Goal: Transaction & Acquisition: Purchase product/service

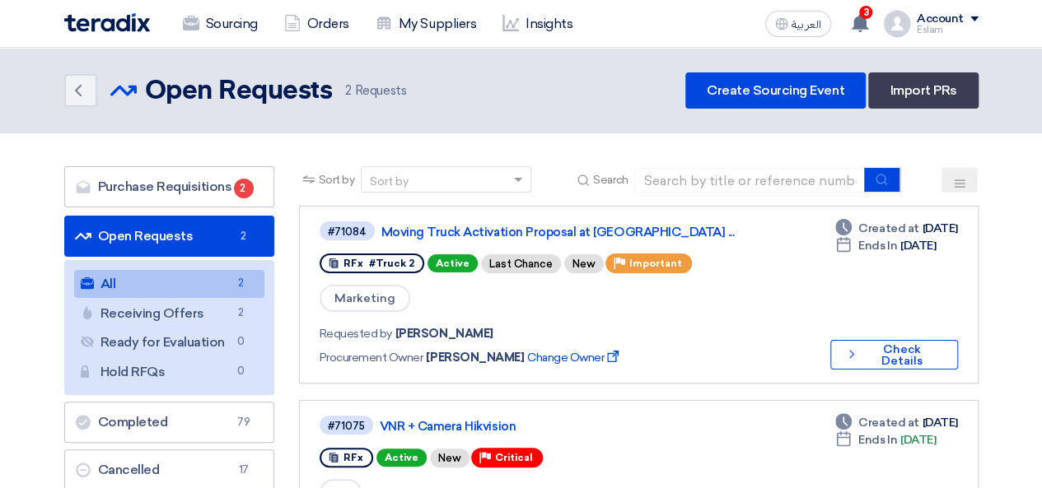
click at [208, 14] on link "Sourcing" at bounding box center [220, 24] width 101 height 36
click at [858, 36] on div "3 You have a new offer for 'VNR + Camera Hikvision' request with total price '2…" at bounding box center [860, 23] width 33 height 33
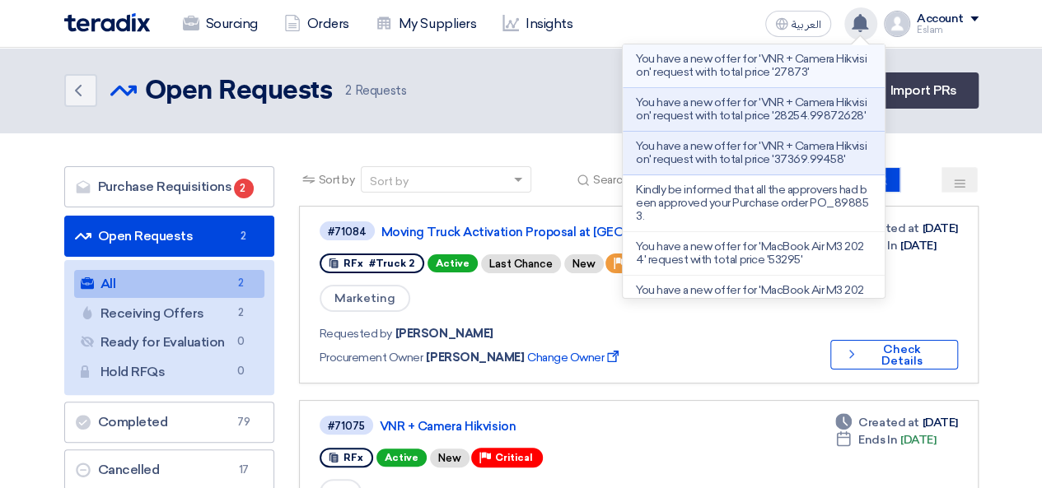
click at [767, 57] on p "You have a new offer for 'VNR + Camera Hikvision' request with total price '278…" at bounding box center [754, 66] width 236 height 26
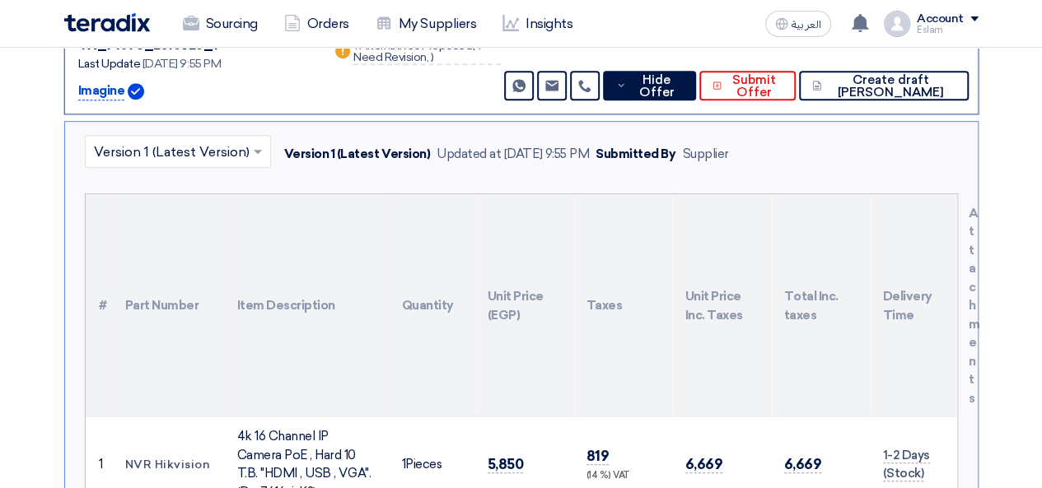
scroll to position [175, 0]
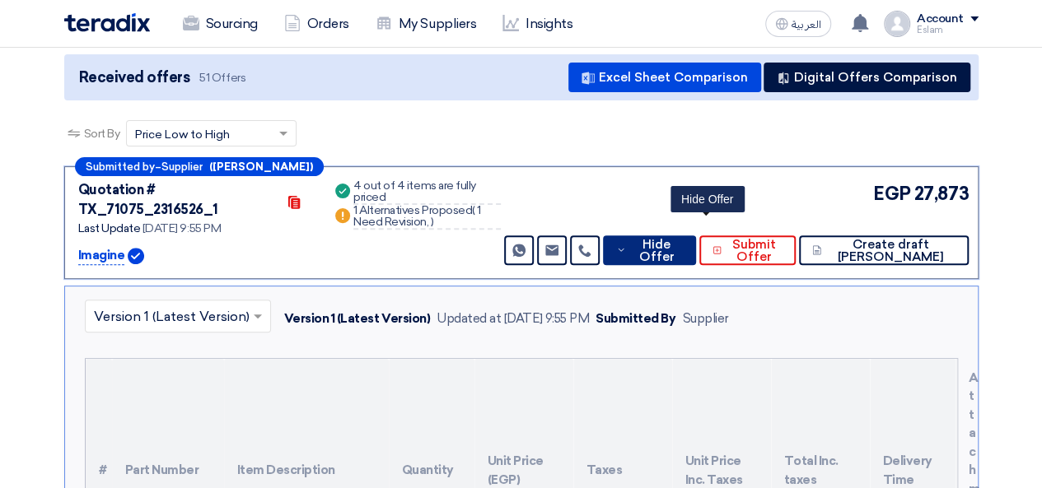
click at [683, 239] on span "Hide Offer" at bounding box center [656, 251] width 53 height 25
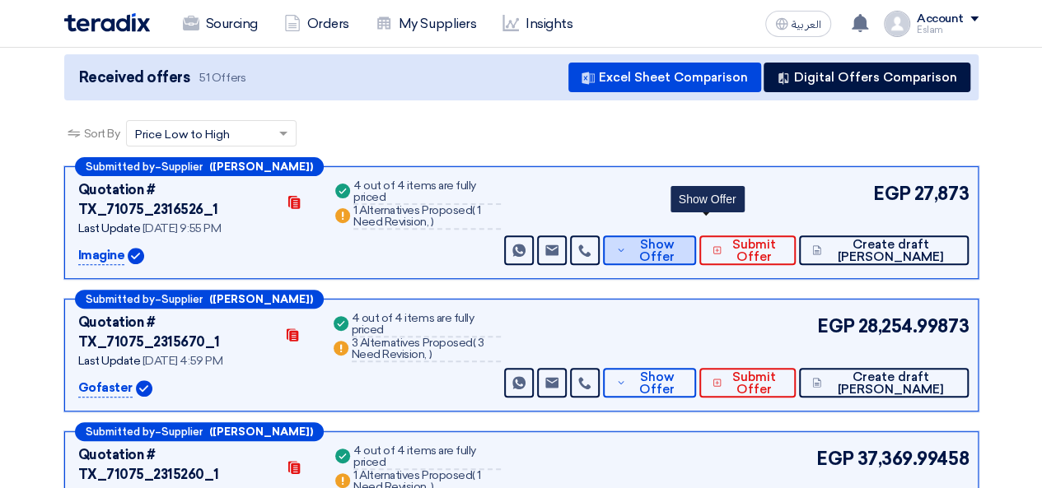
click at [684, 239] on span "Show Offer" at bounding box center [657, 251] width 54 height 25
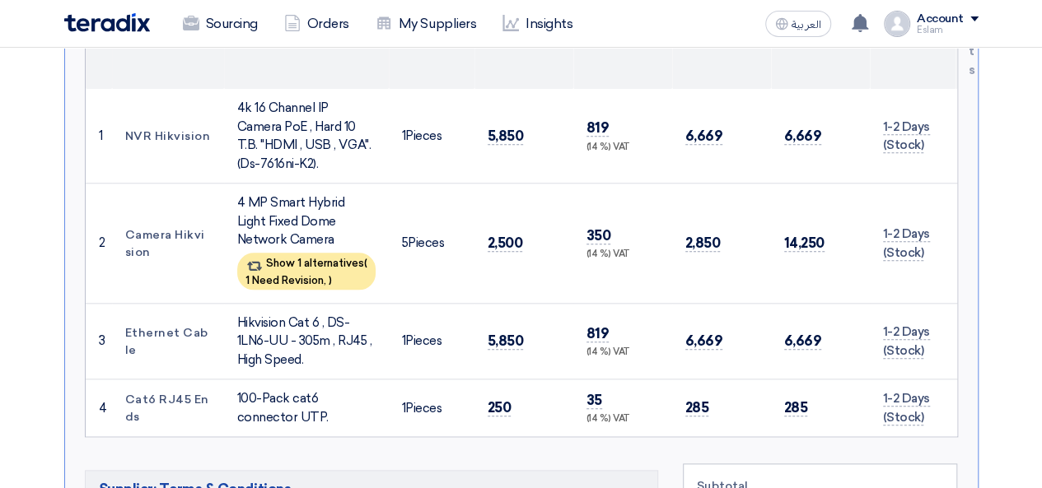
scroll to position [670, 0]
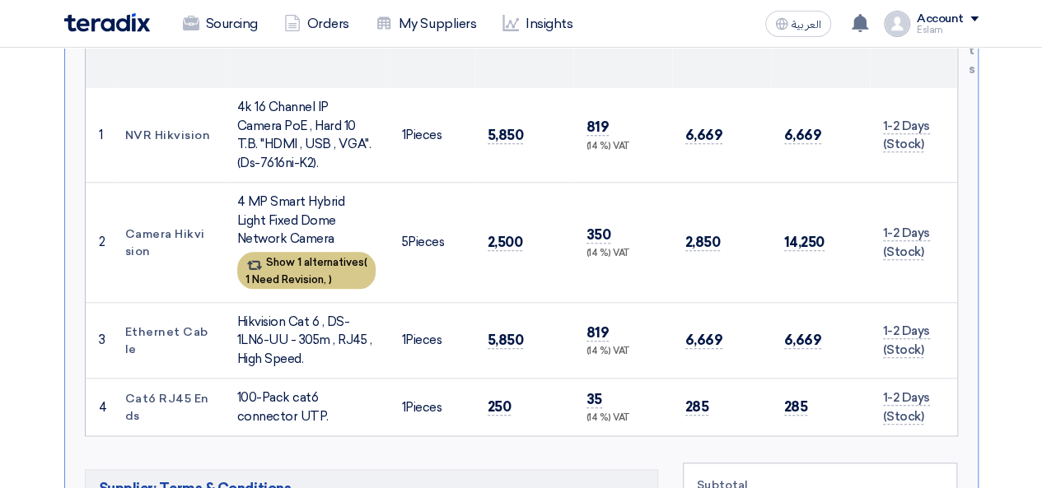
click at [315, 273] on span "1 Need Revision," at bounding box center [285, 279] width 81 height 12
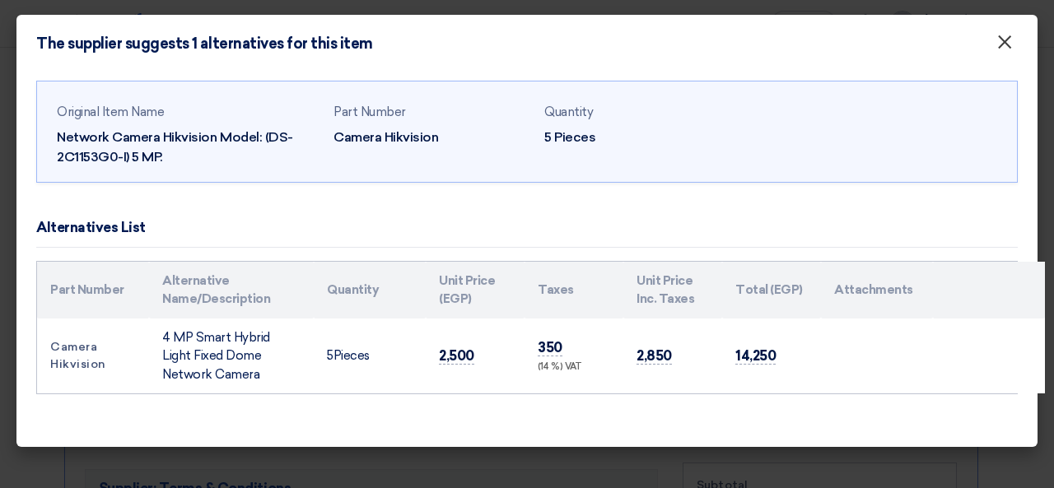
click at [1005, 44] on span "×" at bounding box center [1005, 46] width 16 height 33
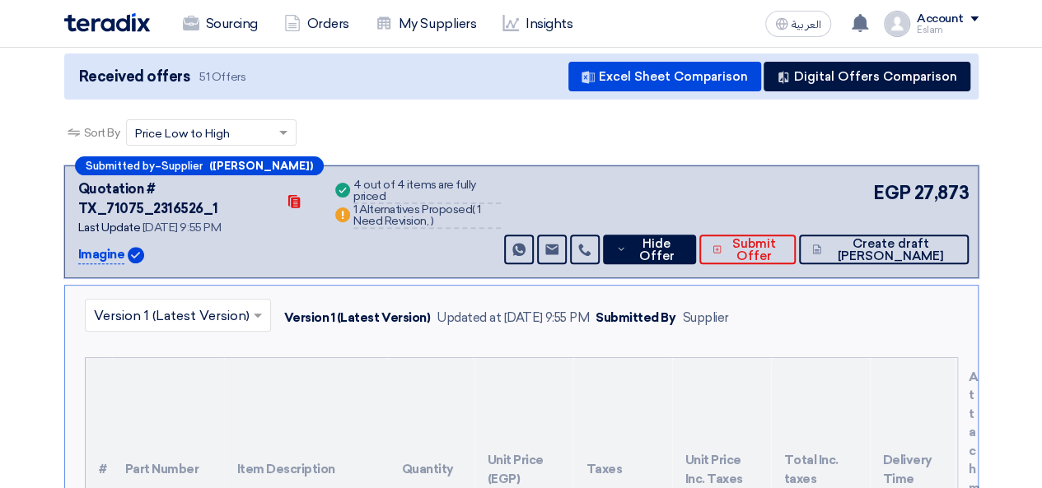
scroll to position [175, 0]
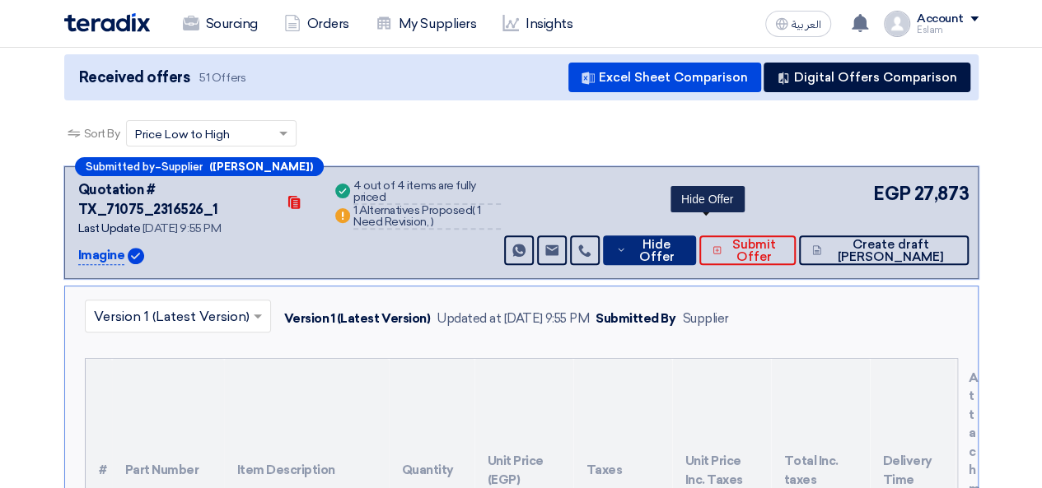
click at [683, 239] on span "Hide Offer" at bounding box center [656, 251] width 53 height 25
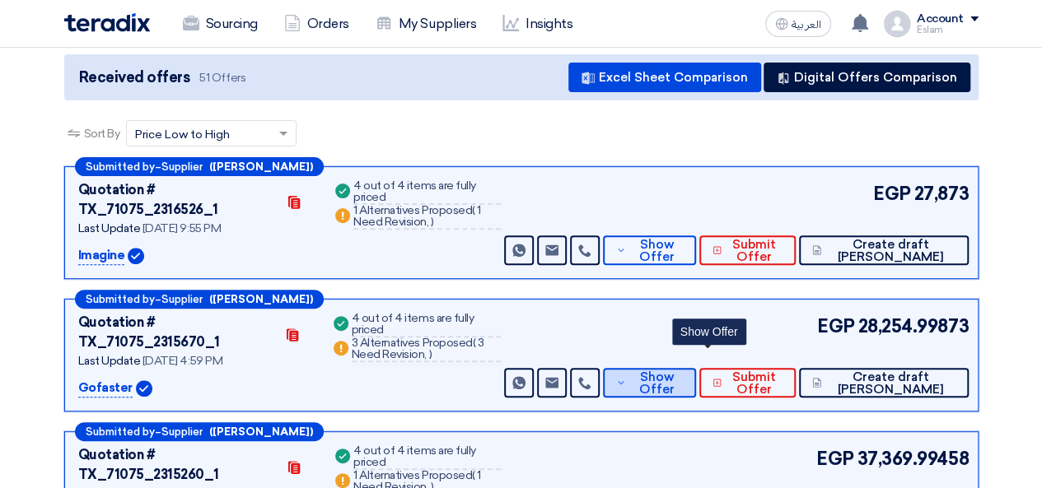
click at [684, 372] on span "Show Offer" at bounding box center [657, 384] width 54 height 25
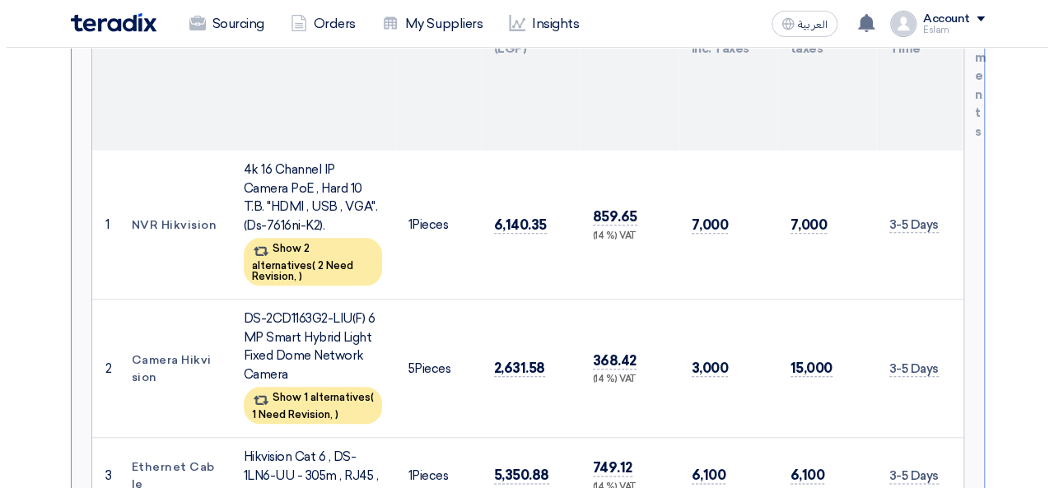
scroll to position [752, 0]
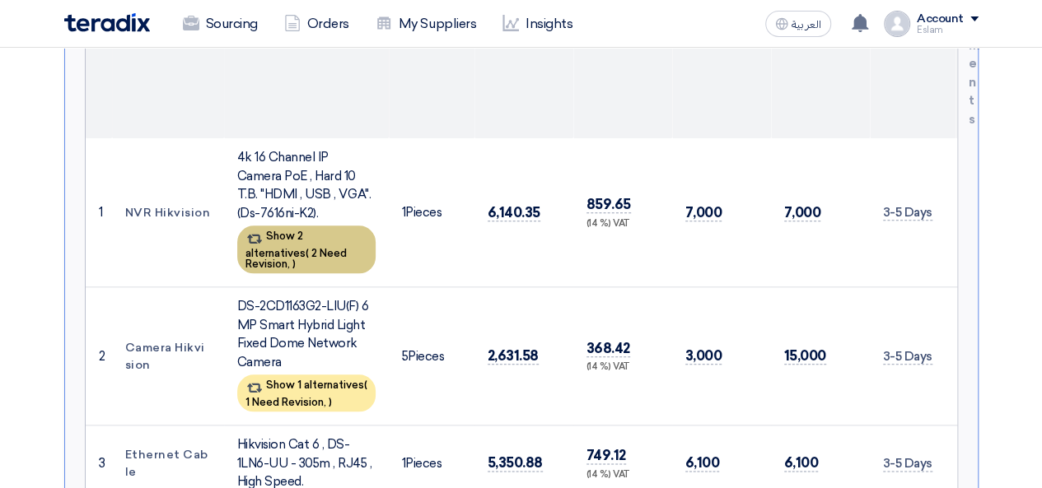
click at [296, 258] on span ")" at bounding box center [293, 264] width 3 height 12
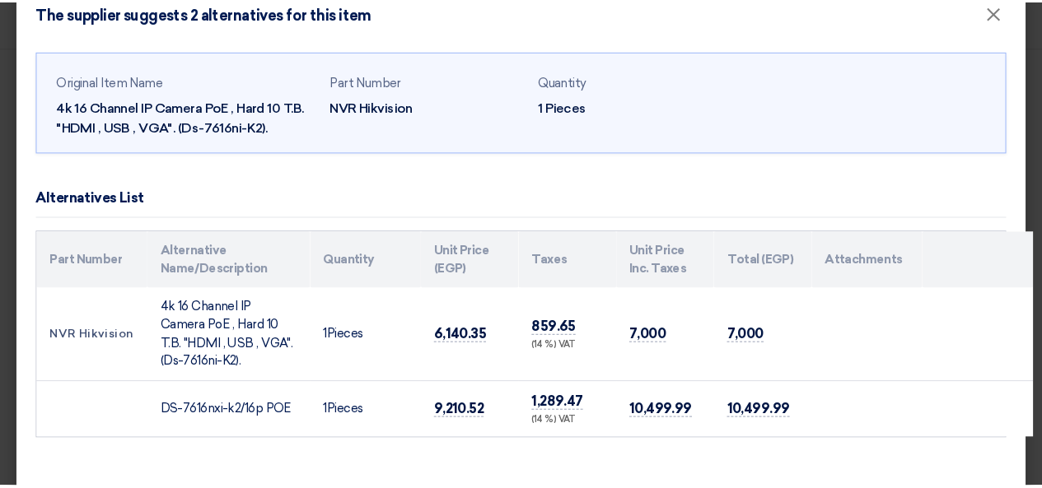
scroll to position [0, 0]
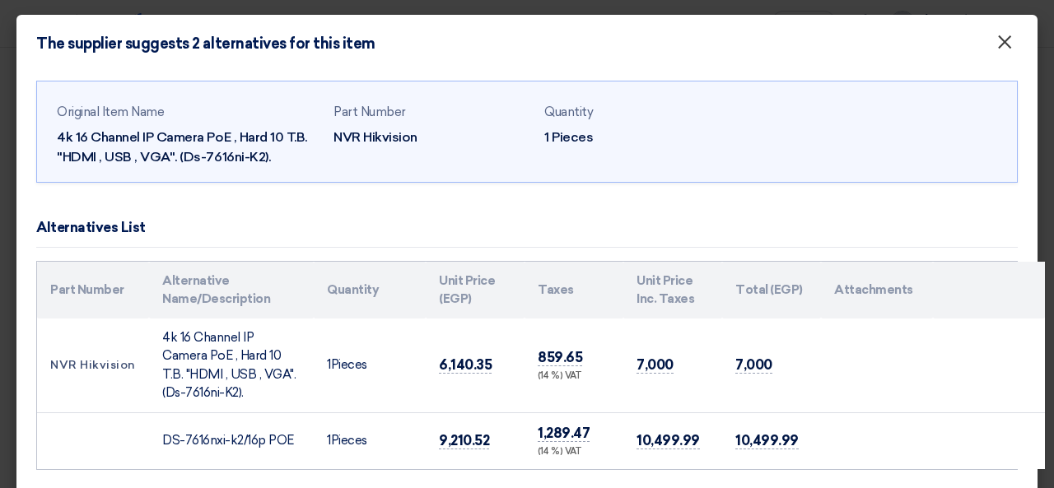
drag, startPoint x: 1001, startPoint y: 48, endPoint x: 1007, endPoint y: 56, distance: 10.1
click at [1002, 48] on button "×" at bounding box center [1005, 42] width 43 height 33
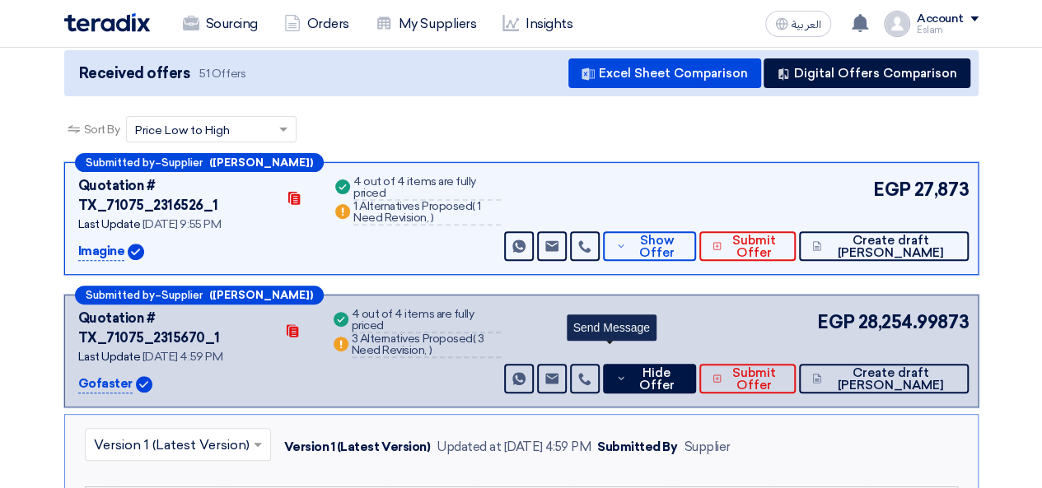
scroll to position [93, 0]
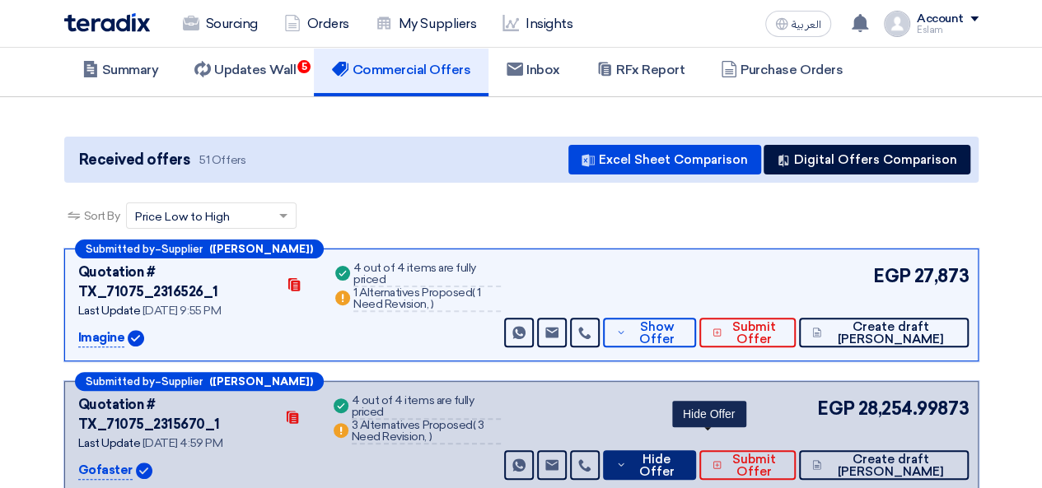
click at [683, 454] on span "Hide Offer" at bounding box center [656, 466] width 53 height 25
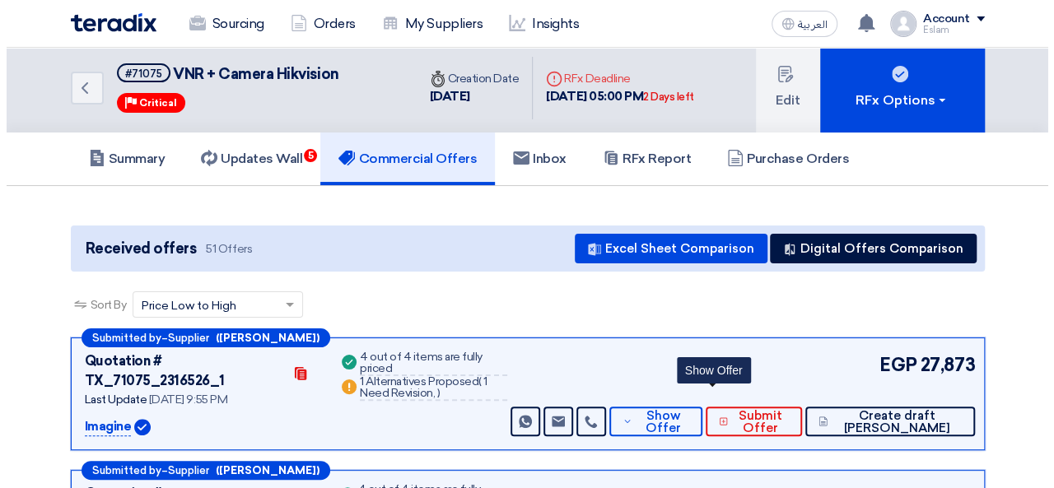
scroll to position [0, 0]
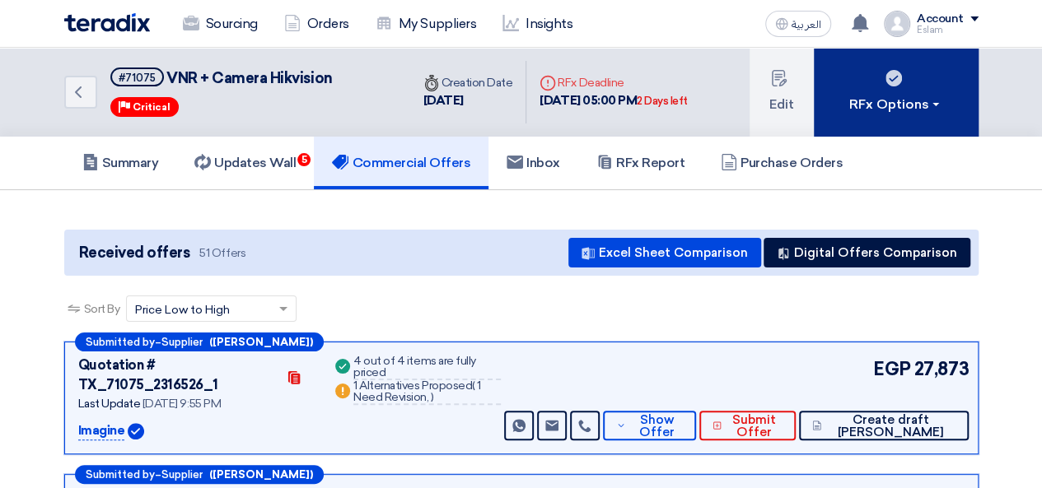
click at [927, 115] on button "RFx Options" at bounding box center [896, 92] width 165 height 89
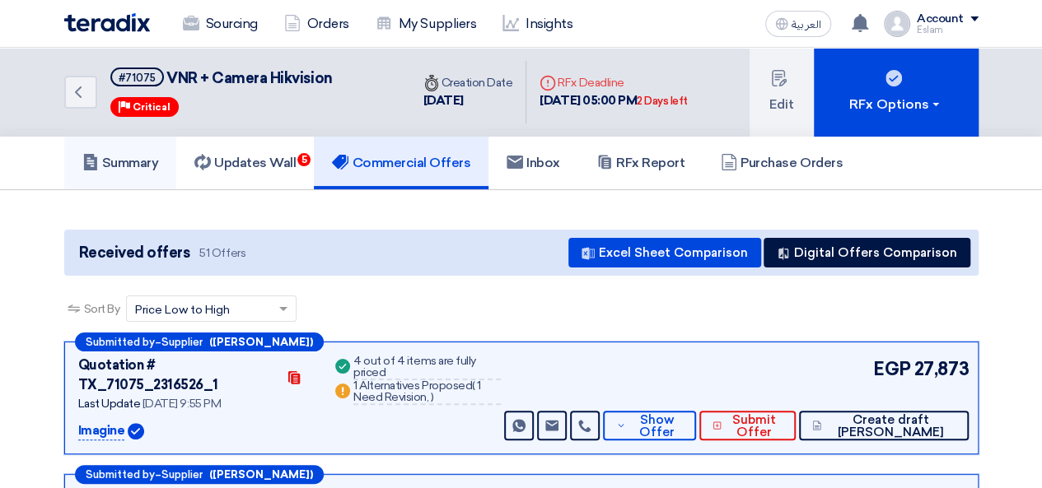
click at [114, 165] on h5 "Summary" at bounding box center [120, 163] width 77 height 16
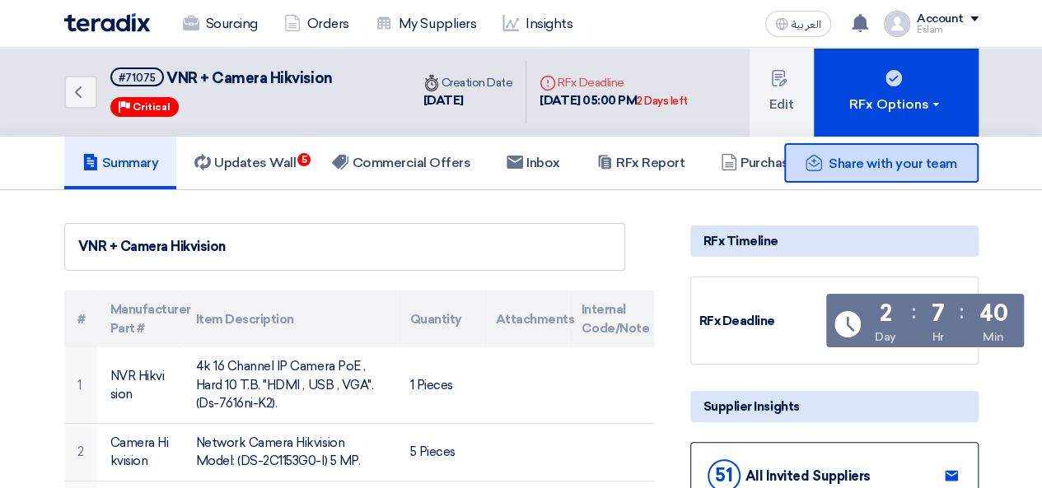
click at [891, 153] on div "Share with your team" at bounding box center [881, 163] width 194 height 40
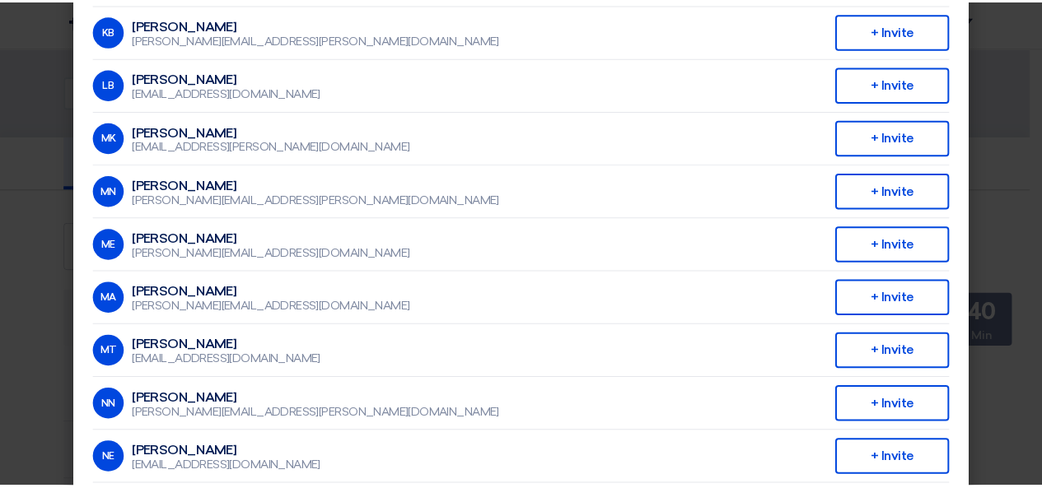
scroll to position [494, 0]
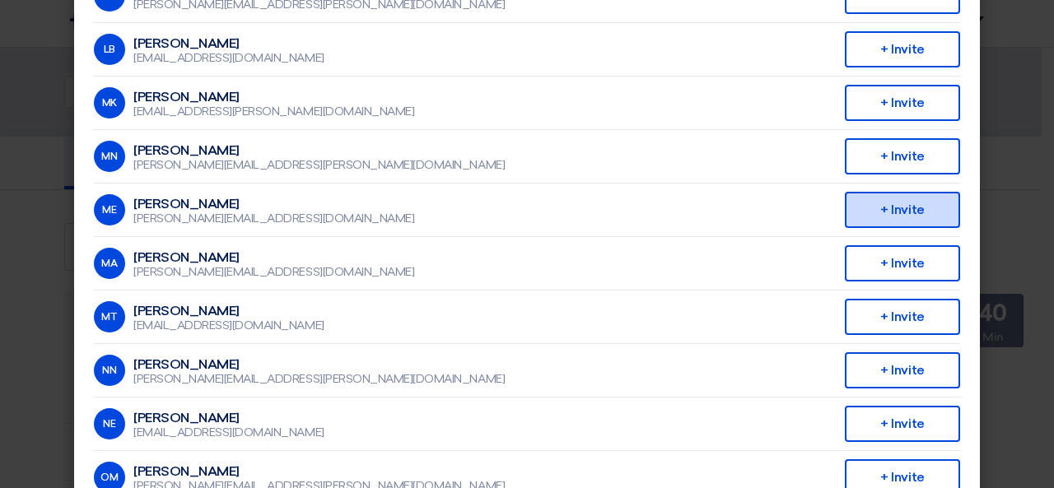
click at [898, 212] on div "+ Invite" at bounding box center [902, 210] width 115 height 36
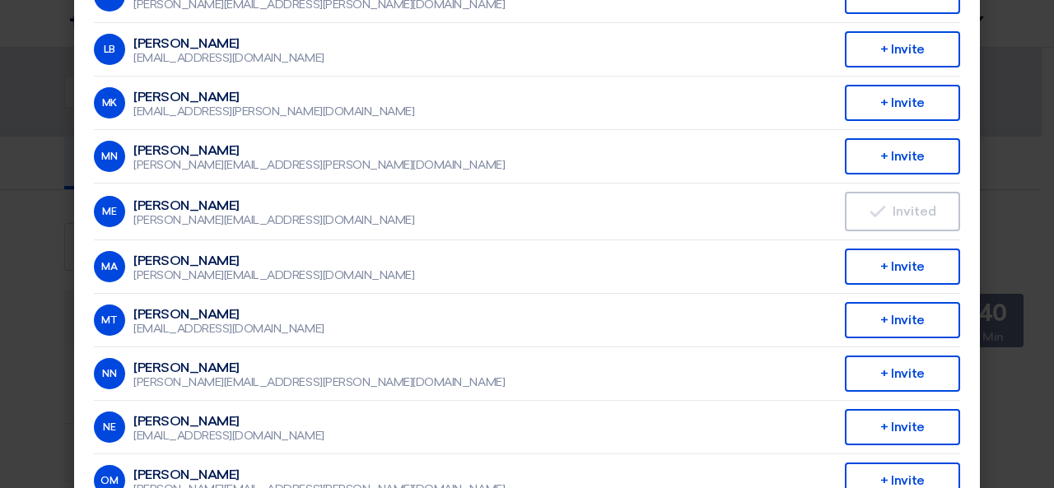
click at [1012, 208] on modal-container "Invite From Your Company × Company Team ALJ Finance AM [PERSON_NAME] Mahmoud [E…" at bounding box center [527, 244] width 1054 height 488
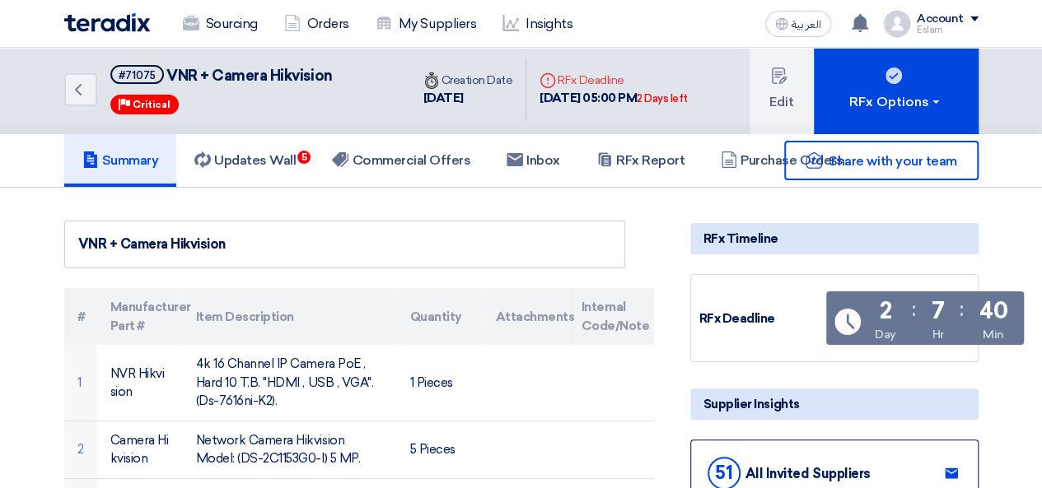
scroll to position [0, 0]
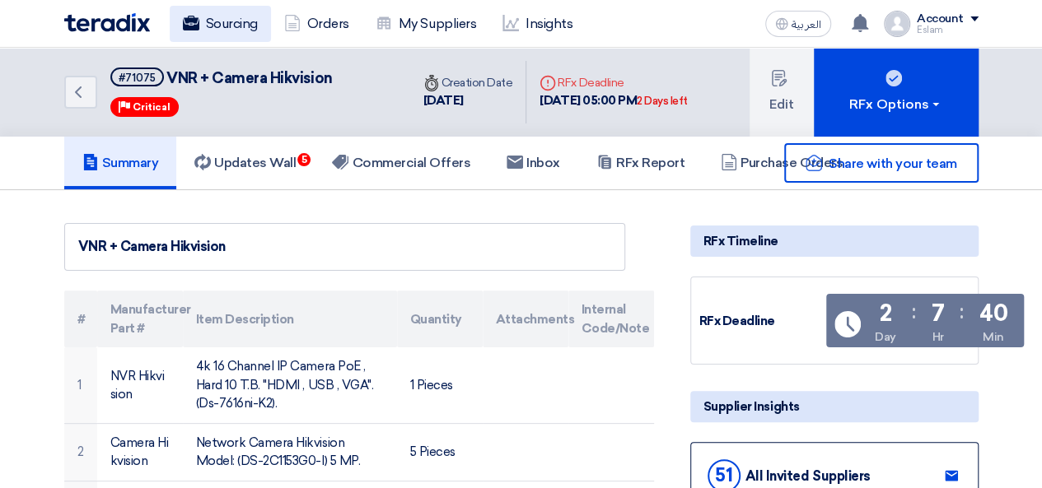
click at [232, 21] on link "Sourcing" at bounding box center [220, 24] width 101 height 36
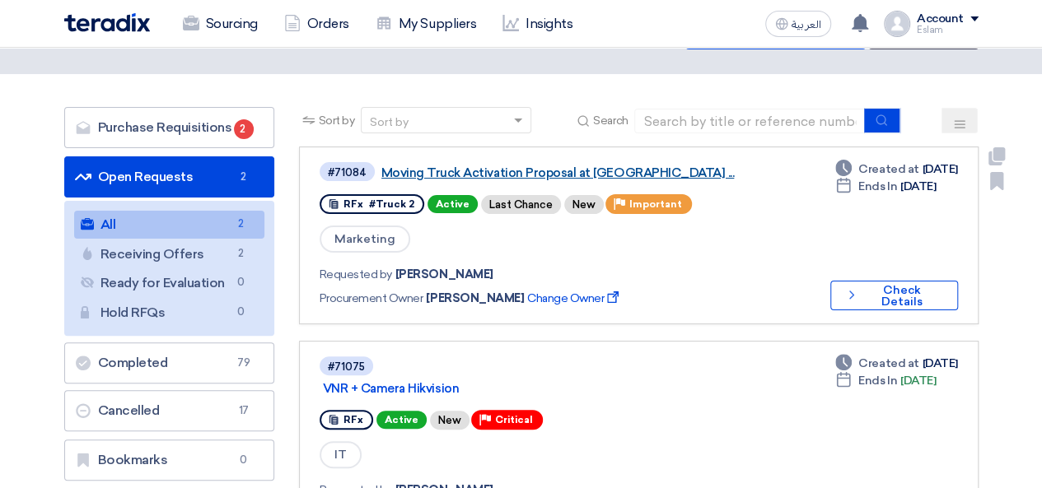
scroll to position [82, 0]
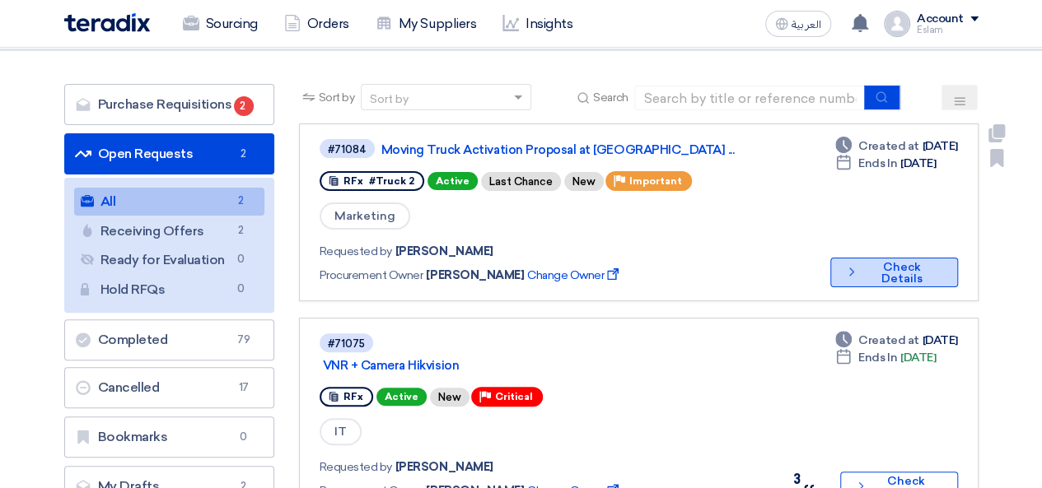
click at [888, 267] on button "Check details Check Details" at bounding box center [894, 273] width 128 height 30
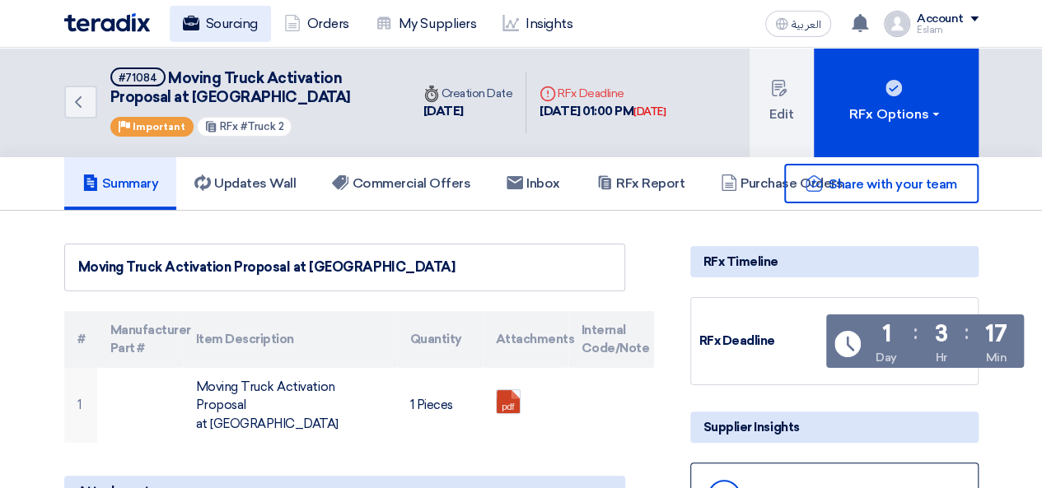
click at [197, 16] on icon at bounding box center [191, 23] width 16 height 16
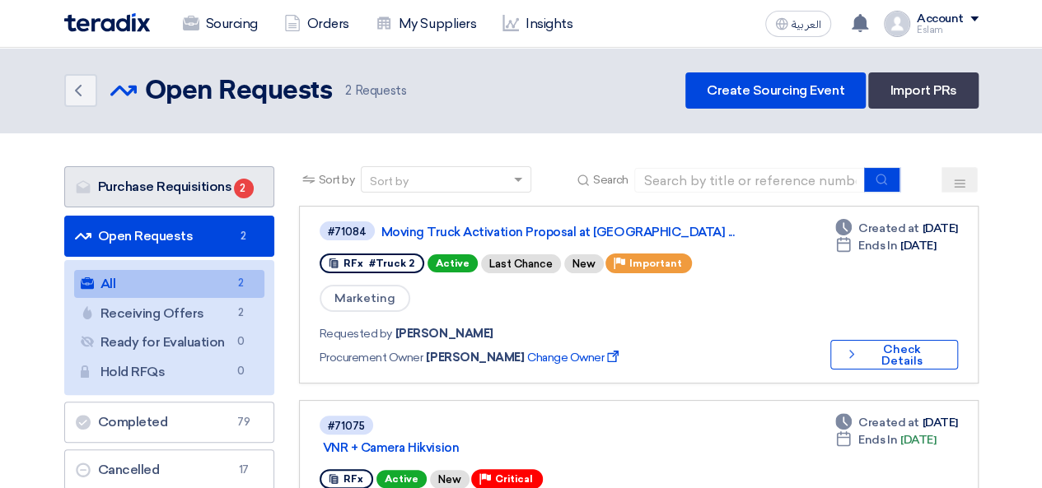
click at [244, 190] on span "2" at bounding box center [244, 189] width 20 height 20
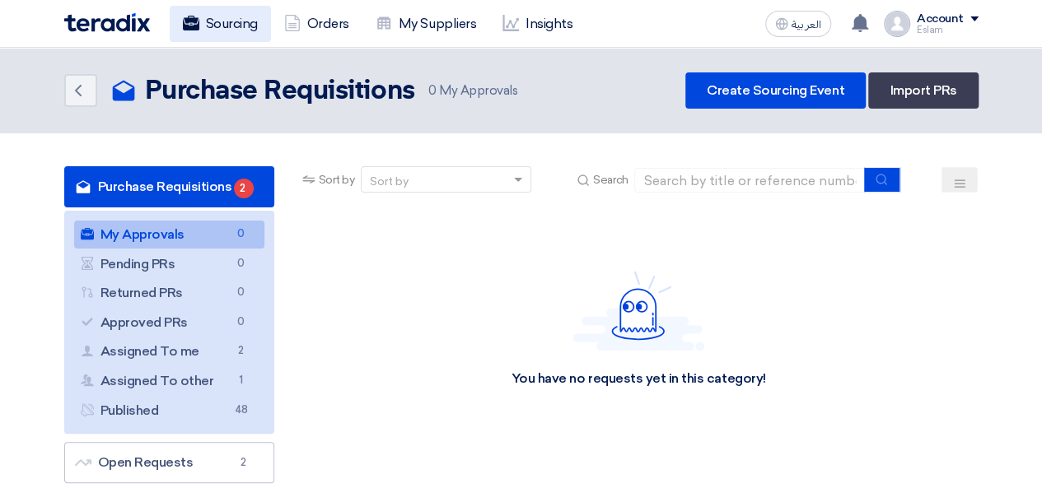
click at [242, 30] on link "Sourcing" at bounding box center [220, 24] width 101 height 36
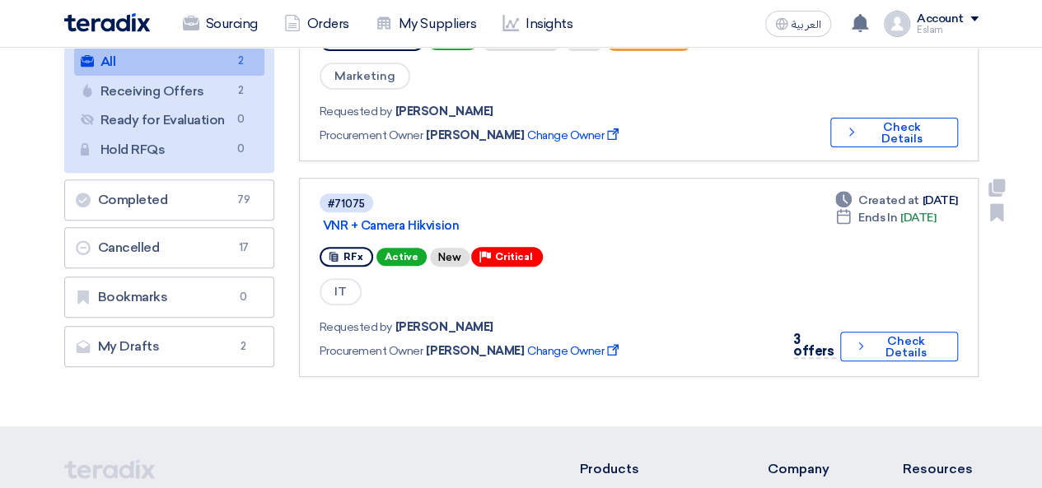
scroll to position [247, 0]
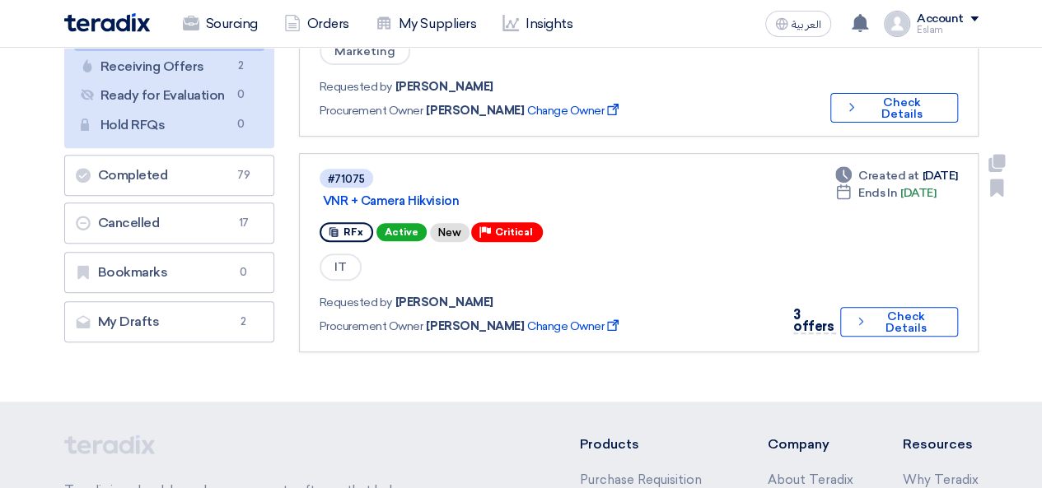
click at [932, 337] on div "3 offers Check details Check Details" at bounding box center [870, 322] width 175 height 33
click at [931, 326] on button "Check details Check Details" at bounding box center [898, 322] width 117 height 30
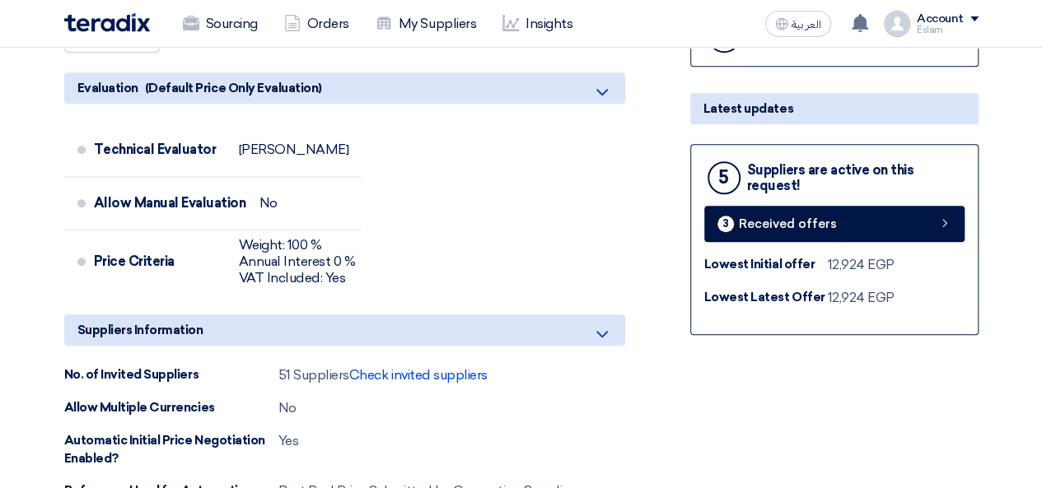
scroll to position [658, 0]
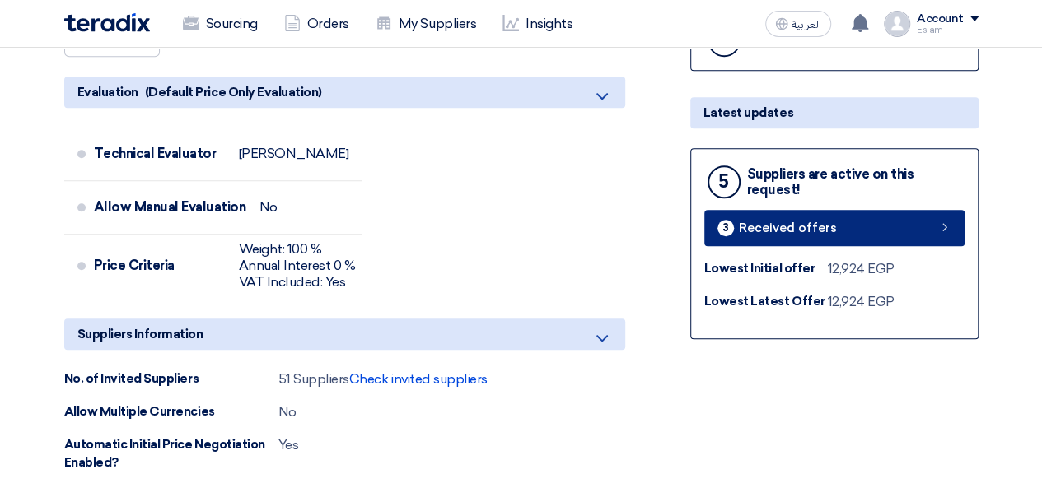
click at [778, 231] on span "Received offers" at bounding box center [788, 228] width 98 height 12
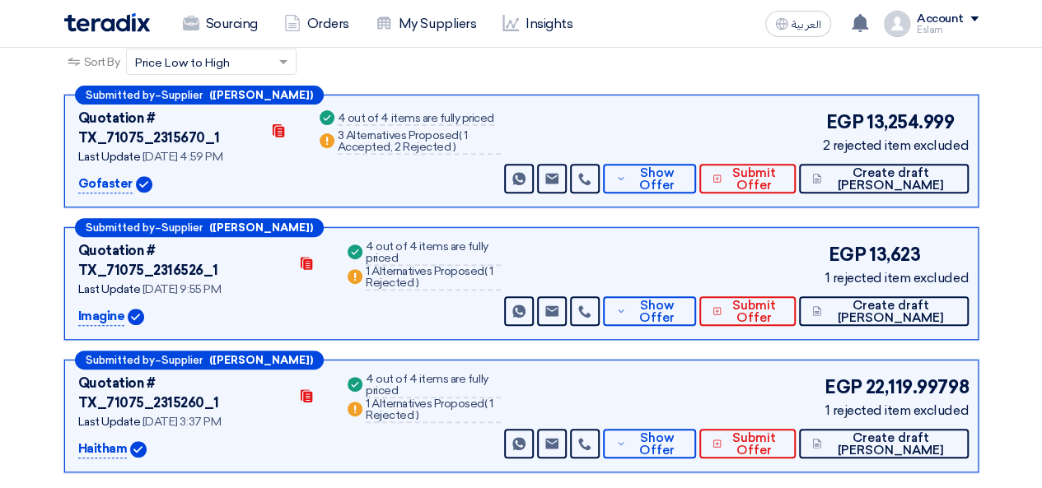
scroll to position [165, 0]
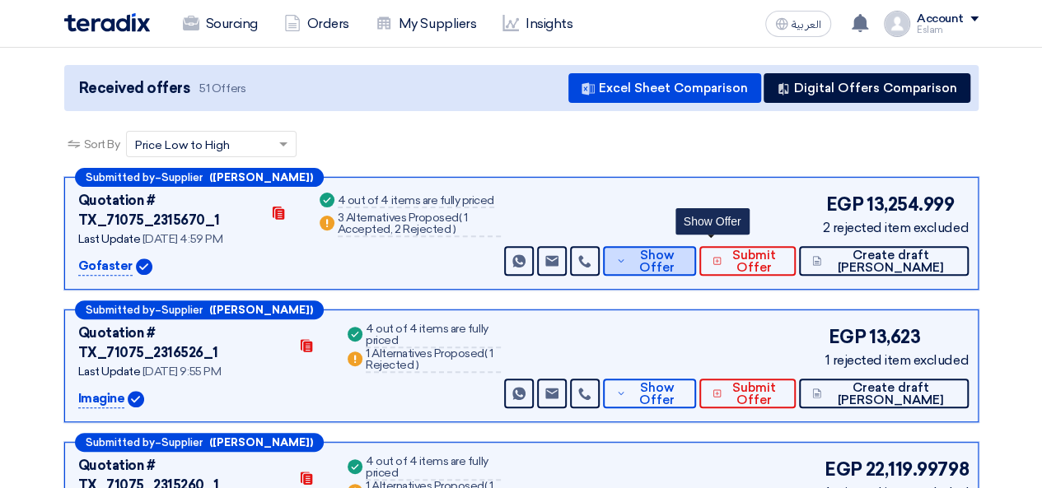
click at [684, 250] on span "Show Offer" at bounding box center [657, 262] width 54 height 25
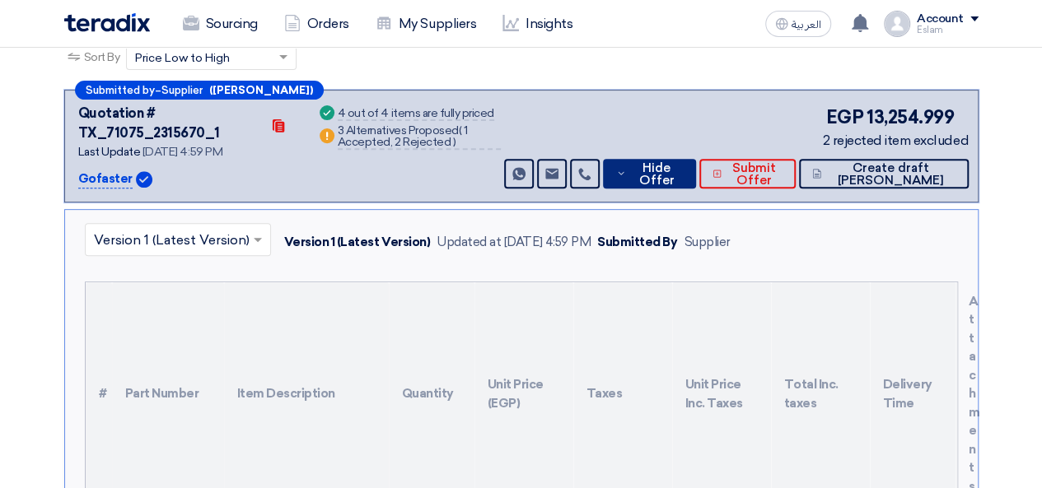
scroll to position [247, 0]
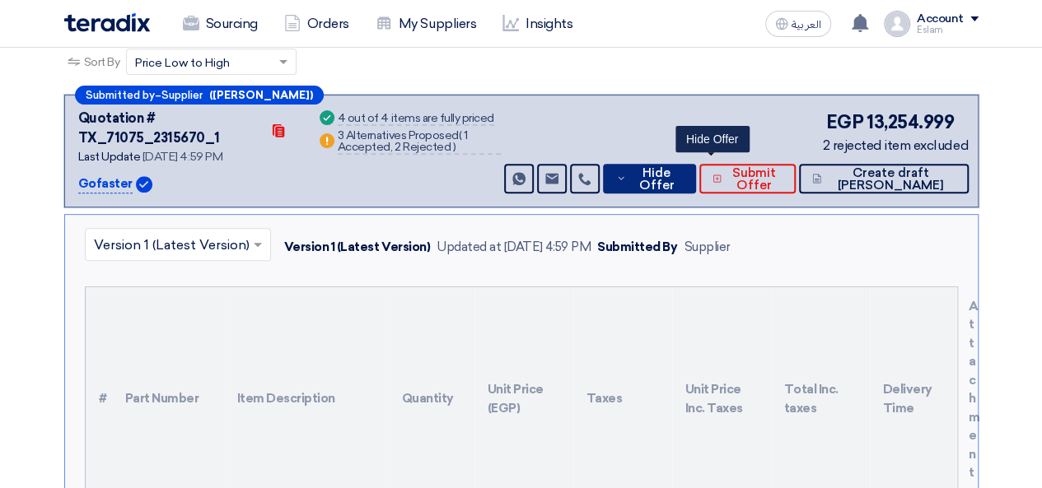
click at [683, 167] on span "Hide Offer" at bounding box center [656, 179] width 53 height 25
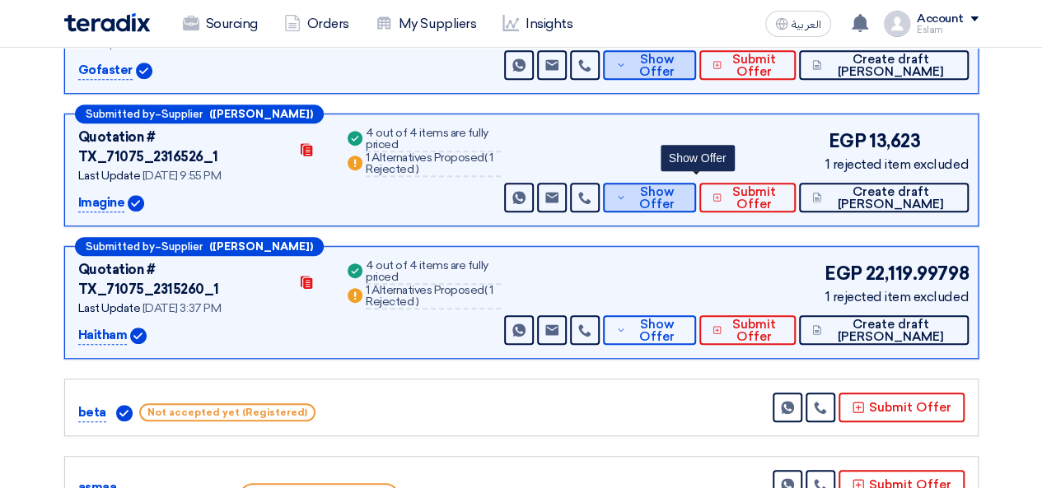
scroll to position [412, 0]
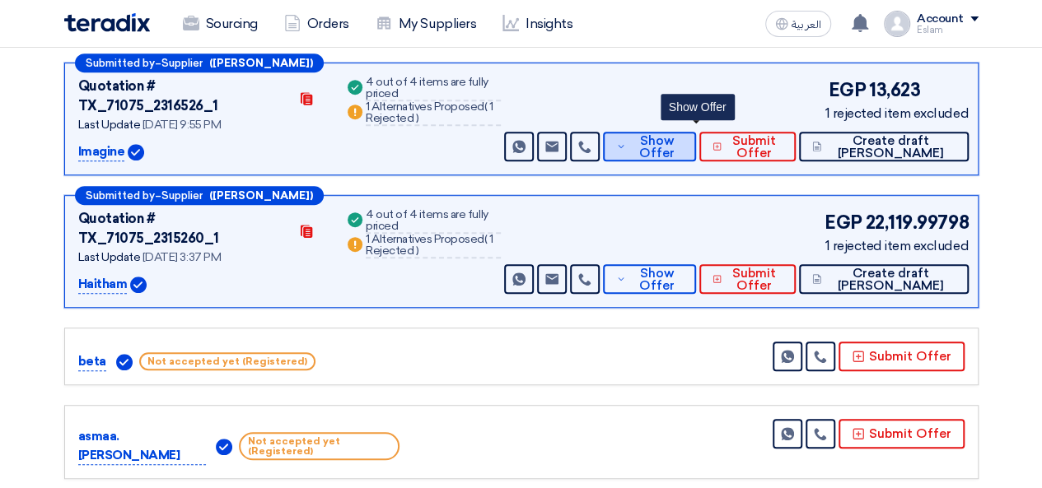
click at [684, 135] on span "Show Offer" at bounding box center [657, 147] width 54 height 25
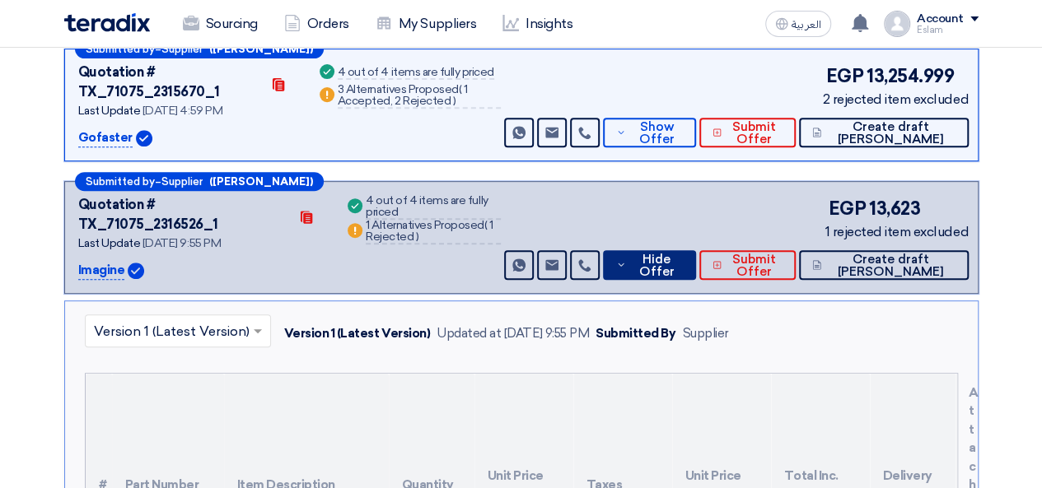
scroll to position [247, 0]
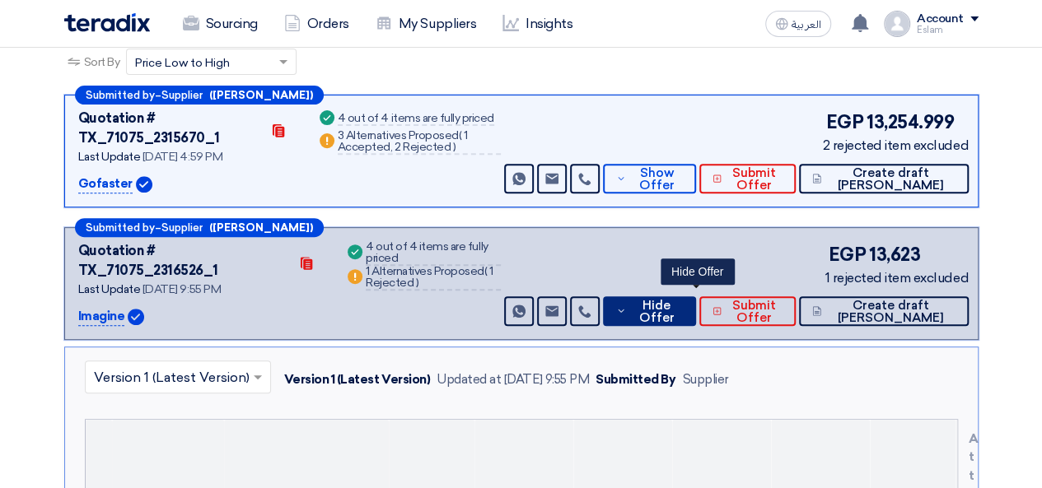
click at [683, 300] on span "Hide Offer" at bounding box center [656, 312] width 53 height 25
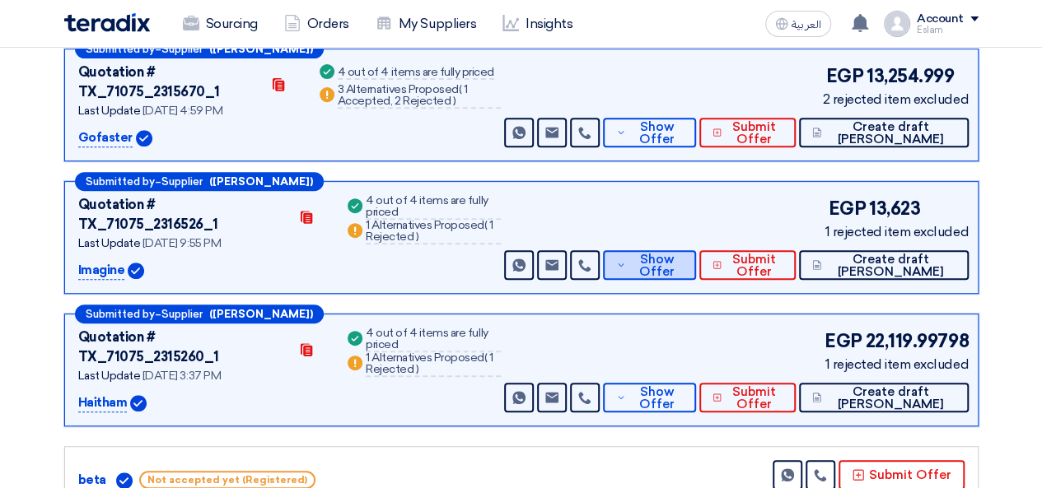
scroll to position [412, 0]
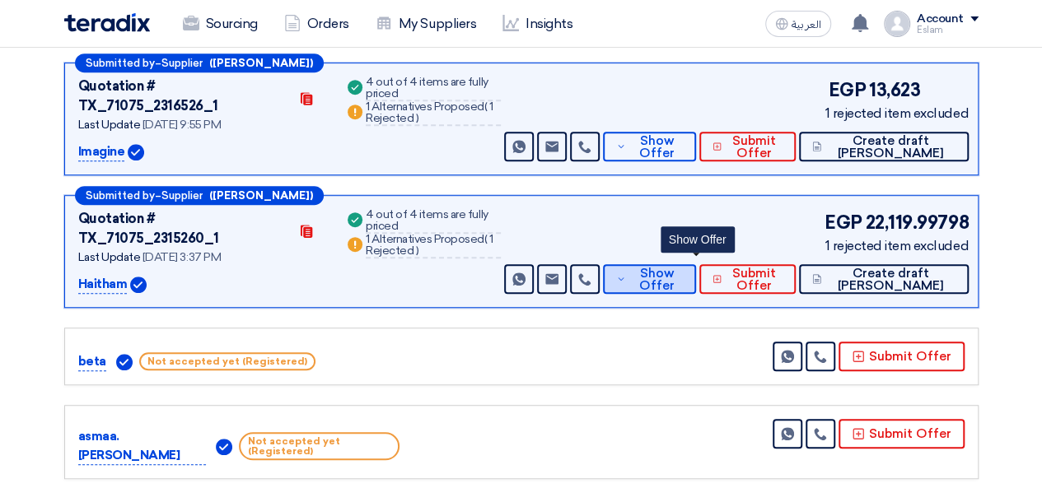
click at [684, 268] on span "Show Offer" at bounding box center [657, 280] width 54 height 25
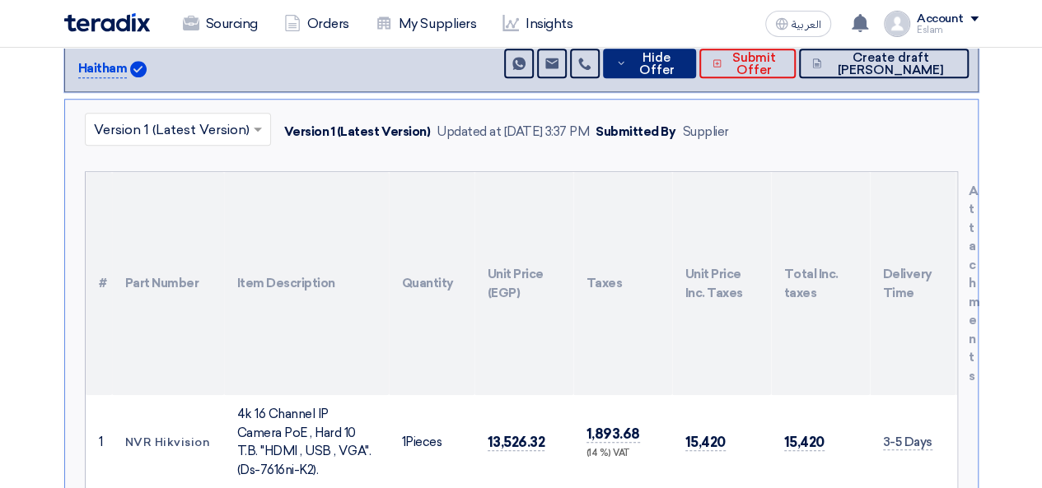
scroll to position [494, 0]
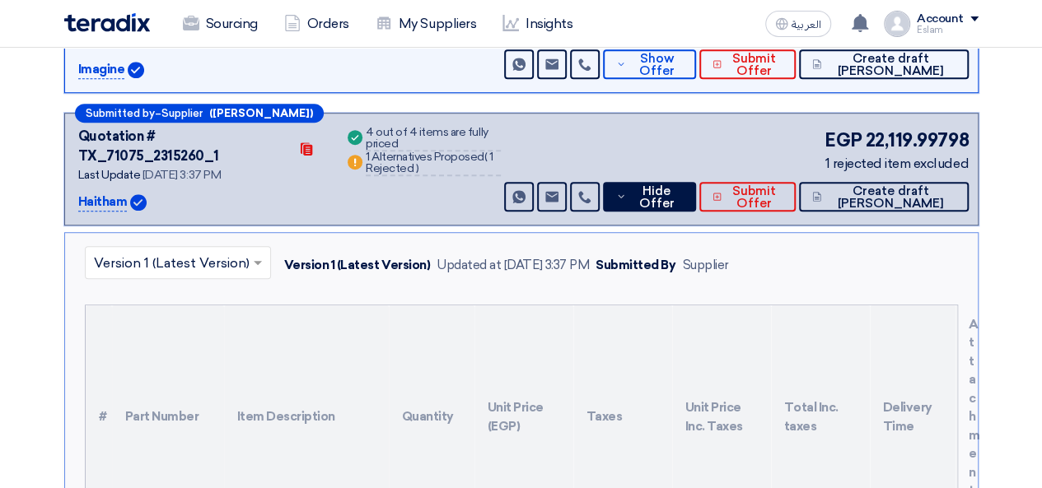
click at [675, 187] on div "Submitted by – Supplier ([PERSON_NAME]) Quotation # TX_71075_2315260_1 Contacts…" at bounding box center [521, 169] width 914 height 113
click at [679, 185] on span "Hide Offer" at bounding box center [656, 197] width 53 height 25
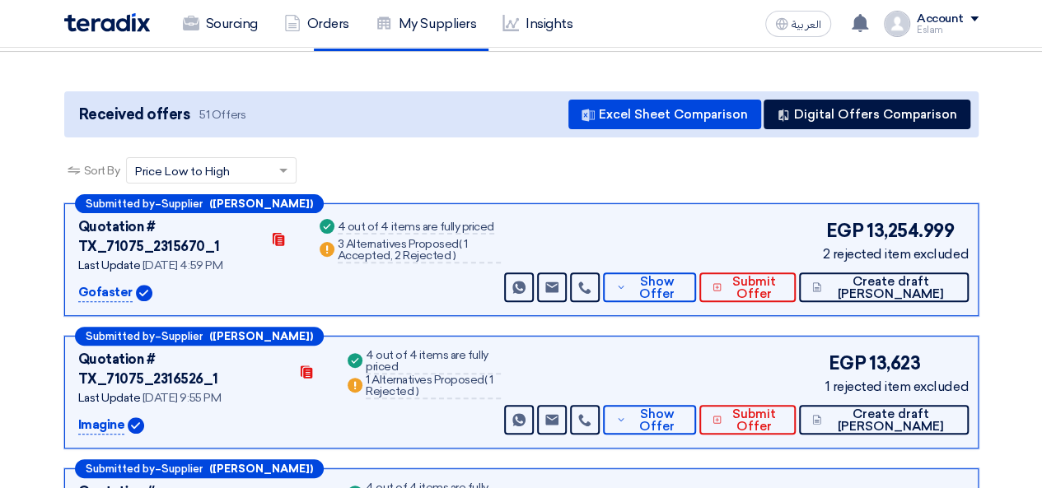
scroll to position [165, 0]
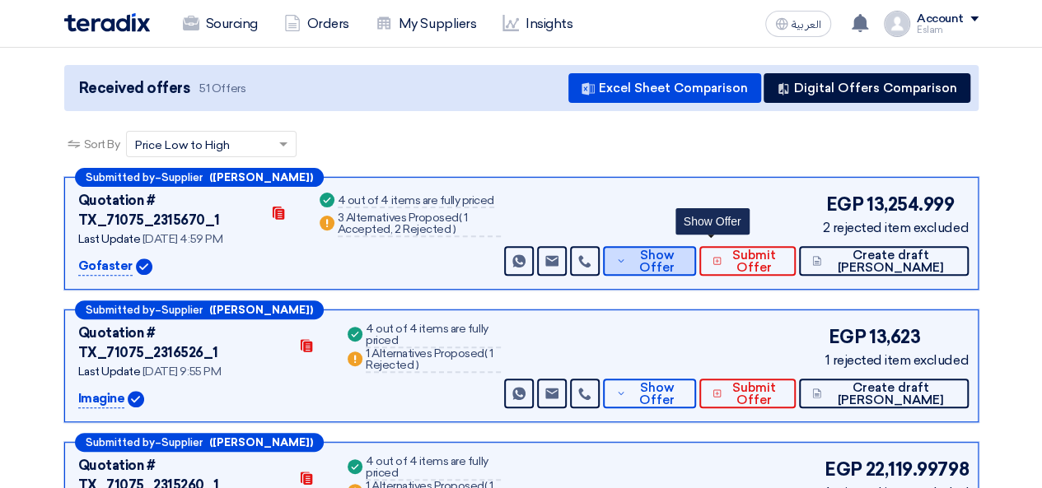
click at [684, 250] on span "Show Offer" at bounding box center [657, 262] width 54 height 25
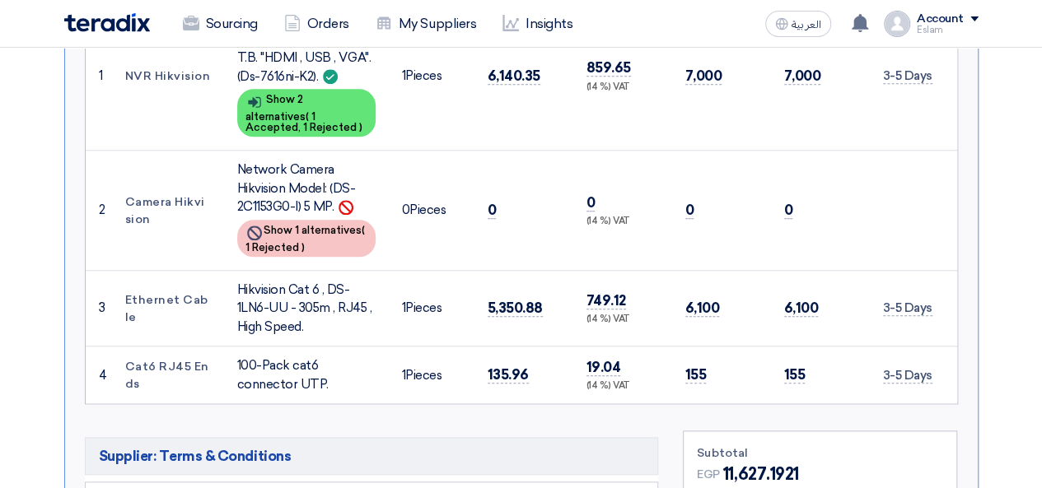
scroll to position [659, 0]
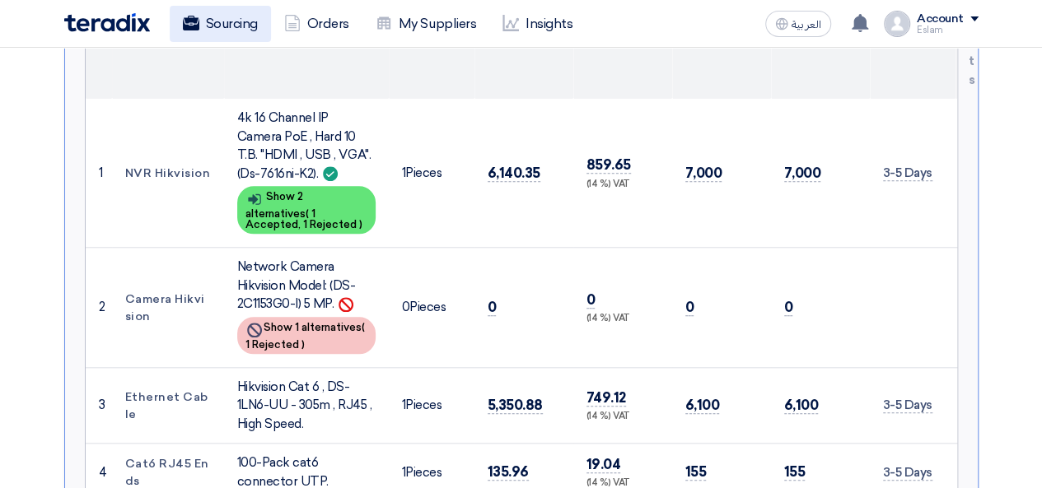
click at [244, 35] on link "Sourcing" at bounding box center [220, 24] width 101 height 36
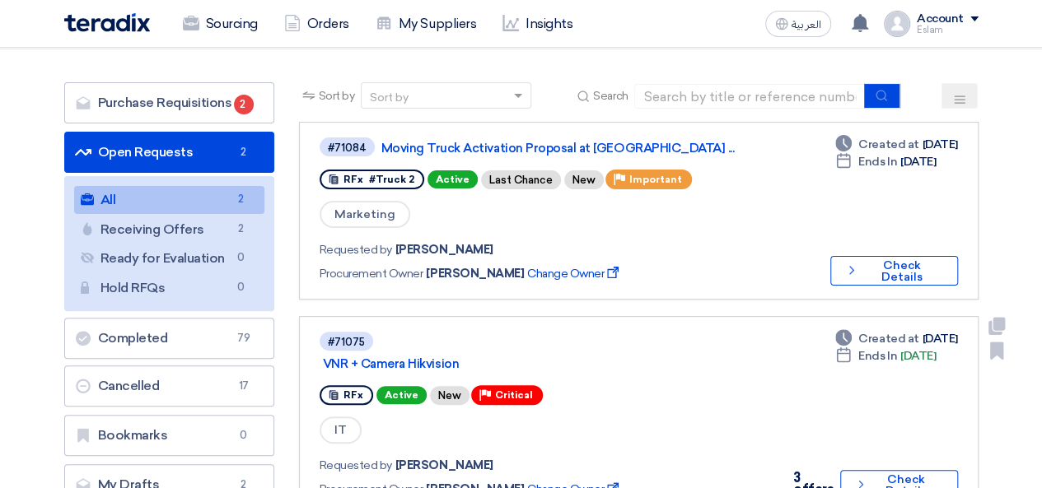
scroll to position [82, 0]
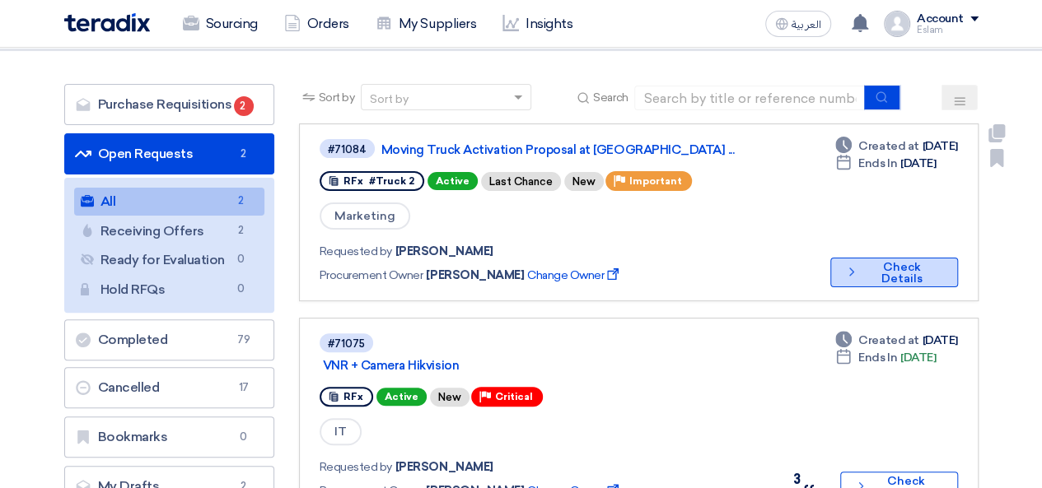
click at [910, 262] on button "Check details Check Details" at bounding box center [894, 273] width 128 height 30
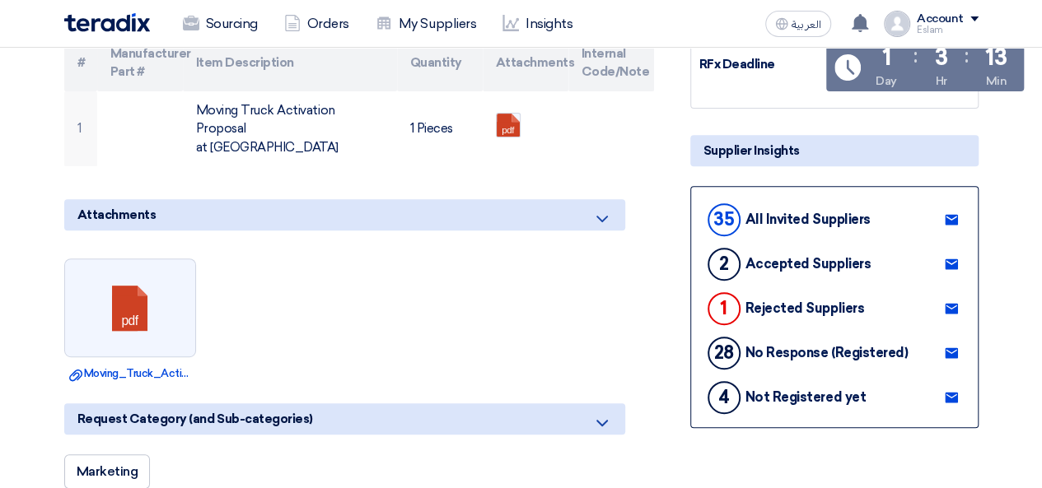
scroll to position [247, 0]
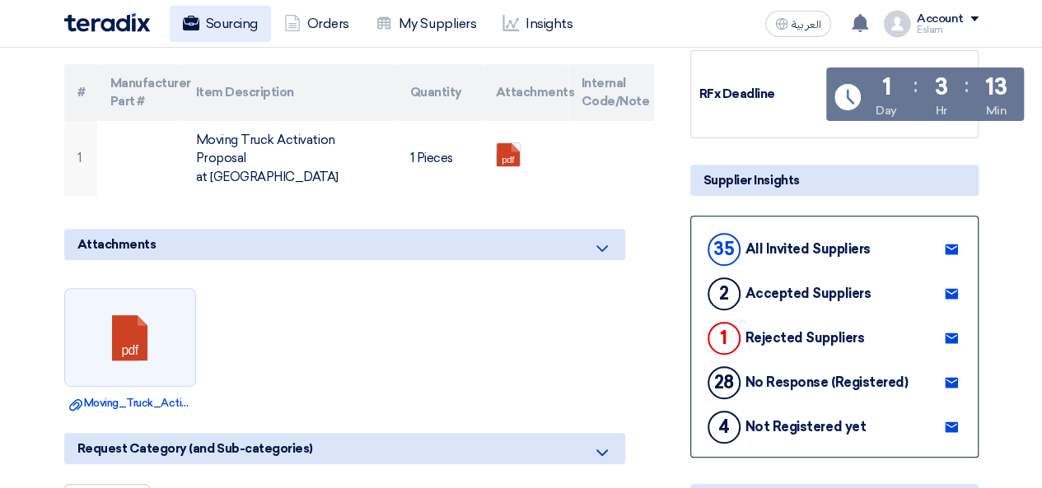
click at [229, 25] on link "Sourcing" at bounding box center [220, 24] width 101 height 36
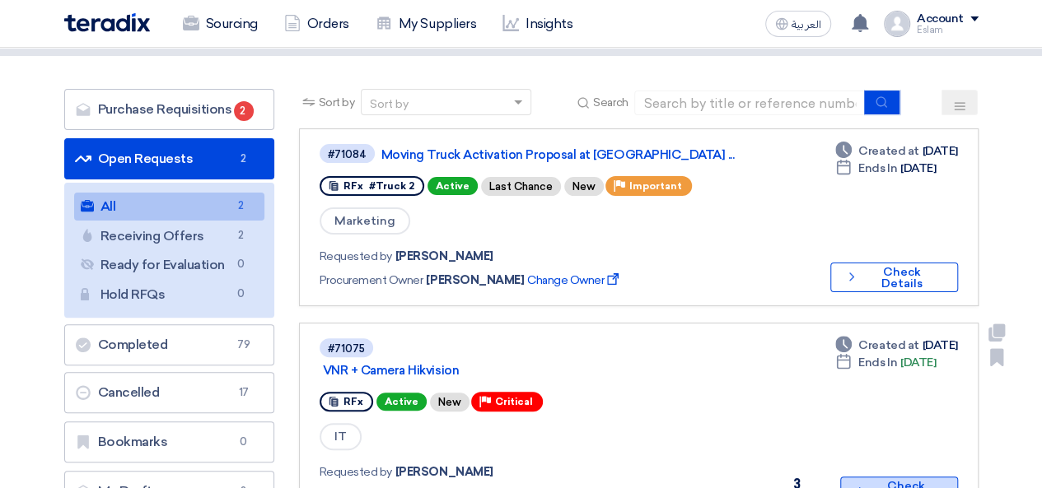
scroll to position [165, 0]
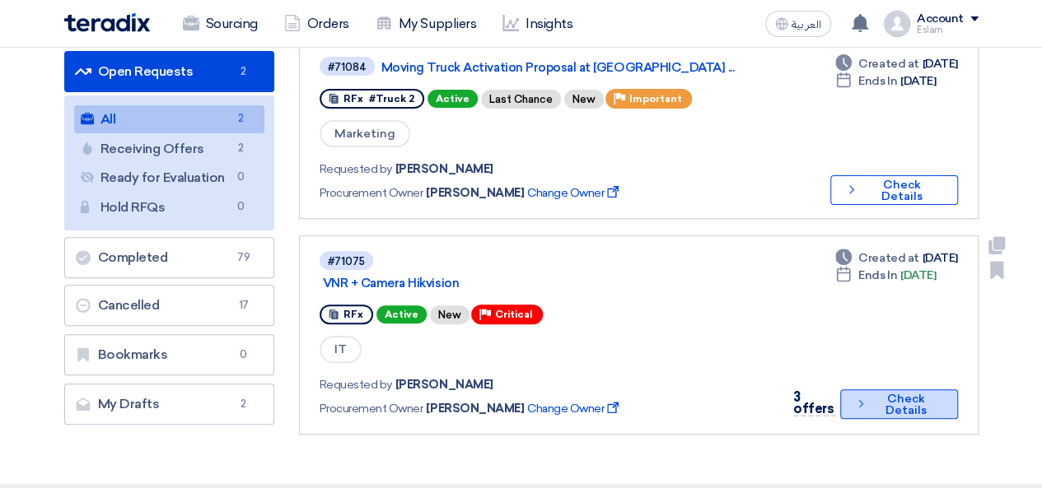
click at [906, 398] on button "Check details Check Details" at bounding box center [898, 405] width 117 height 30
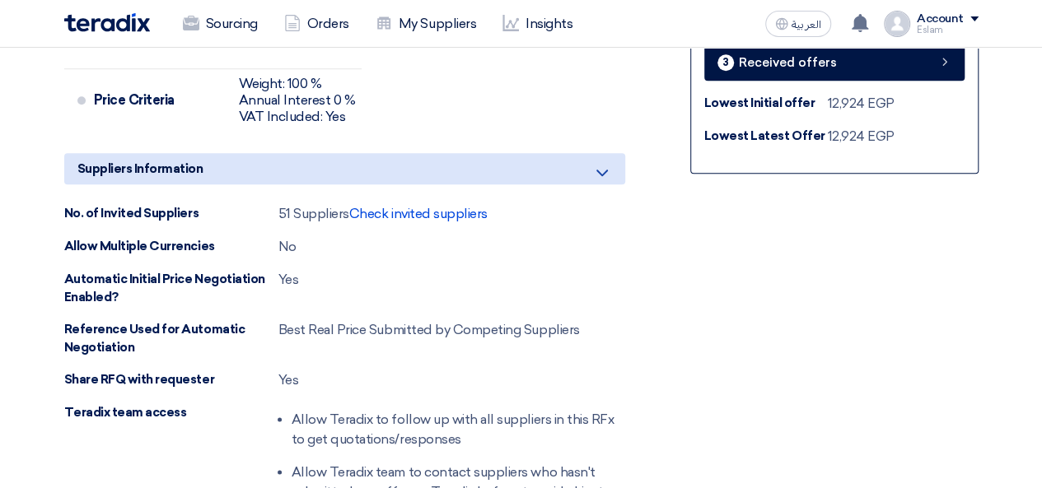
scroll to position [577, 0]
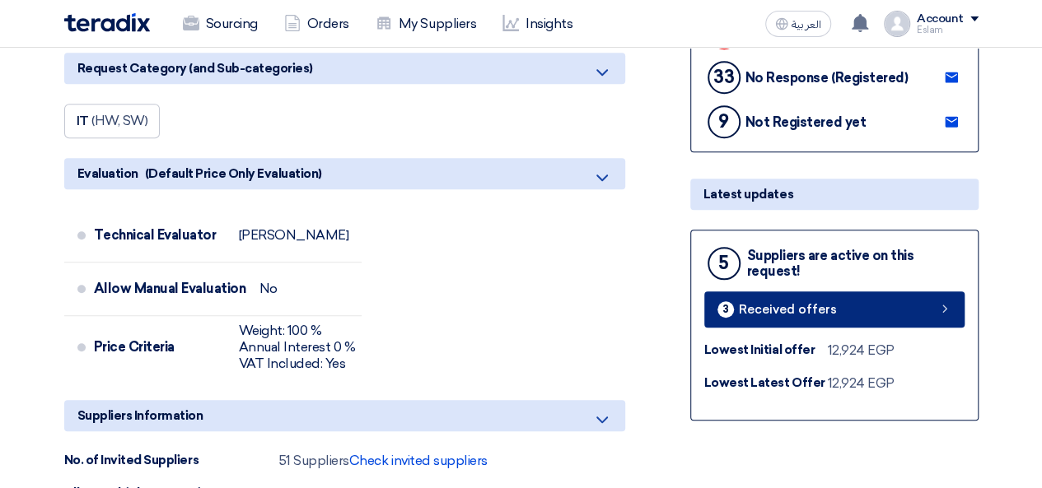
click at [788, 297] on link "3 Received offers" at bounding box center [834, 310] width 260 height 36
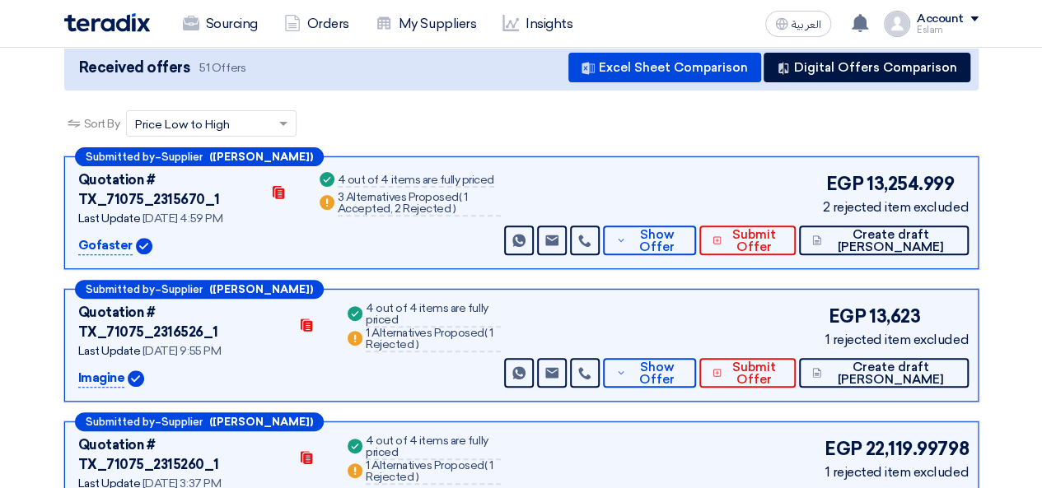
scroll to position [247, 0]
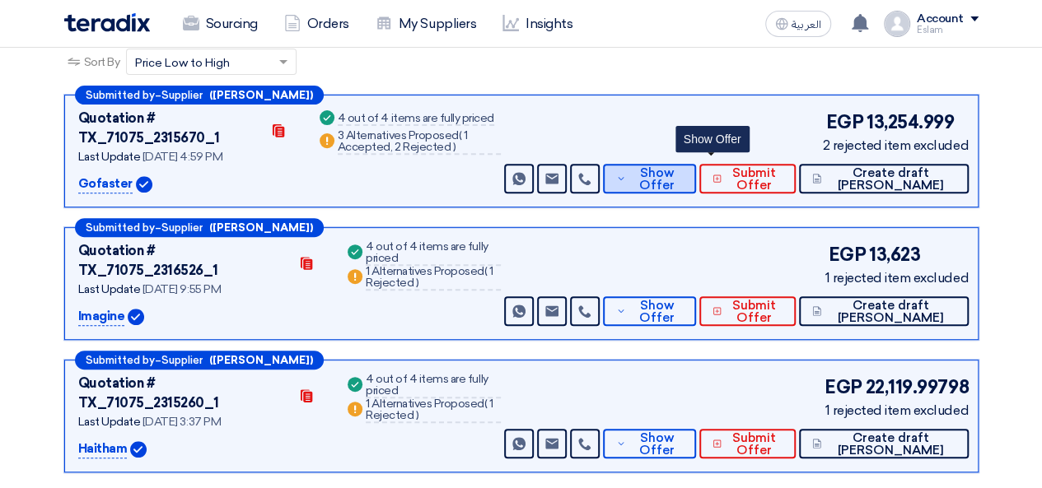
click at [684, 177] on span "Show Offer" at bounding box center [657, 179] width 54 height 25
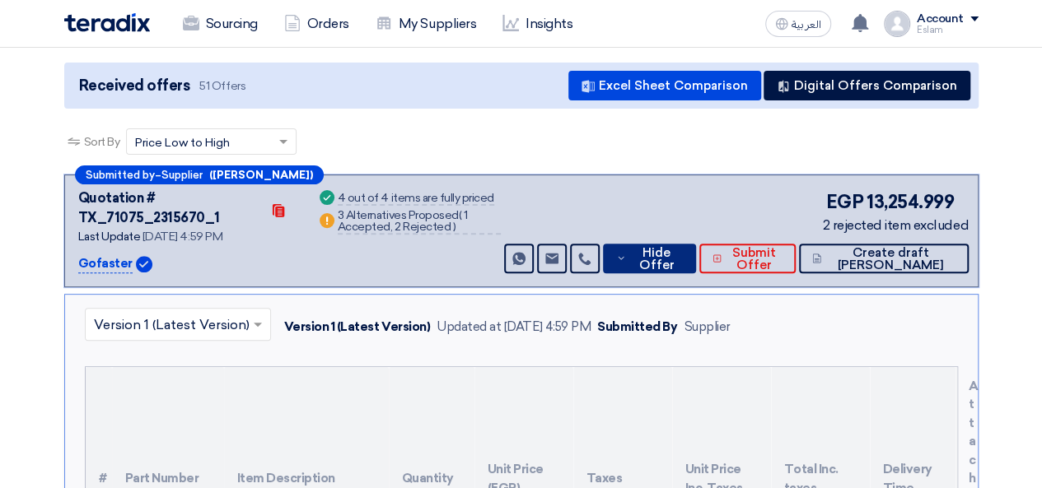
scroll to position [0, 0]
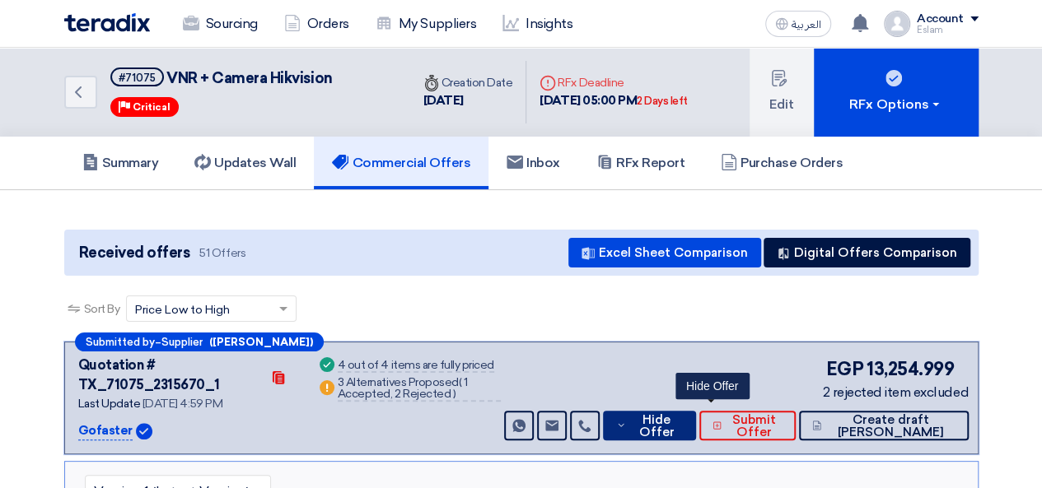
click at [683, 423] on span "Hide Offer" at bounding box center [656, 426] width 53 height 25
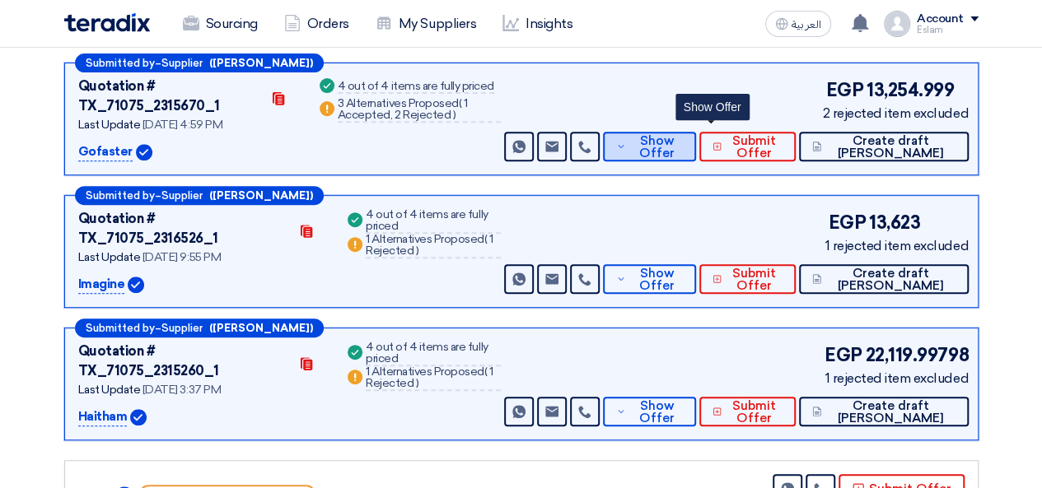
scroll to position [329, 0]
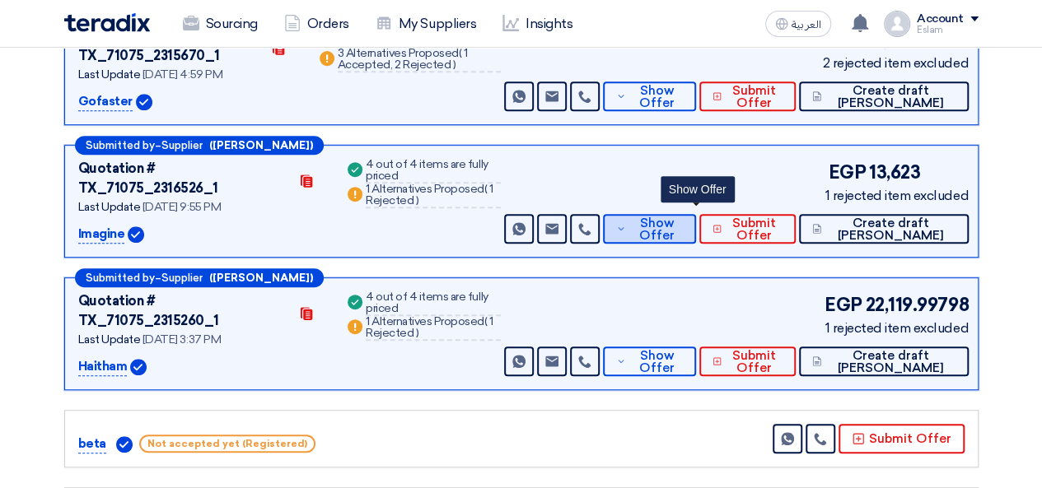
click at [684, 217] on span "Show Offer" at bounding box center [657, 229] width 54 height 25
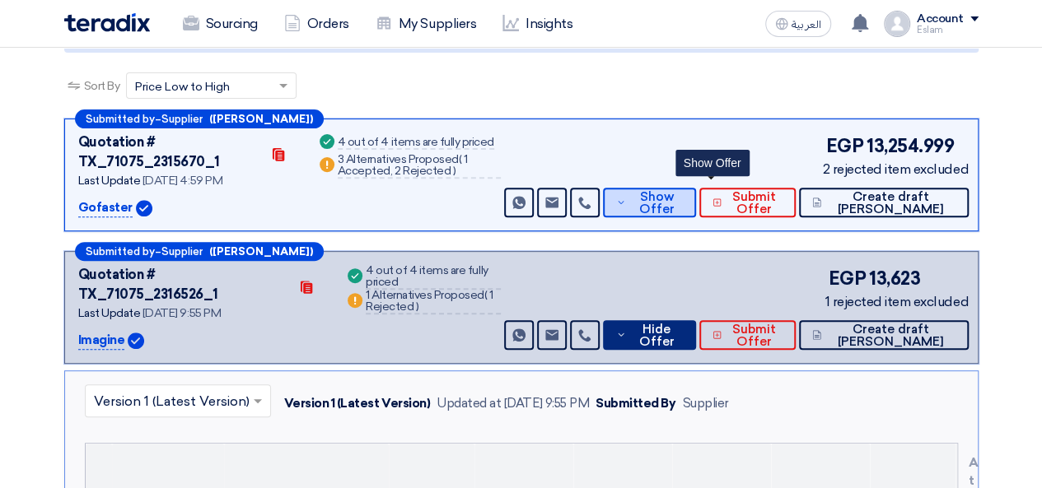
scroll to position [247, 0]
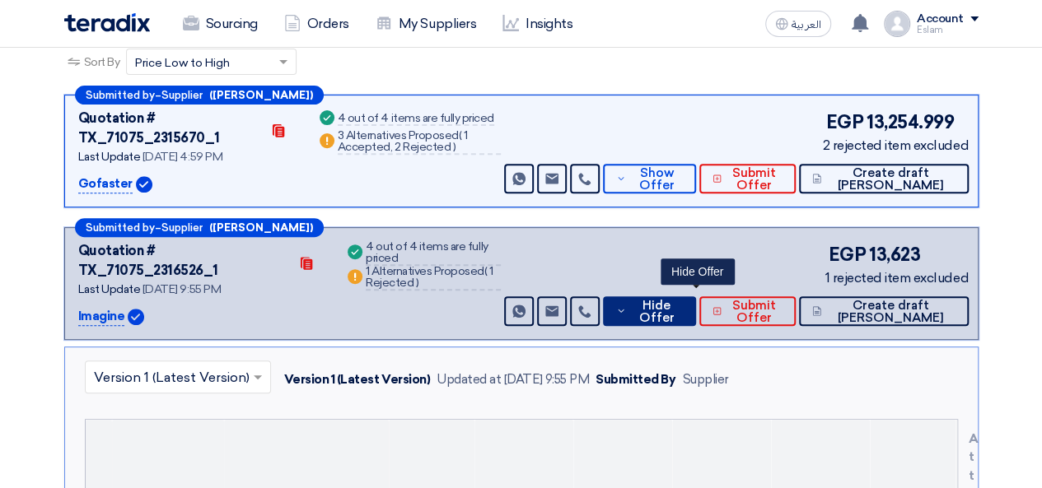
click at [683, 300] on span "Hide Offer" at bounding box center [656, 312] width 53 height 25
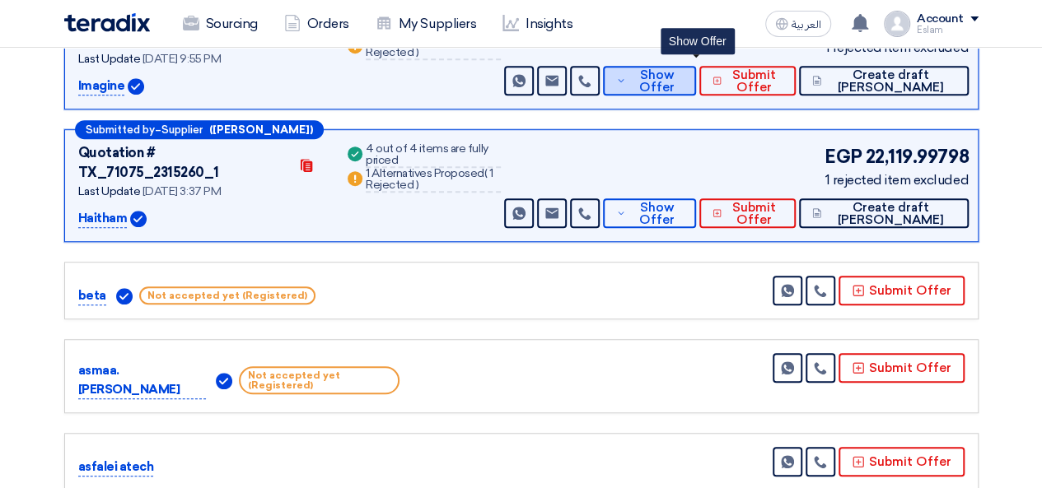
scroll to position [494, 0]
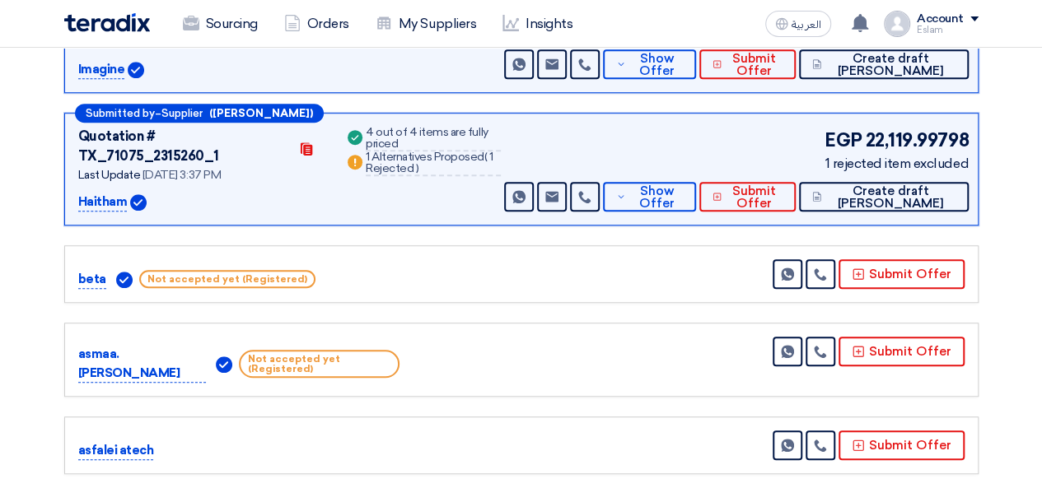
click at [690, 190] on div "Submitted by – Supplier ([PERSON_NAME]) Quotation # TX_71075_2315260_1 Contacts…" at bounding box center [521, 169] width 914 height 113
click at [684, 185] on span "Show Offer" at bounding box center [657, 197] width 54 height 25
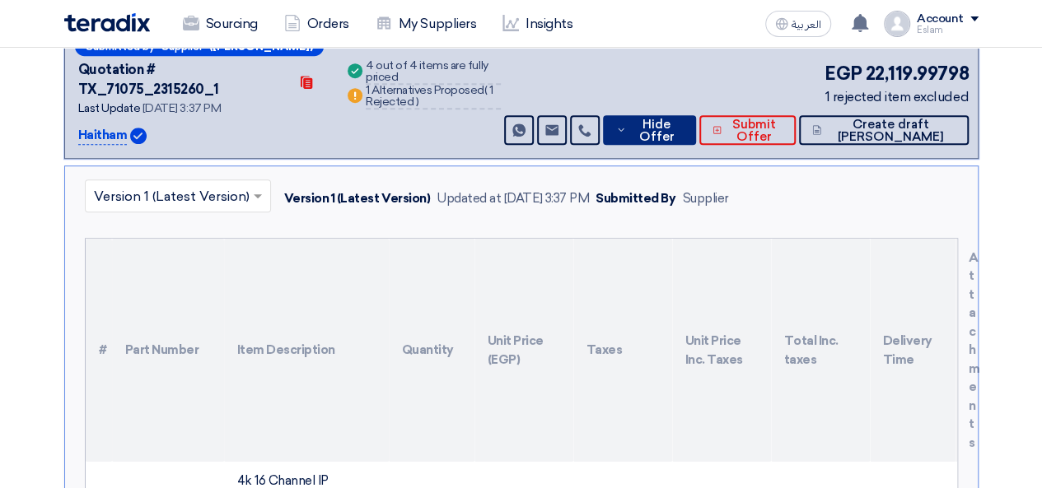
scroll to position [412, 0]
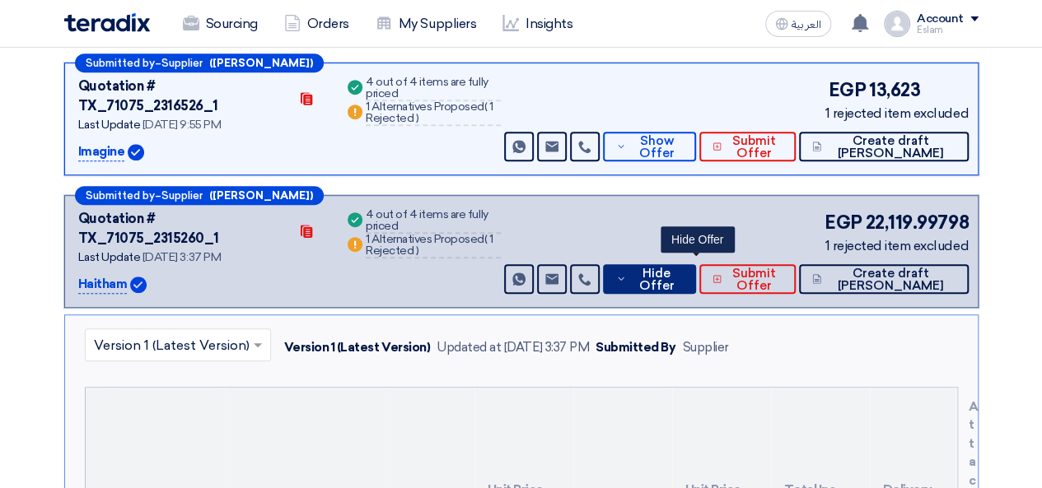
click at [680, 268] on span "Hide Offer" at bounding box center [656, 280] width 53 height 25
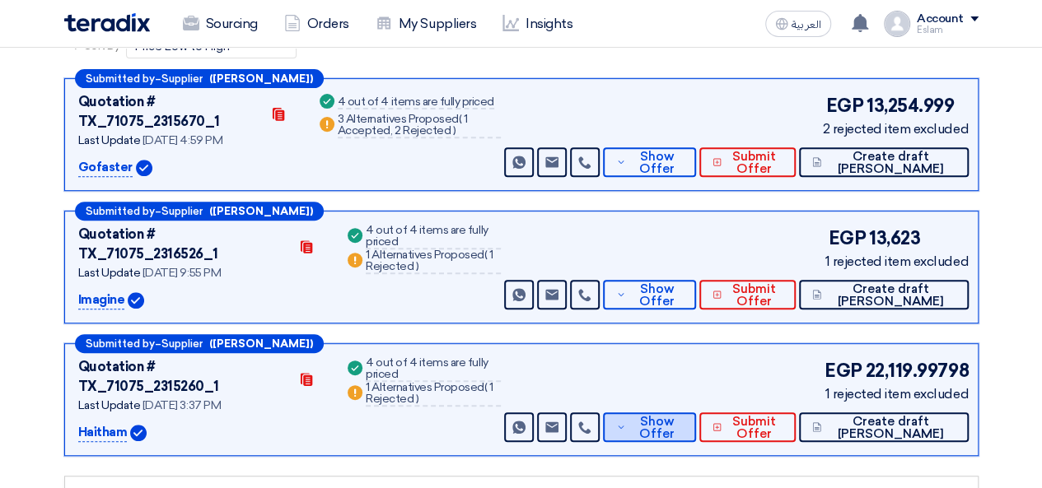
scroll to position [165, 0]
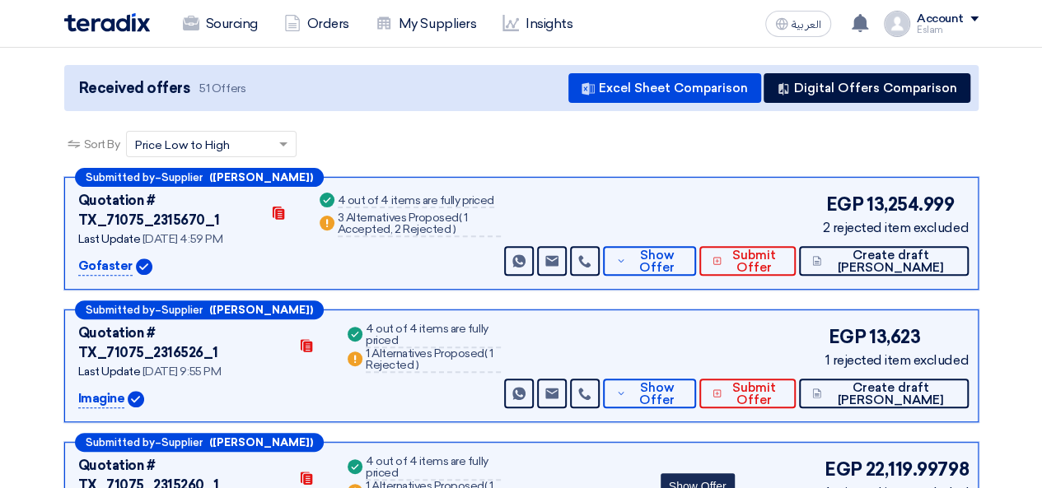
drag, startPoint x: 539, startPoint y: 324, endPoint x: 501, endPoint y: 342, distance: 42.0
drag, startPoint x: 501, startPoint y: 342, endPoint x: 395, endPoint y: 246, distance: 142.3
click at [395, 246] on div "Success 4 out of 4 items are fully priced Warn 3 Alternatives Proposed ( 1 Acce…" at bounding box center [408, 233] width 185 height 85
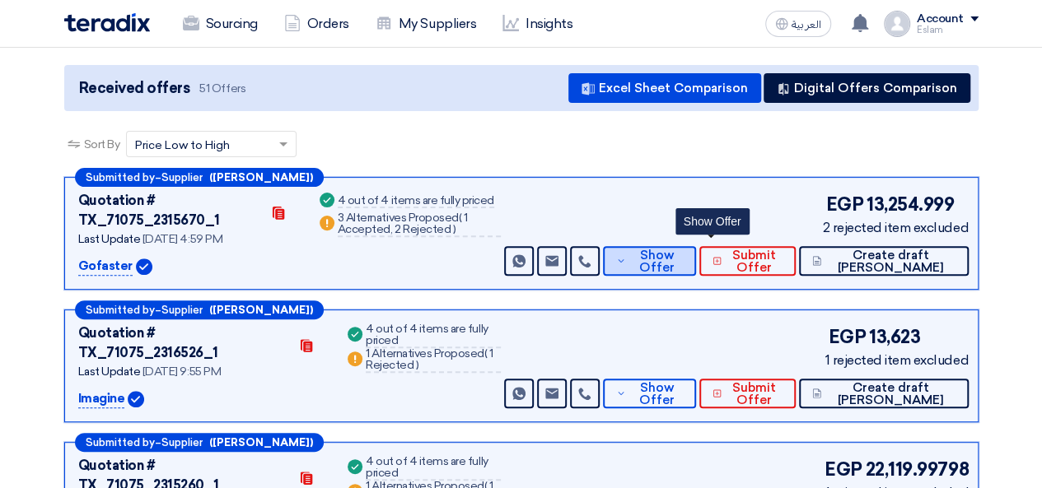
click at [684, 259] on span "Show Offer" at bounding box center [657, 262] width 54 height 25
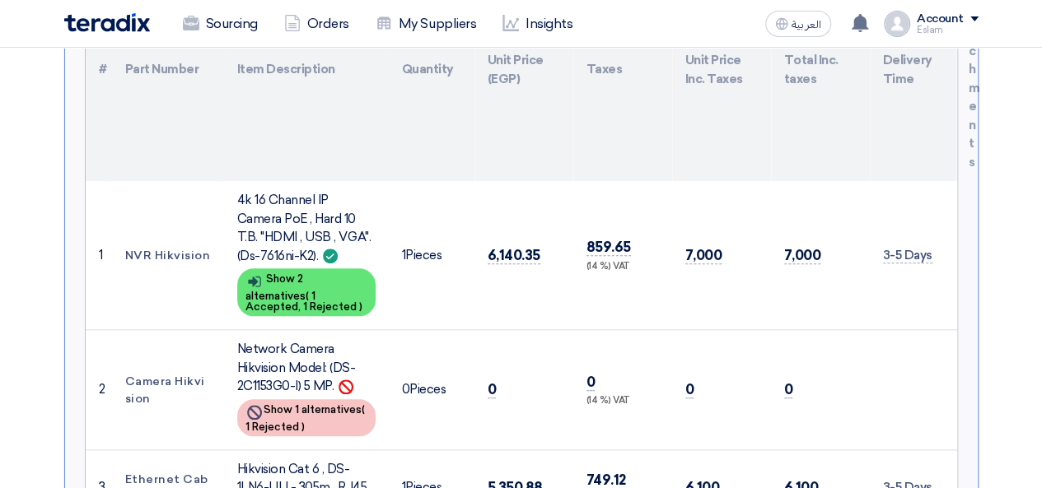
scroll to position [247, 0]
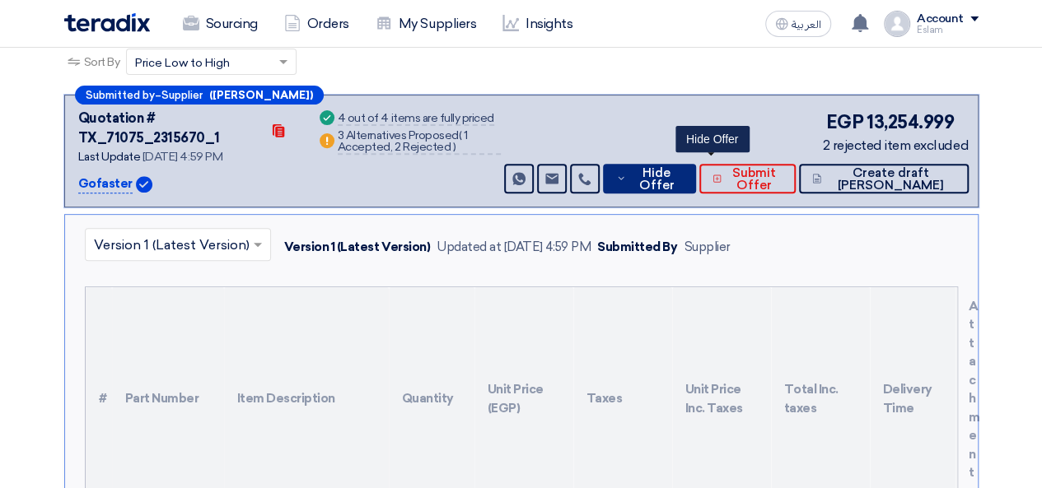
click at [683, 171] on span "Hide Offer" at bounding box center [656, 179] width 53 height 25
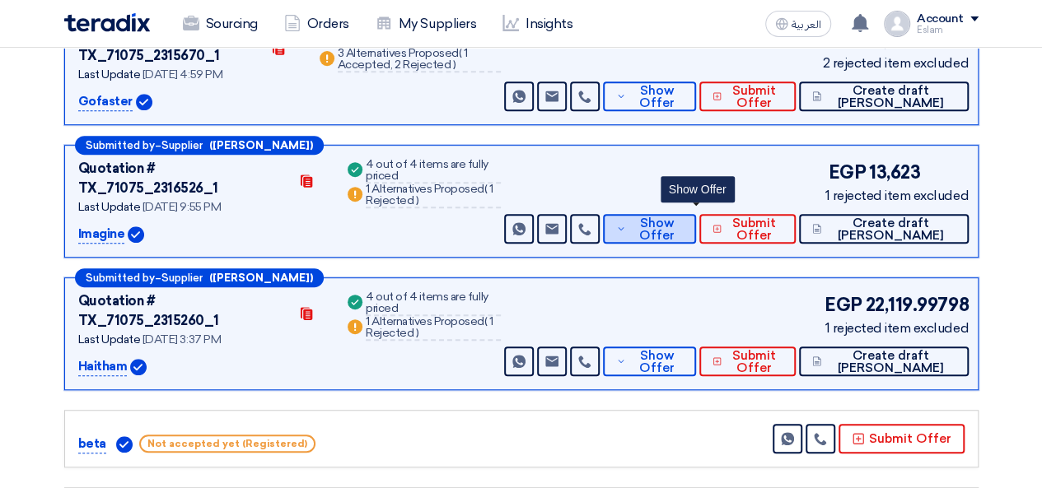
click at [684, 217] on span "Show Offer" at bounding box center [657, 229] width 54 height 25
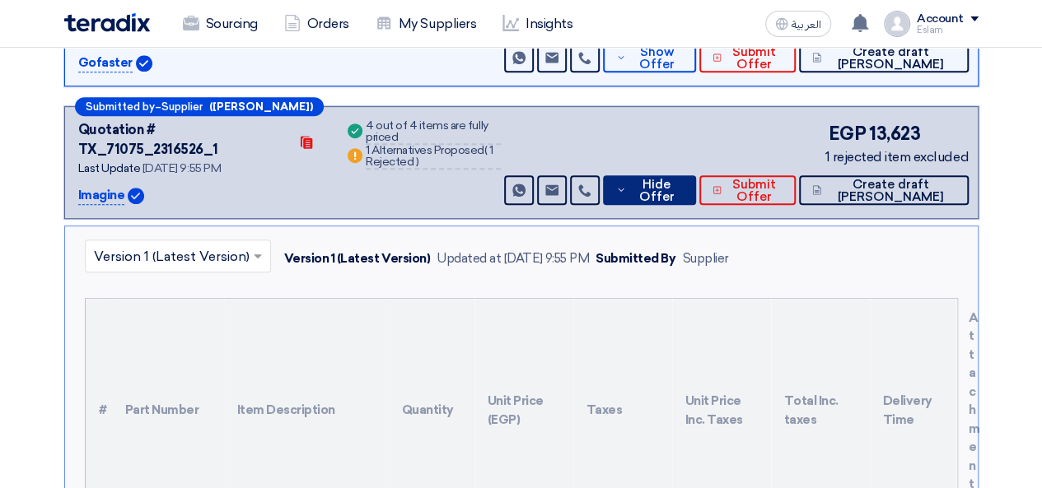
scroll to position [329, 0]
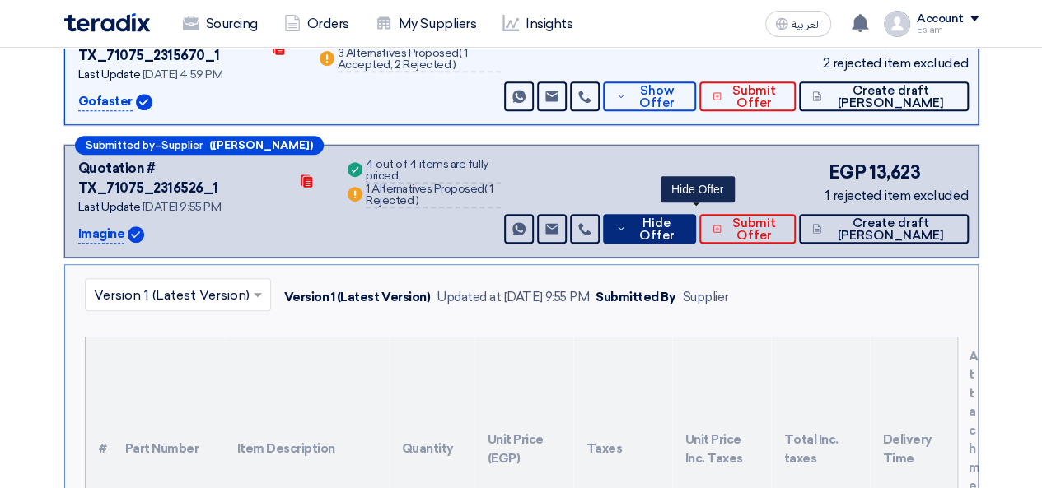
click at [683, 217] on span "Hide Offer" at bounding box center [656, 229] width 53 height 25
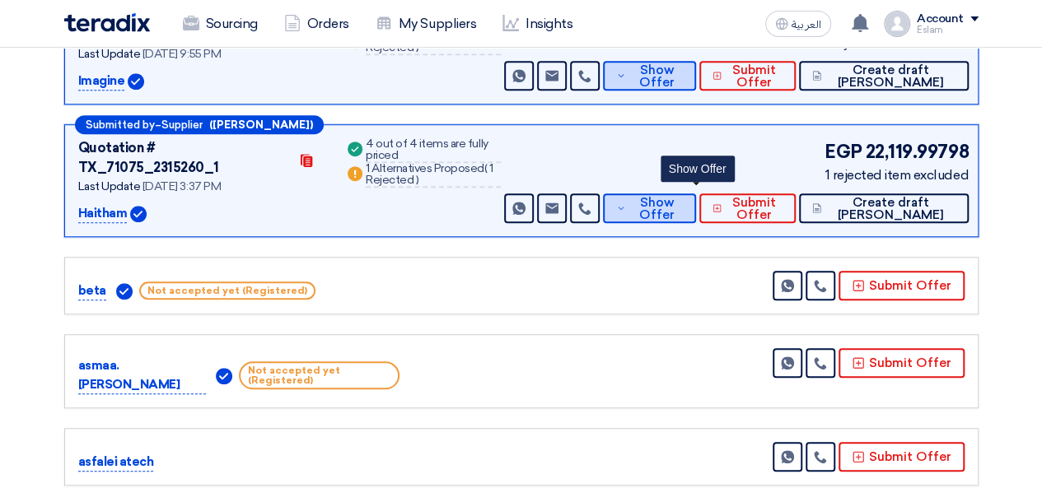
scroll to position [494, 0]
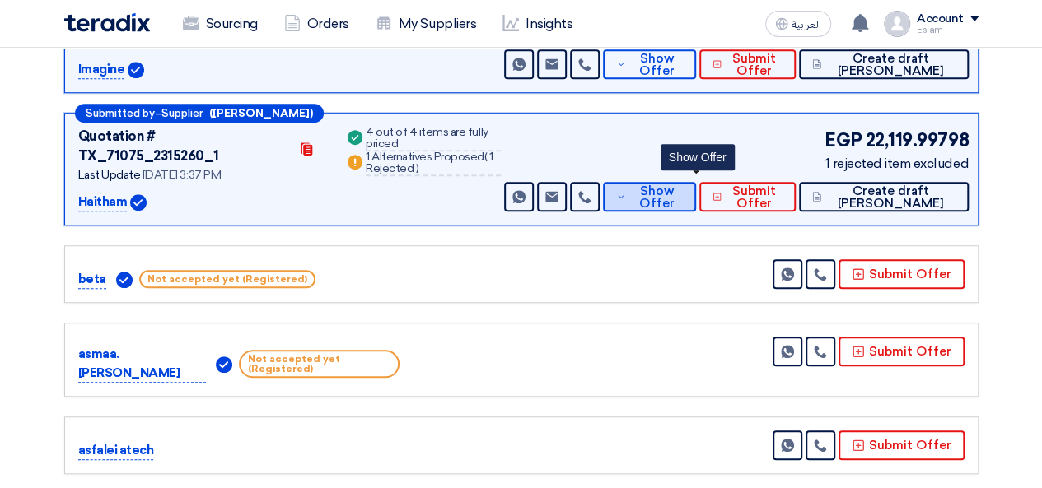
click at [684, 185] on span "Show Offer" at bounding box center [657, 197] width 54 height 25
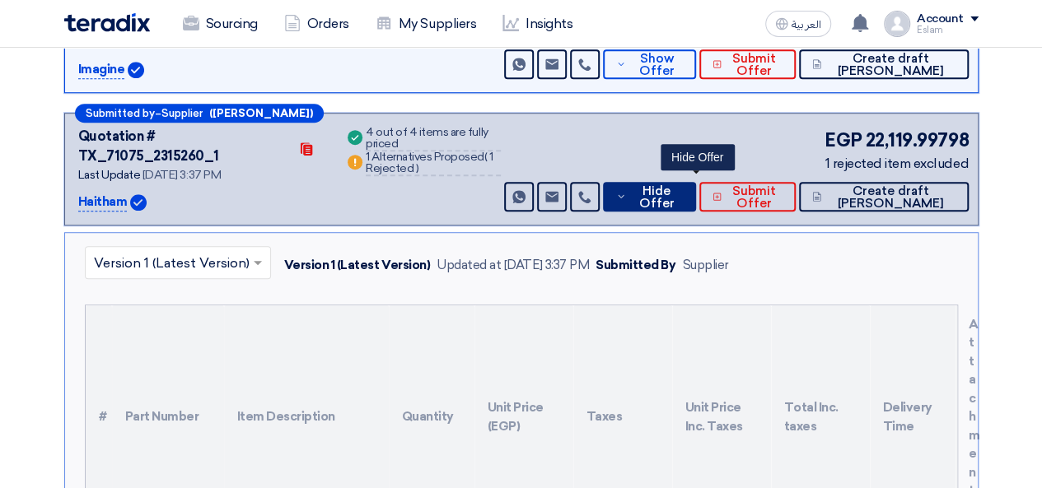
click at [683, 185] on span "Hide Offer" at bounding box center [656, 197] width 53 height 25
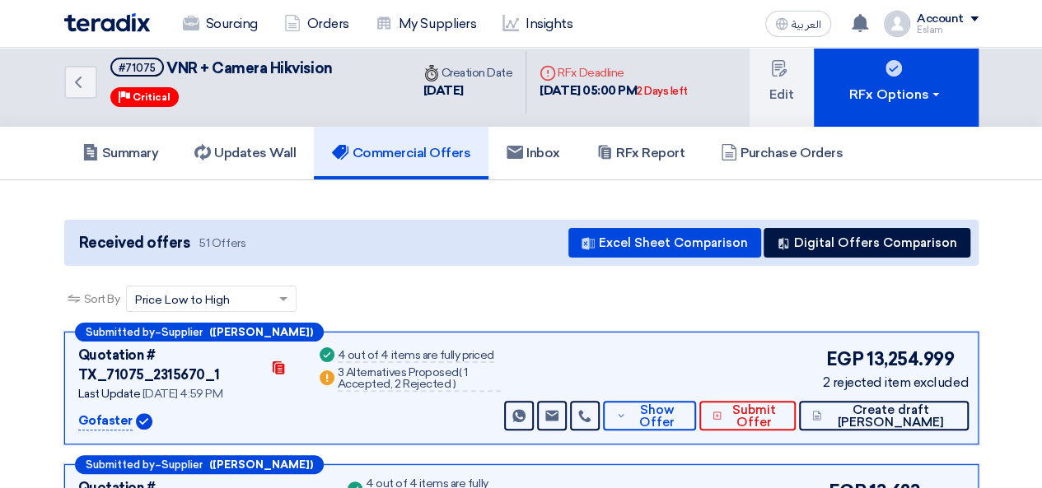
scroll to position [0, 0]
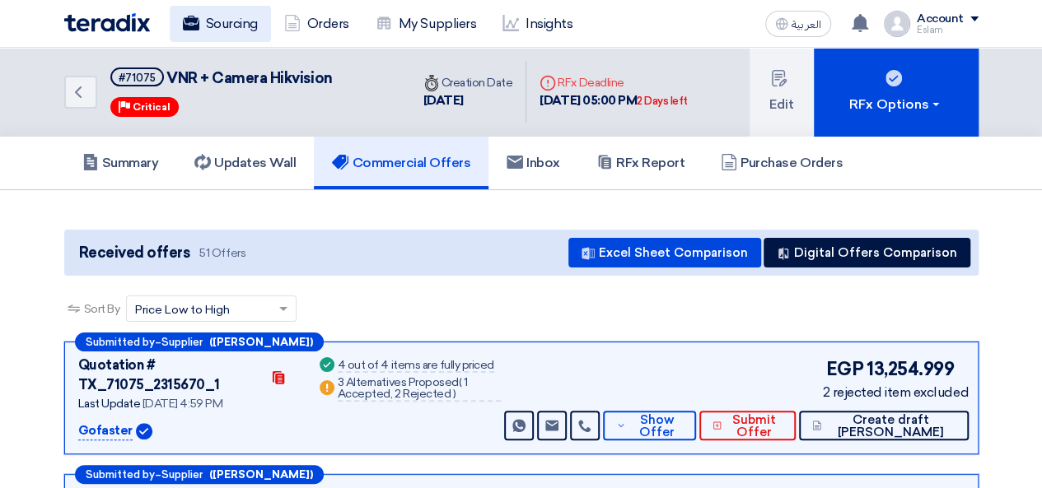
click at [234, 19] on link "Sourcing" at bounding box center [220, 24] width 101 height 36
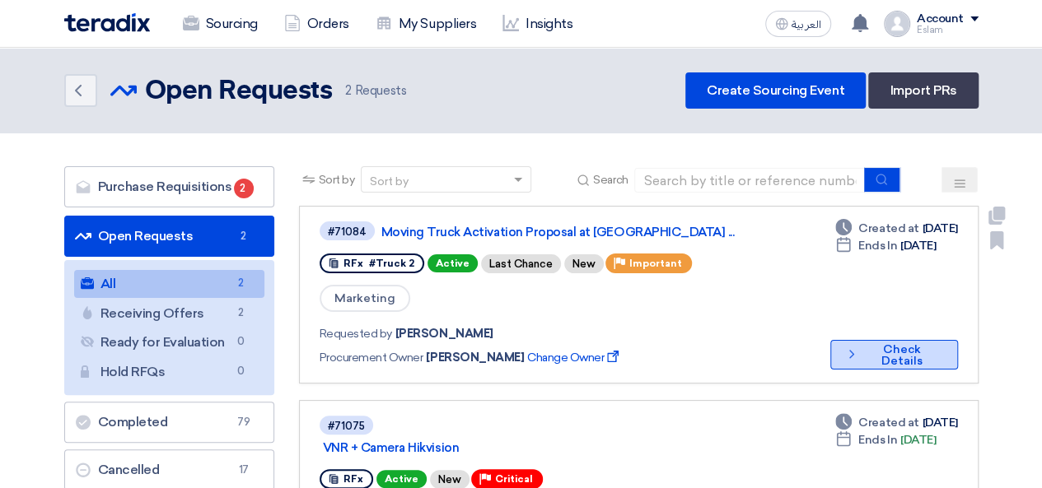
click at [888, 341] on button "Check details Check Details" at bounding box center [894, 355] width 128 height 30
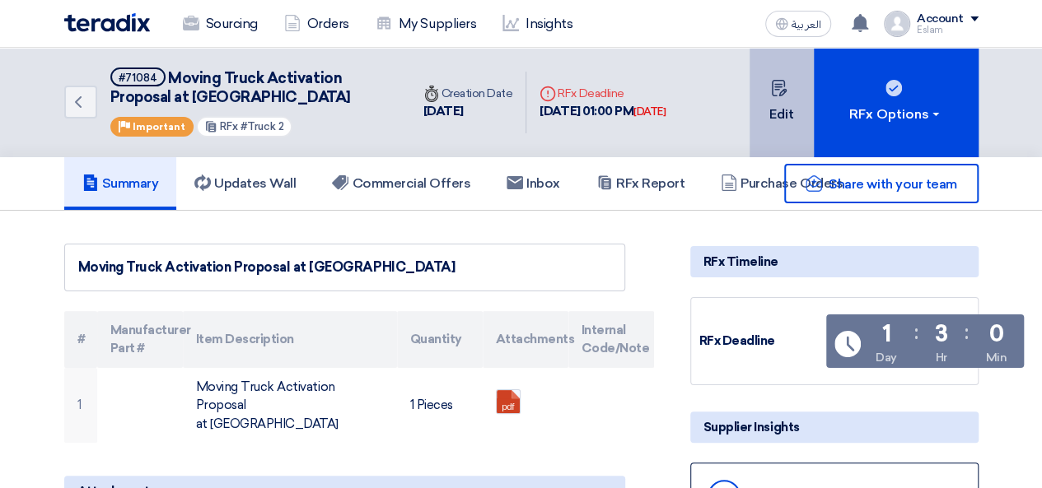
click at [785, 77] on button "Edit" at bounding box center [782, 103] width 64 height 110
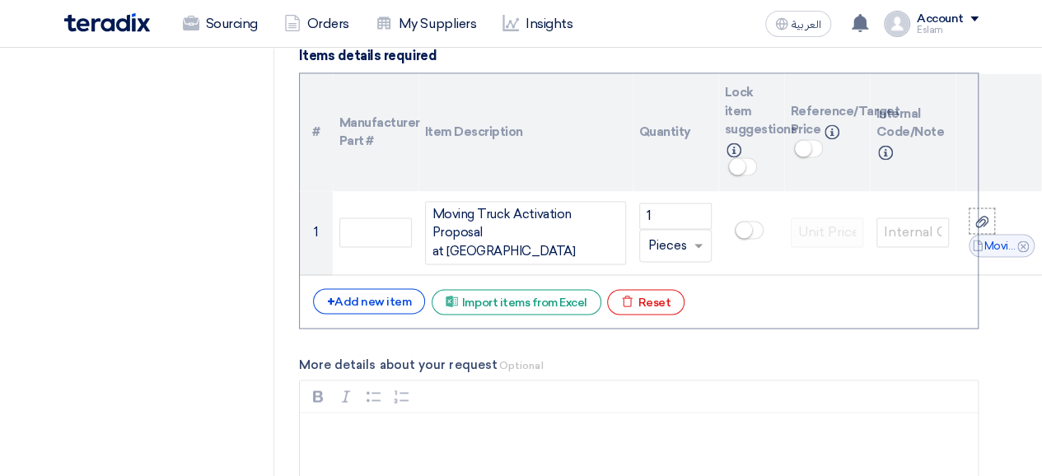
scroll to position [1318, 0]
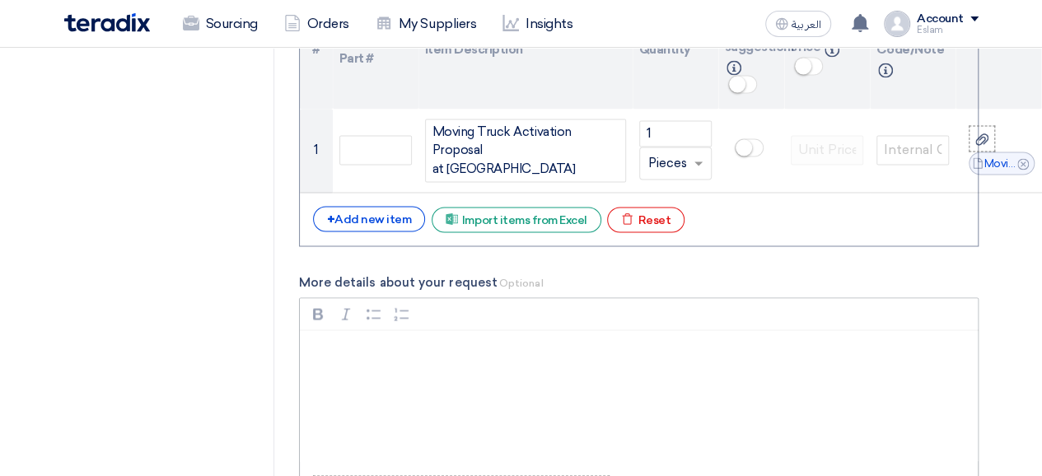
click at [382, 342] on p "Rich Text Editor, main" at bounding box center [645, 352] width 650 height 20
click at [377, 342] on p "UPDATE: the Event will be [DATE][DATE]" at bounding box center [645, 352] width 650 height 20
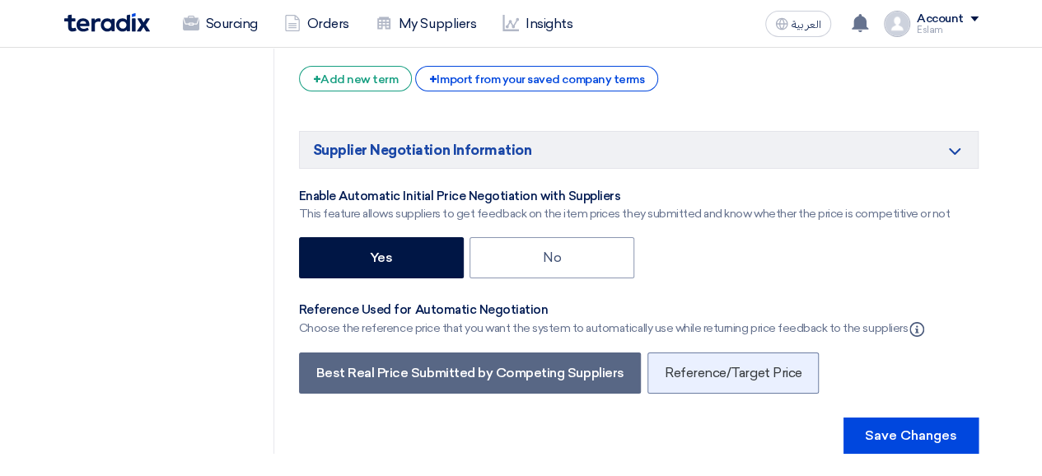
scroll to position [2883, 0]
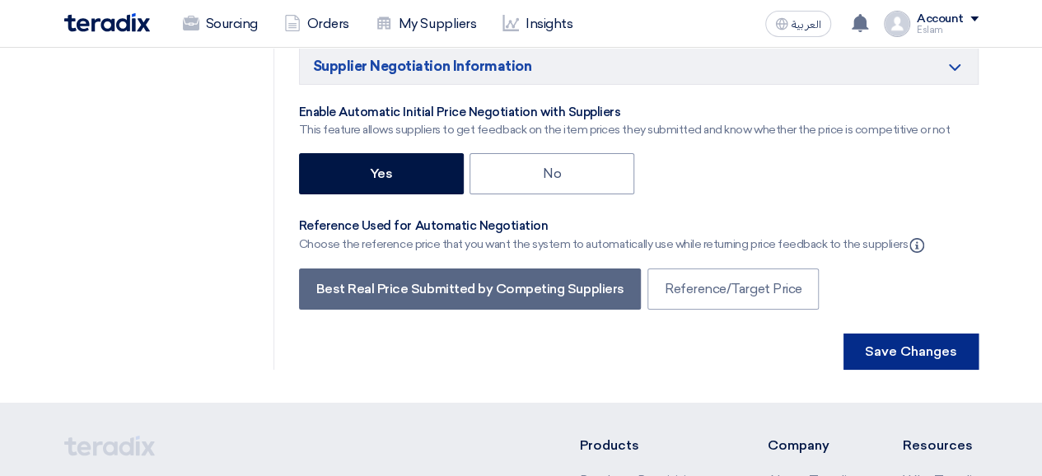
click at [947, 334] on button "Save Changes" at bounding box center [911, 352] width 135 height 36
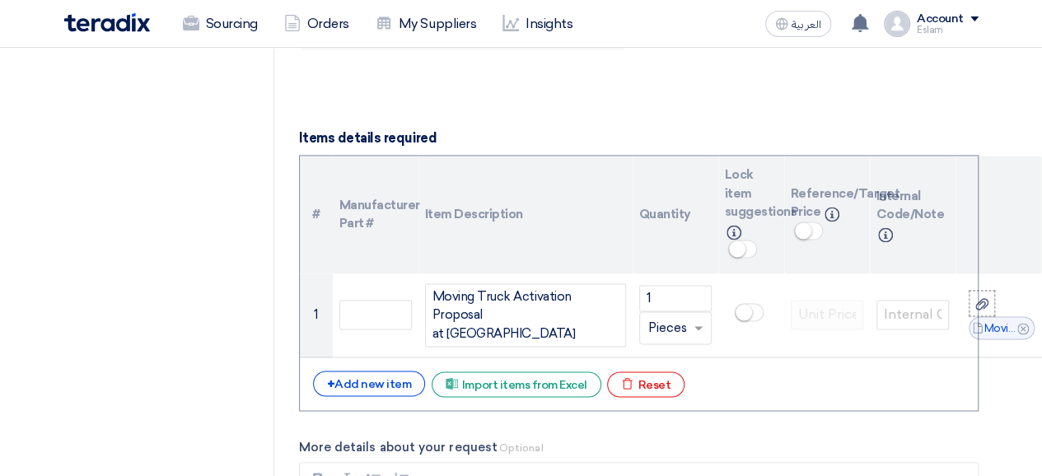
scroll to position [659, 0]
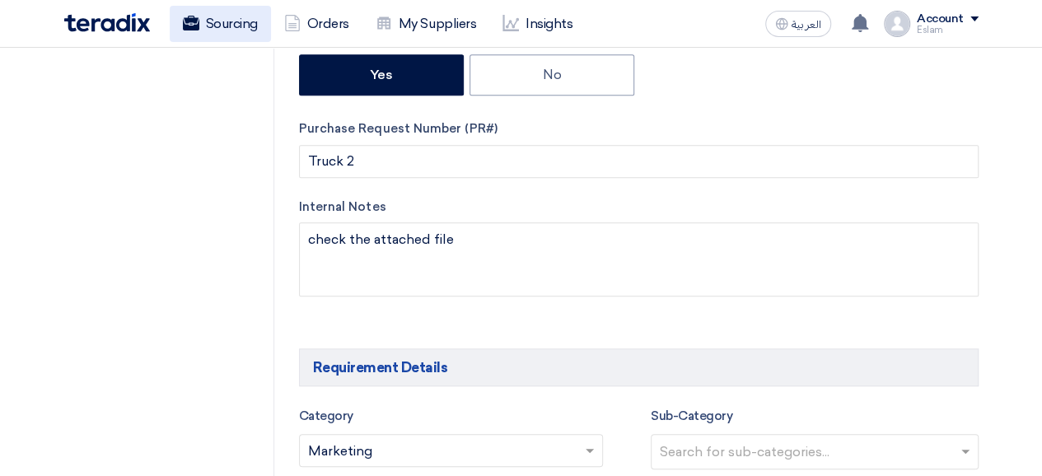
click at [257, 35] on link "Sourcing" at bounding box center [220, 24] width 101 height 36
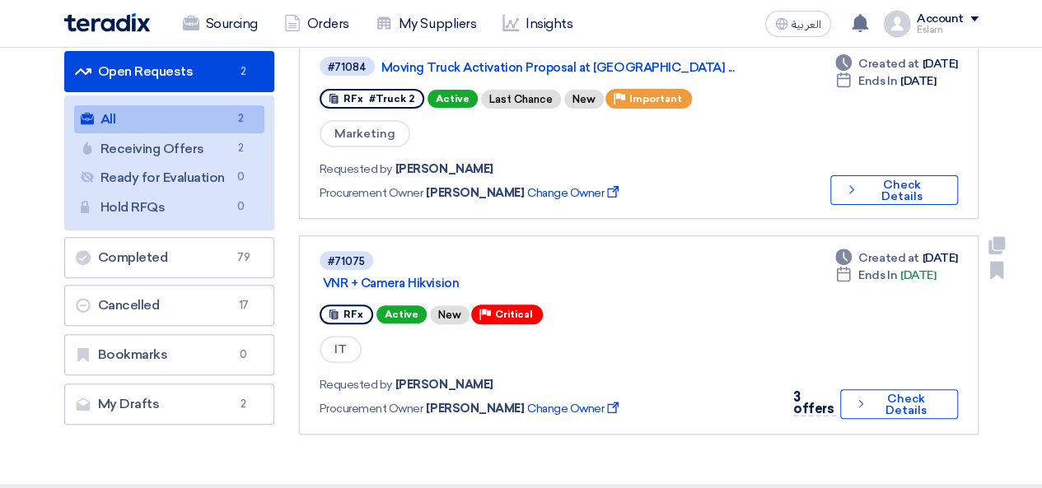
scroll to position [247, 0]
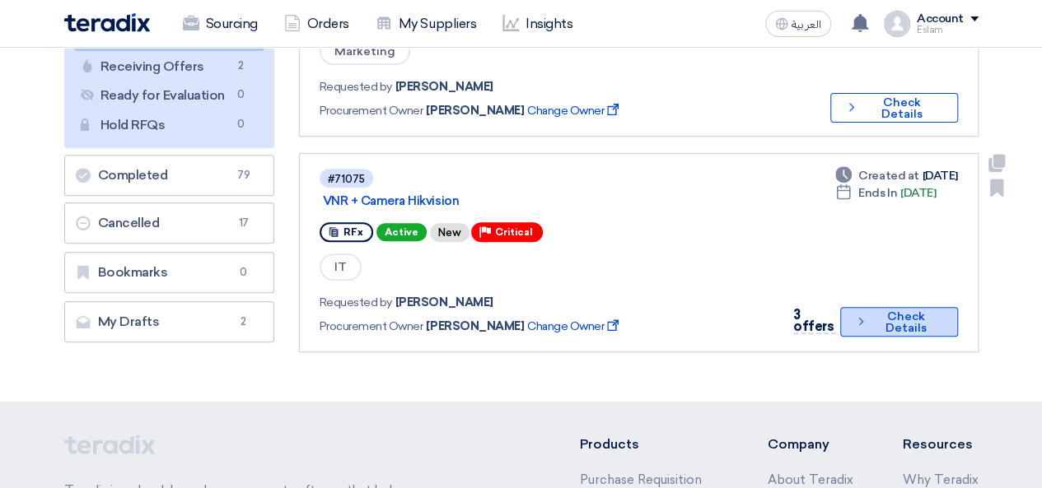
click at [884, 308] on button "Check details Check Details" at bounding box center [898, 322] width 117 height 30
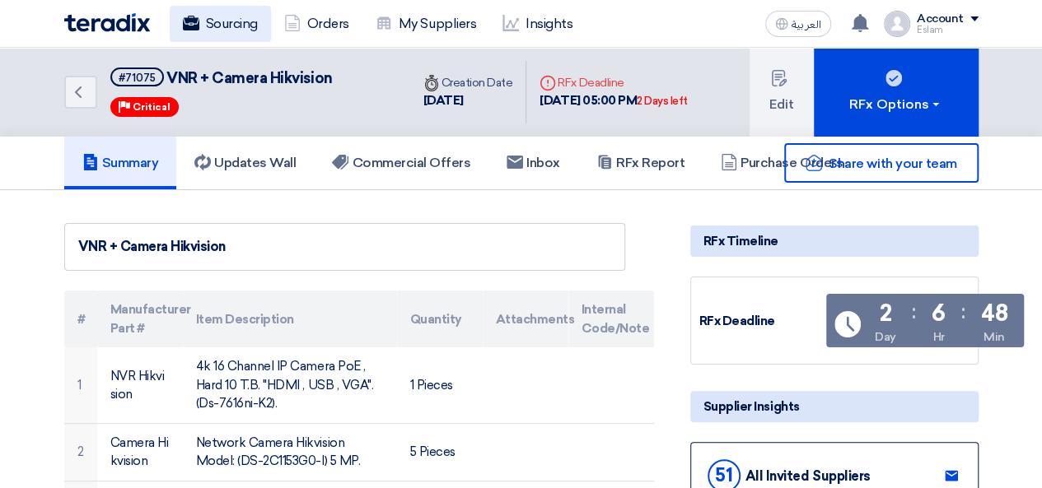
click at [210, 23] on link "Sourcing" at bounding box center [220, 24] width 101 height 36
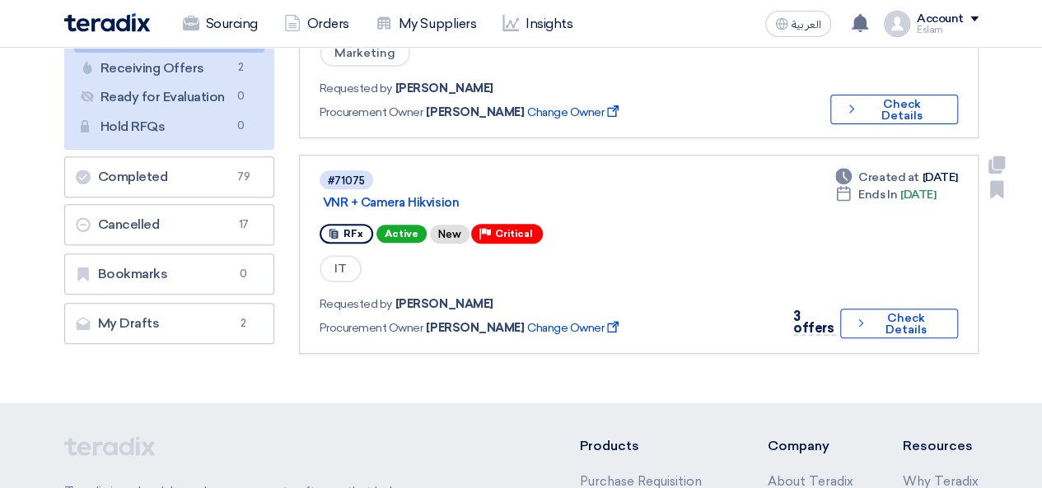
scroll to position [247, 0]
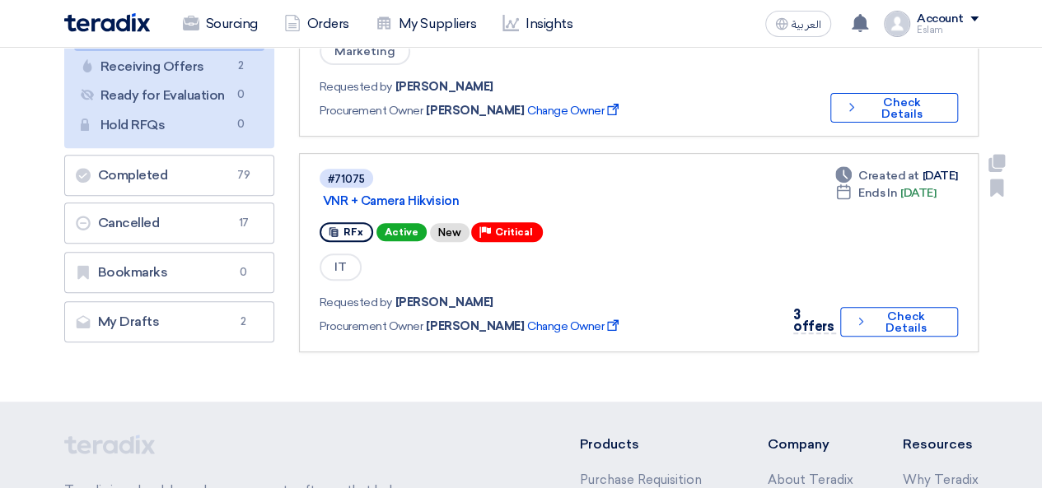
click at [666, 231] on div "RFx Active New Priority Critical" at bounding box center [545, 232] width 450 height 26
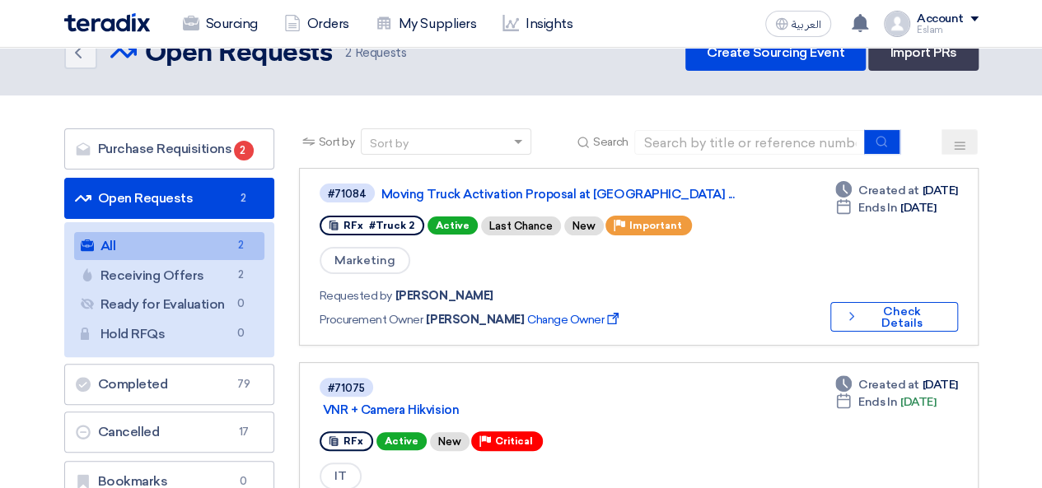
scroll to position [0, 0]
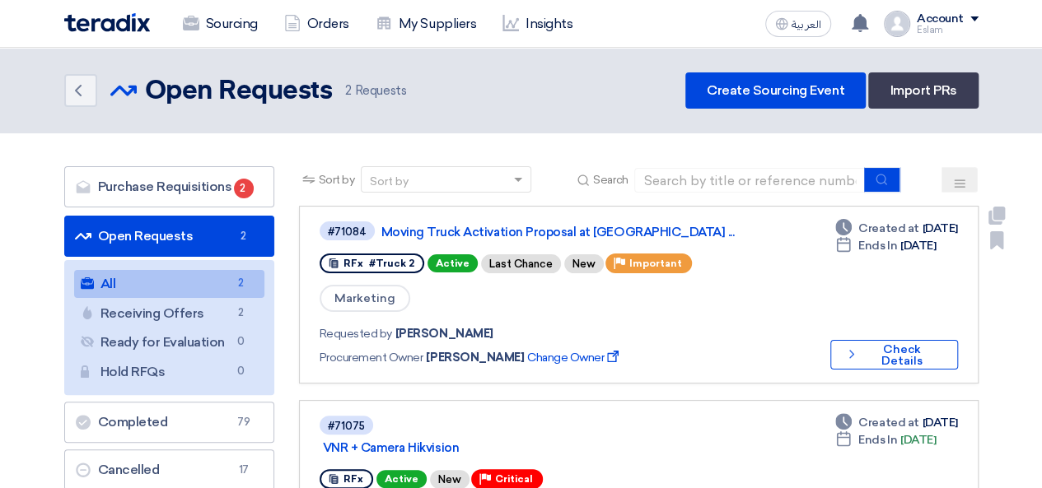
drag, startPoint x: 376, startPoint y: 227, endPoint x: 710, endPoint y: 219, distance: 334.5
click at [710, 220] on div "#71084 Moving Truck Activation Proposal at [GEOGRAPHIC_DATA] ..." at bounding box center [565, 231] width 491 height 22
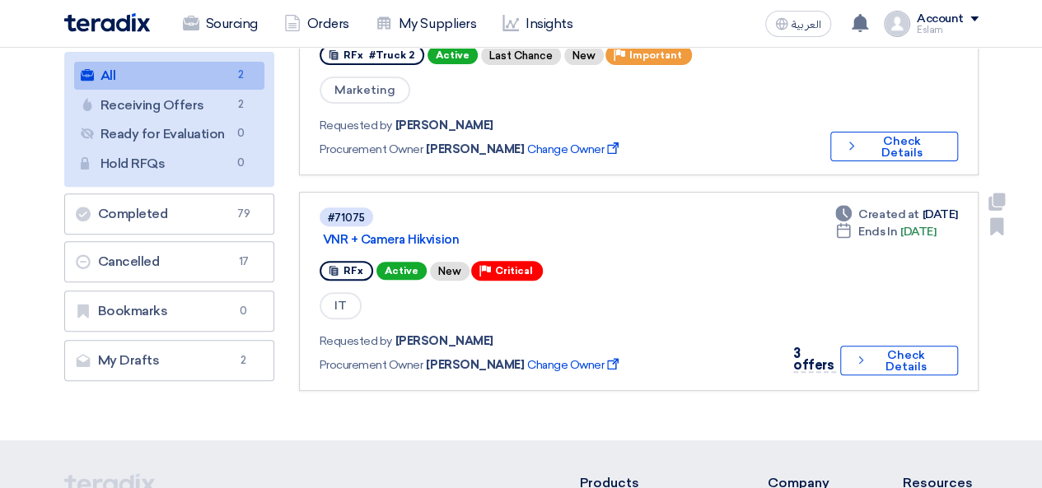
scroll to position [219, 0]
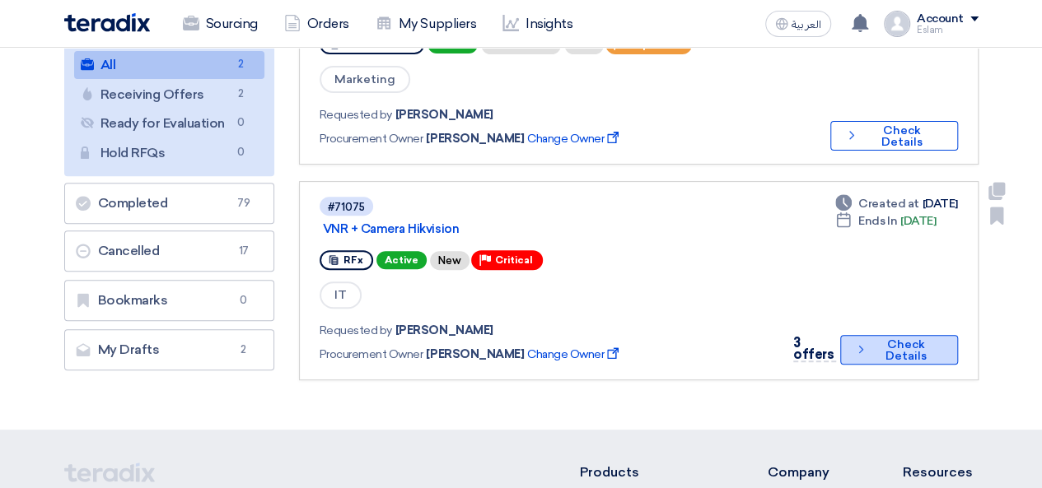
click at [901, 341] on button "Check details Check Details" at bounding box center [898, 350] width 117 height 30
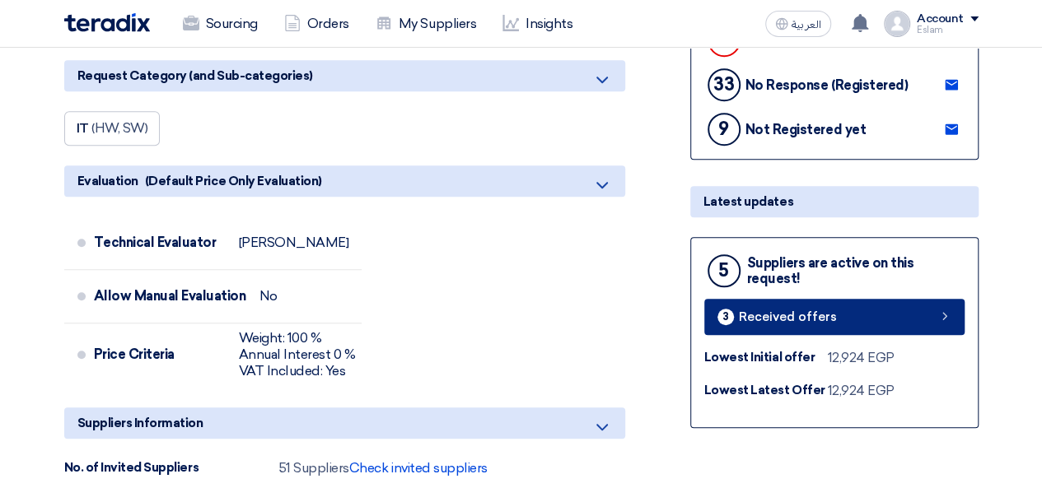
scroll to position [570, 0]
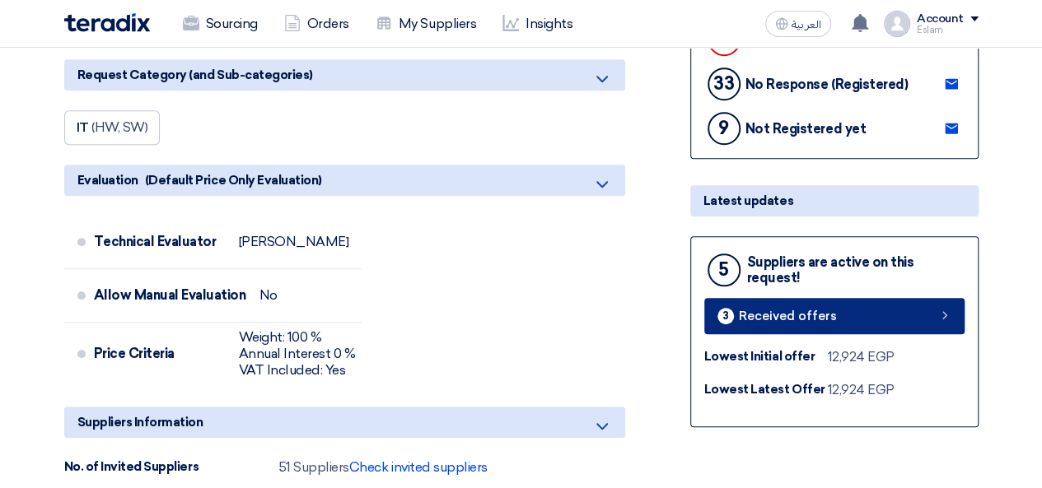
click at [871, 320] on link "3 Received offers" at bounding box center [834, 316] width 260 height 36
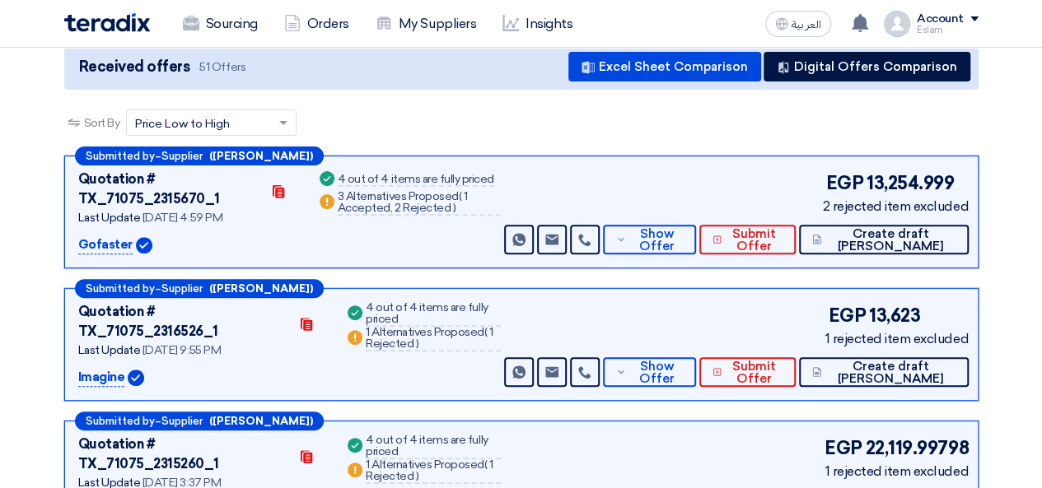
scroll to position [185, 0]
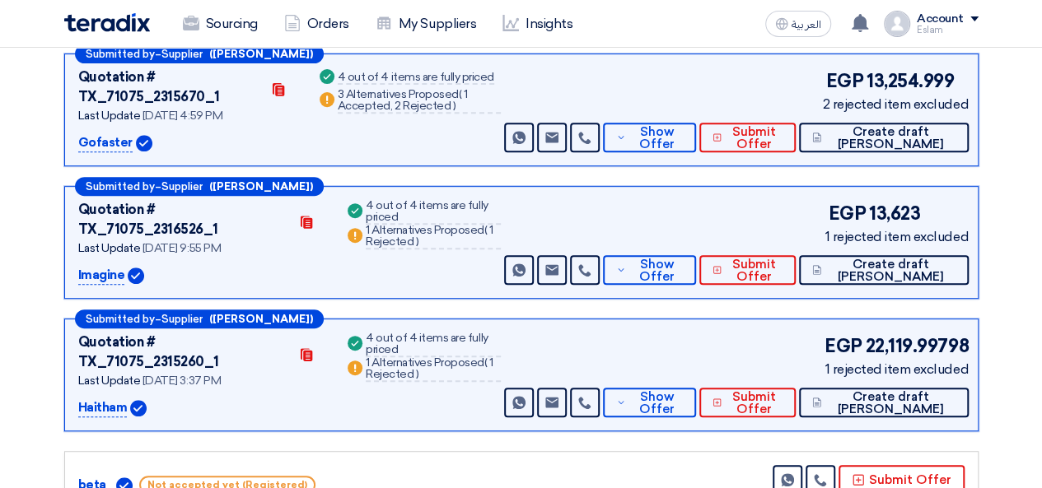
scroll to position [287, 0]
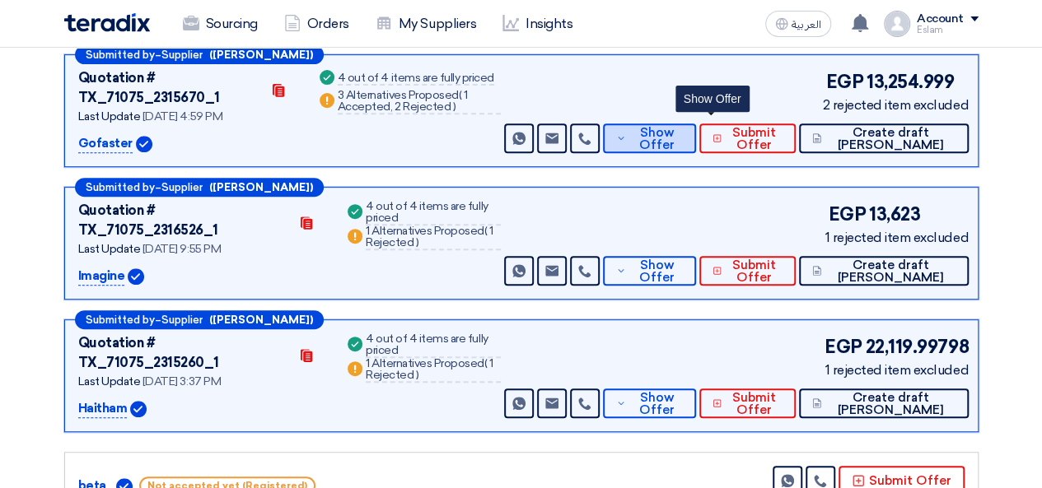
click at [684, 129] on span "Show Offer" at bounding box center [657, 139] width 54 height 25
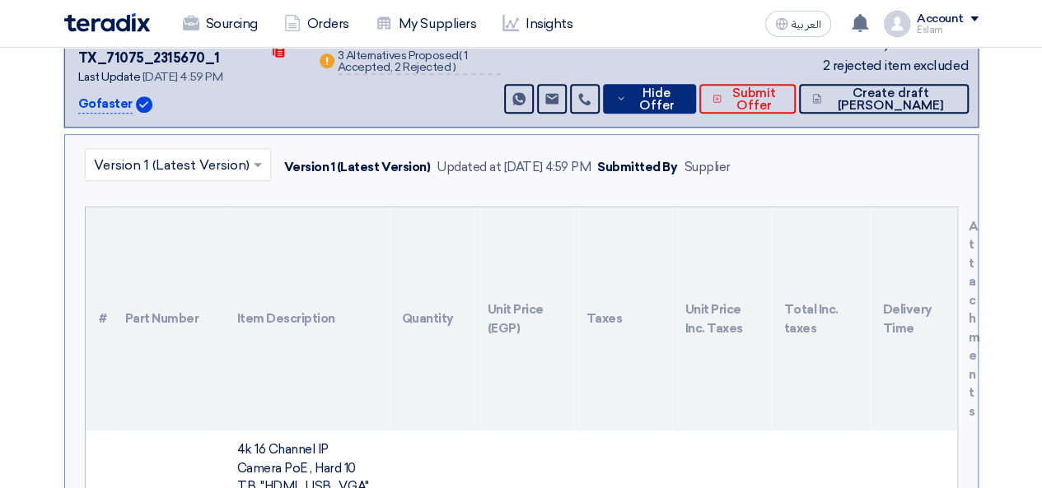
scroll to position [304, 0]
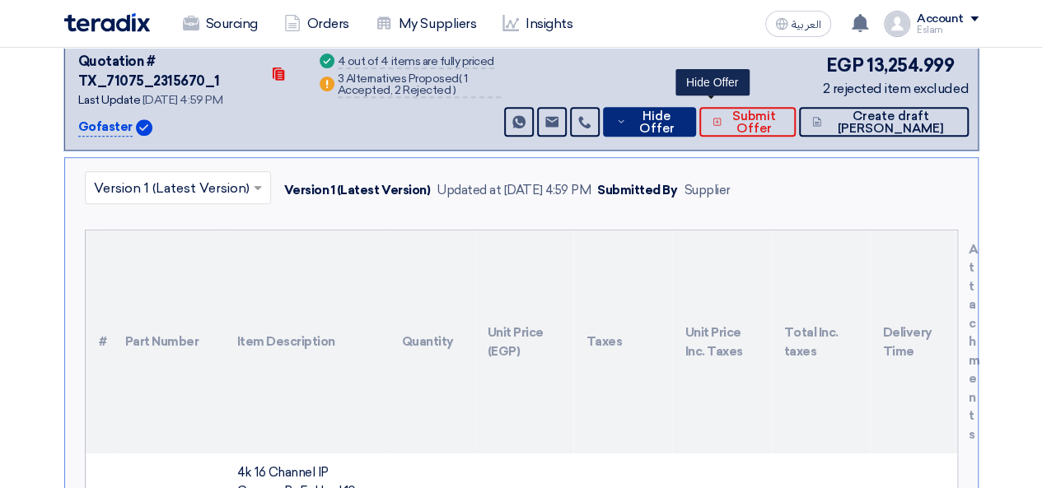
click at [683, 121] on span "Hide Offer" at bounding box center [656, 122] width 53 height 25
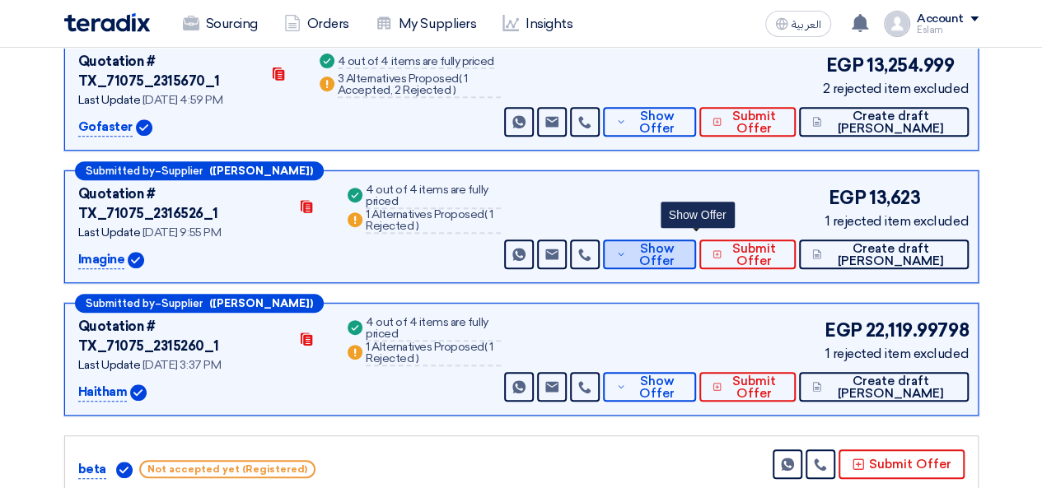
click at [684, 243] on span "Show Offer" at bounding box center [657, 255] width 54 height 25
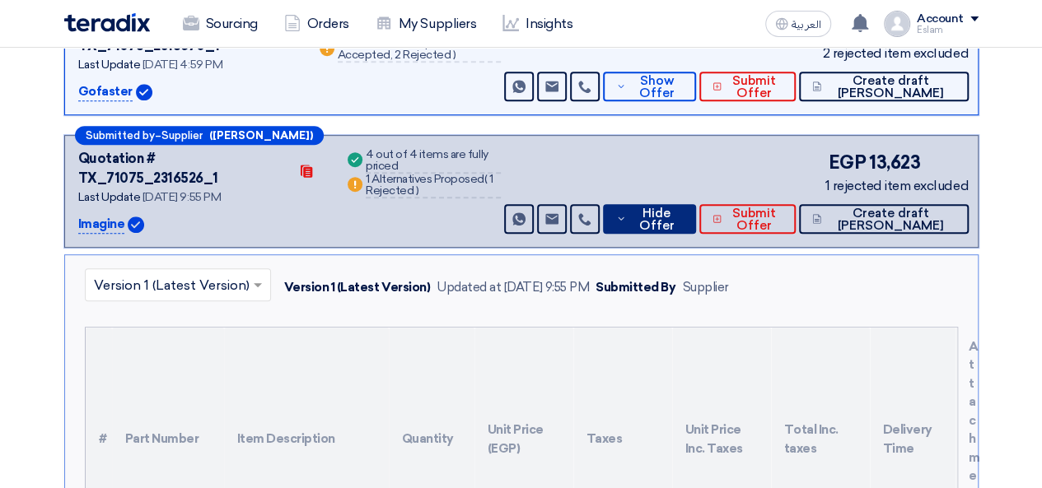
scroll to position [337, 0]
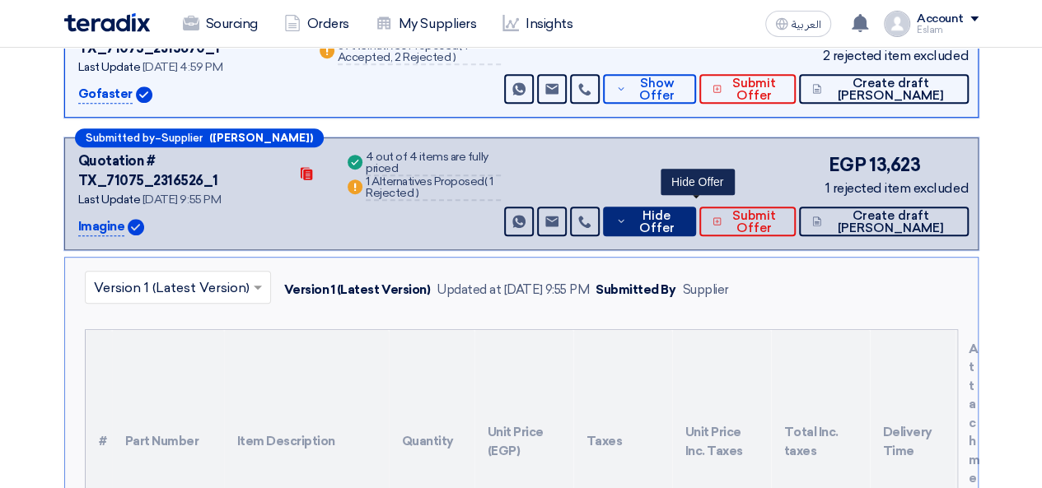
click at [679, 210] on span "Hide Offer" at bounding box center [656, 222] width 53 height 25
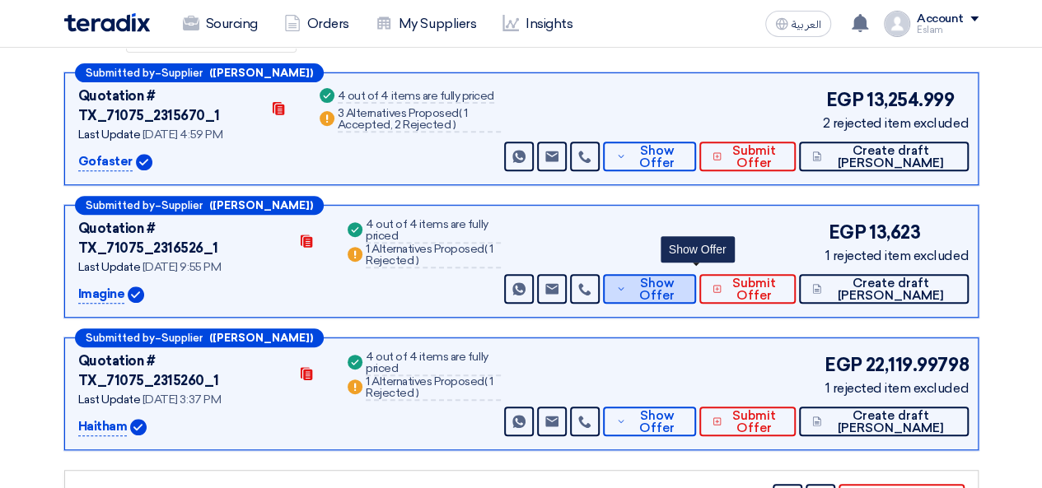
scroll to position [261, 0]
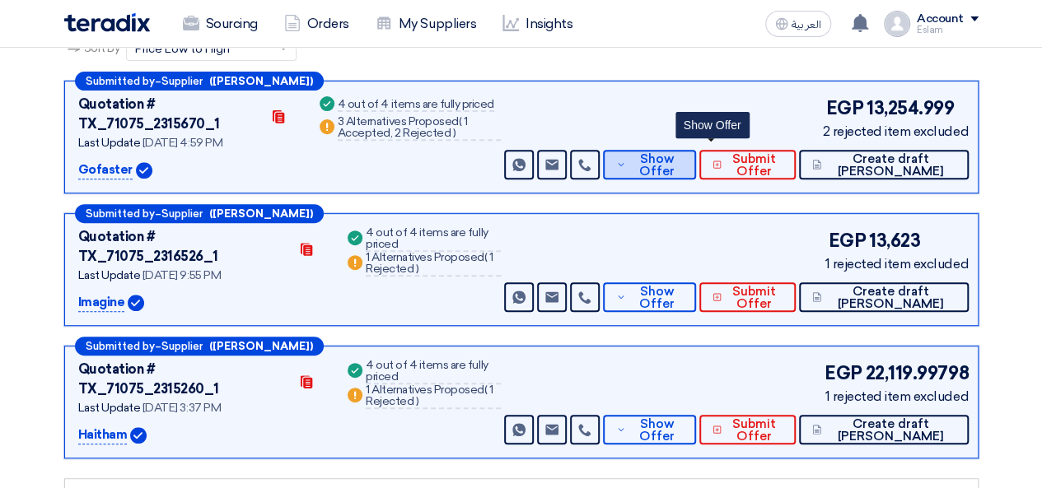
click at [684, 153] on span "Show Offer" at bounding box center [657, 165] width 54 height 25
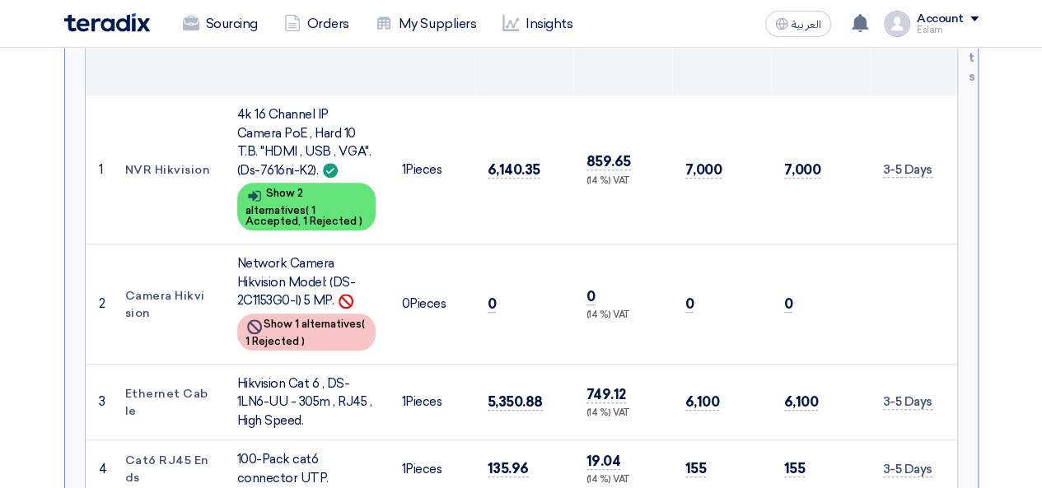
scroll to position [659, 0]
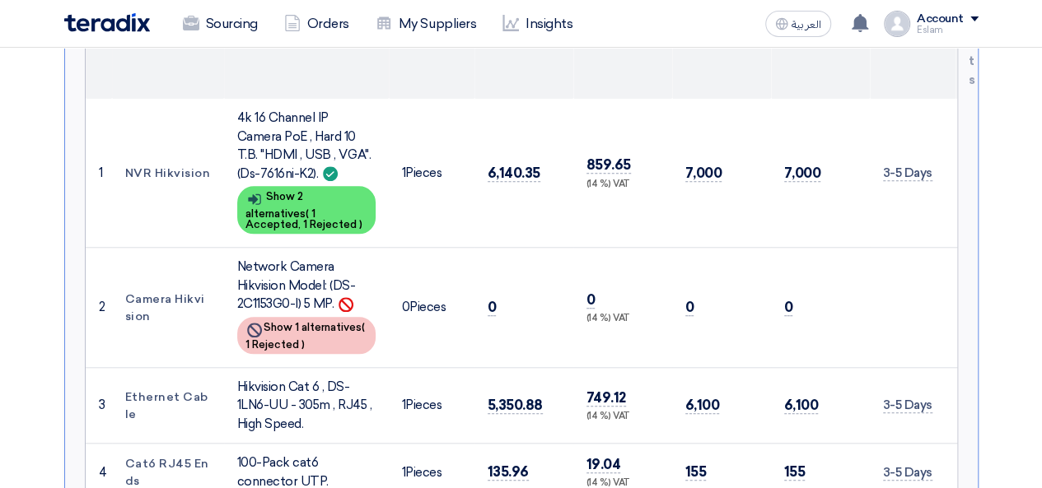
click at [504, 251] on td "0" at bounding box center [523, 308] width 99 height 120
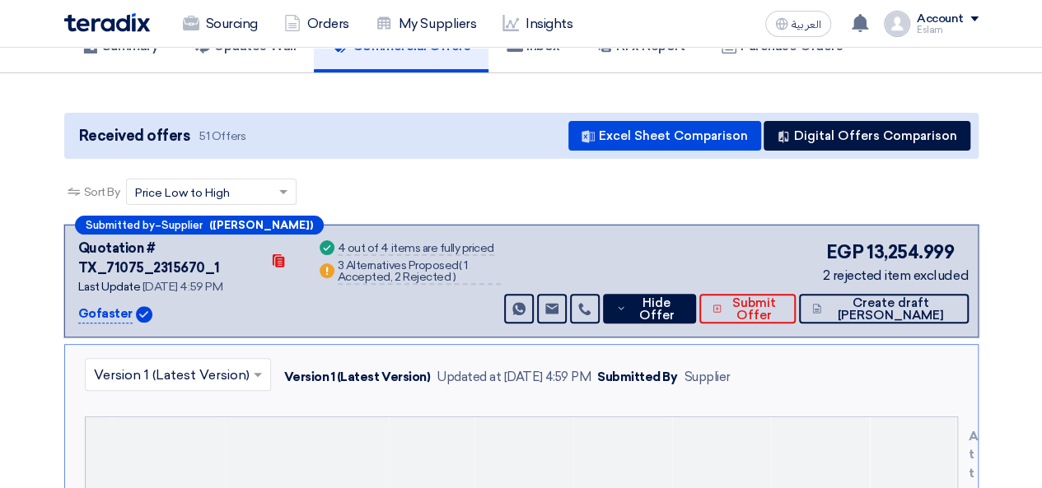
scroll to position [119, 0]
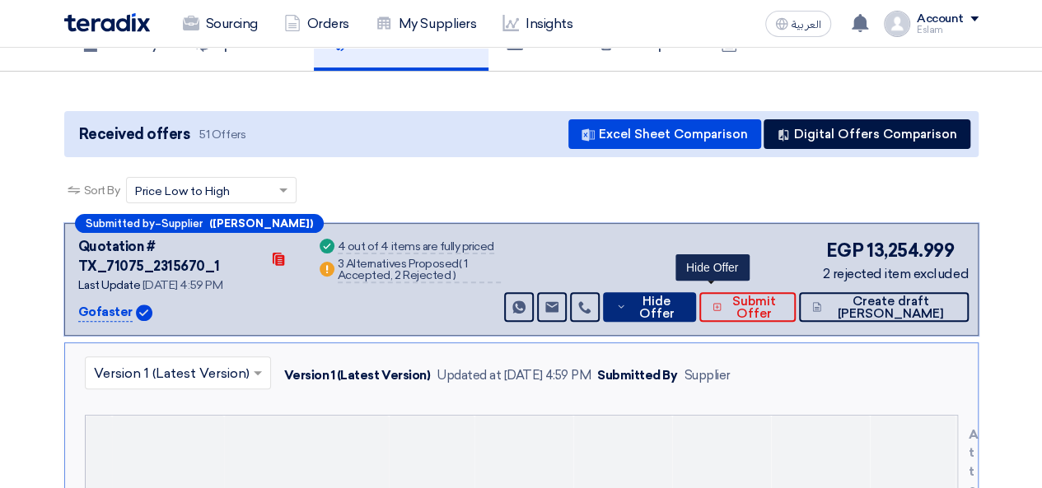
click at [667, 297] on button "Hide Offer" at bounding box center [649, 307] width 93 height 30
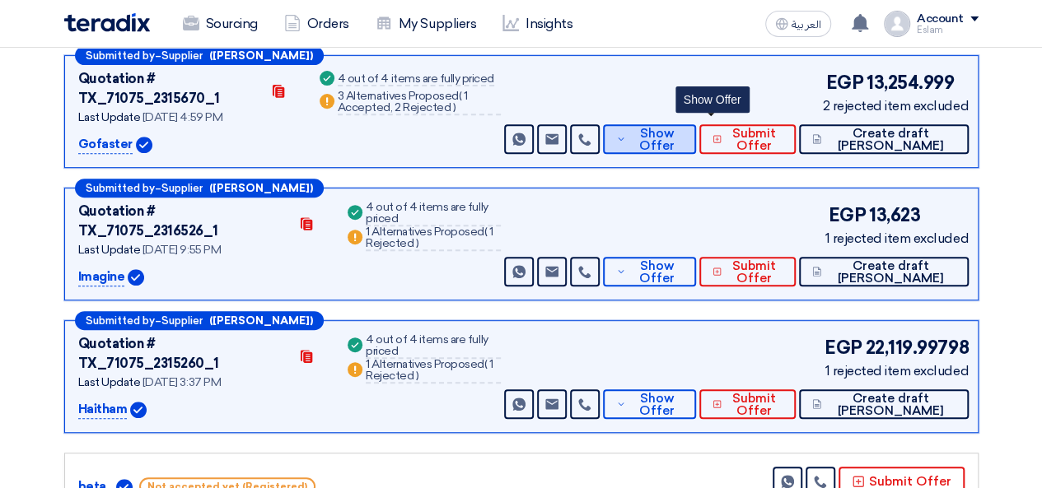
scroll to position [286, 0]
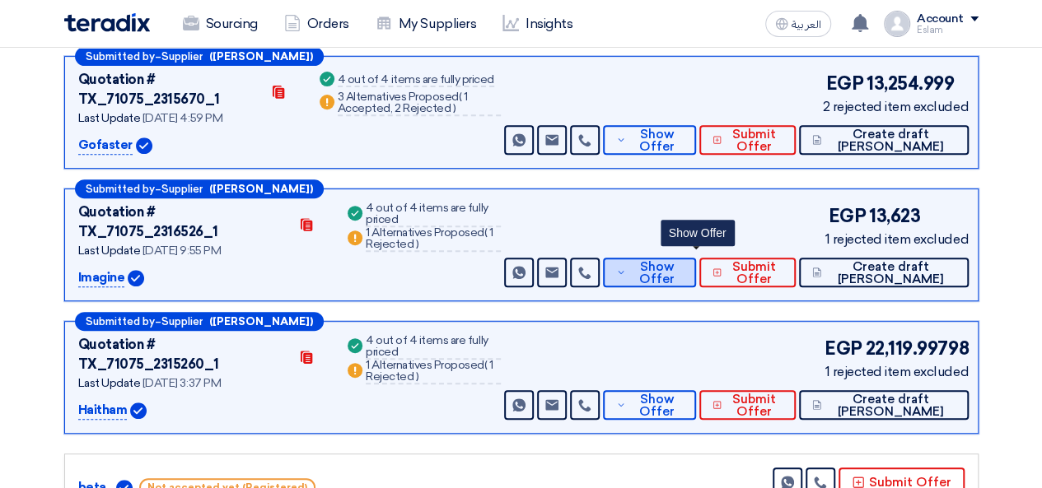
click at [682, 261] on span "Show Offer" at bounding box center [657, 273] width 54 height 25
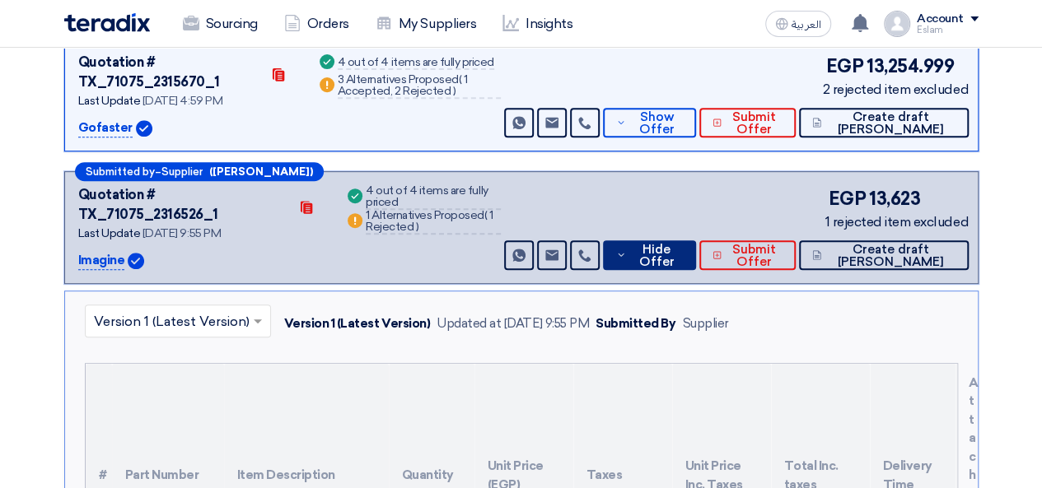
scroll to position [301, 0]
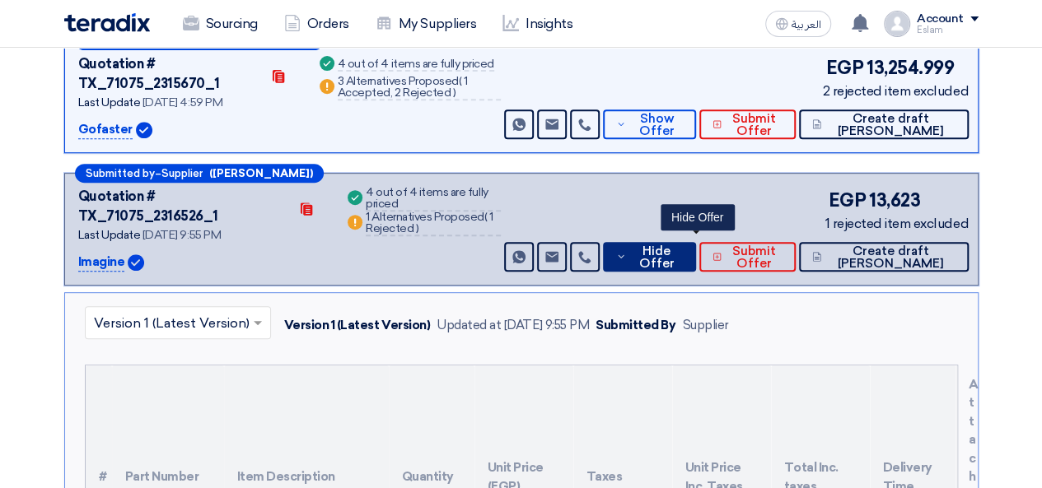
click at [683, 245] on span "Hide Offer" at bounding box center [656, 257] width 53 height 25
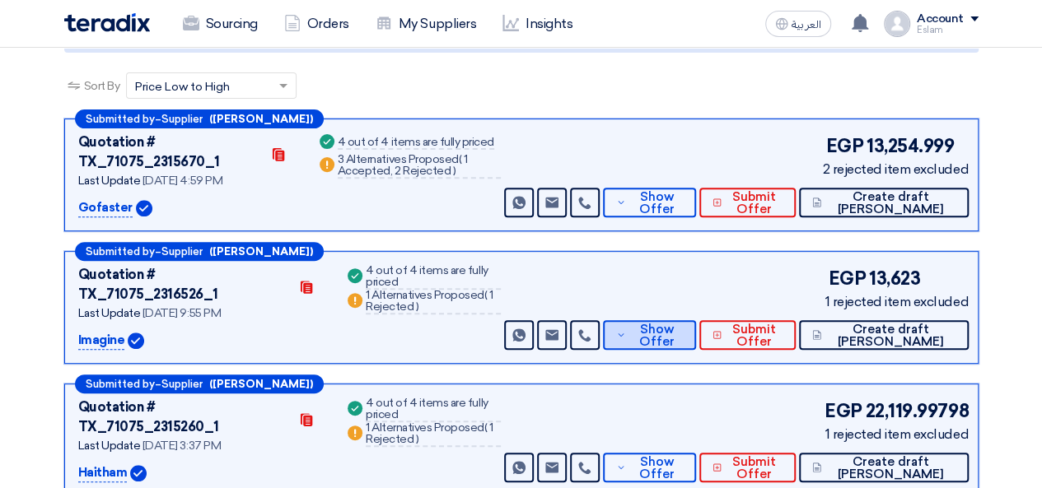
scroll to position [212, 0]
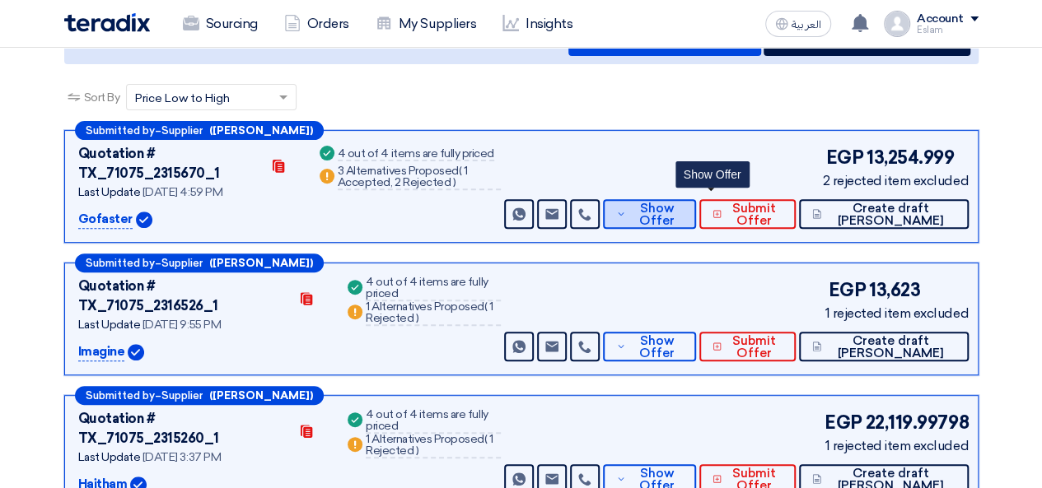
click at [684, 203] on span "Show Offer" at bounding box center [657, 215] width 54 height 25
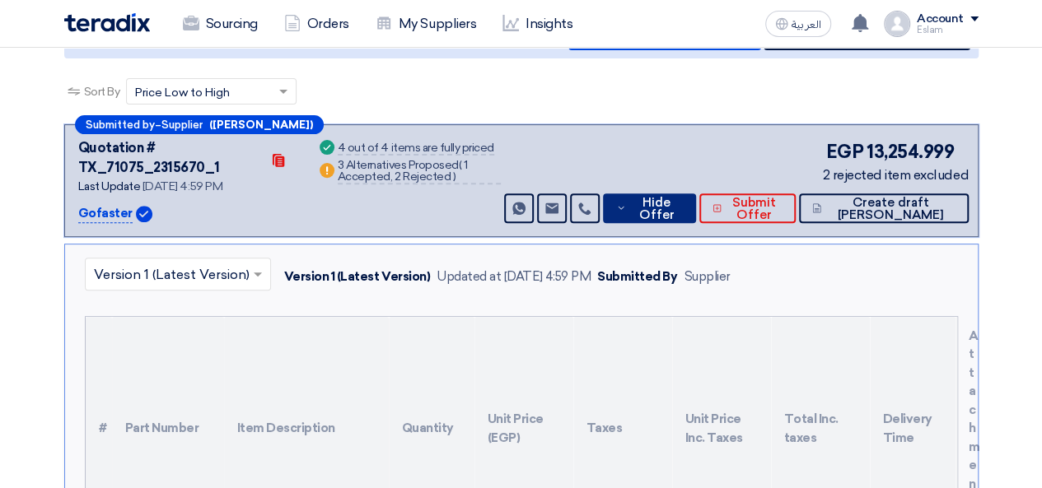
scroll to position [217, 0]
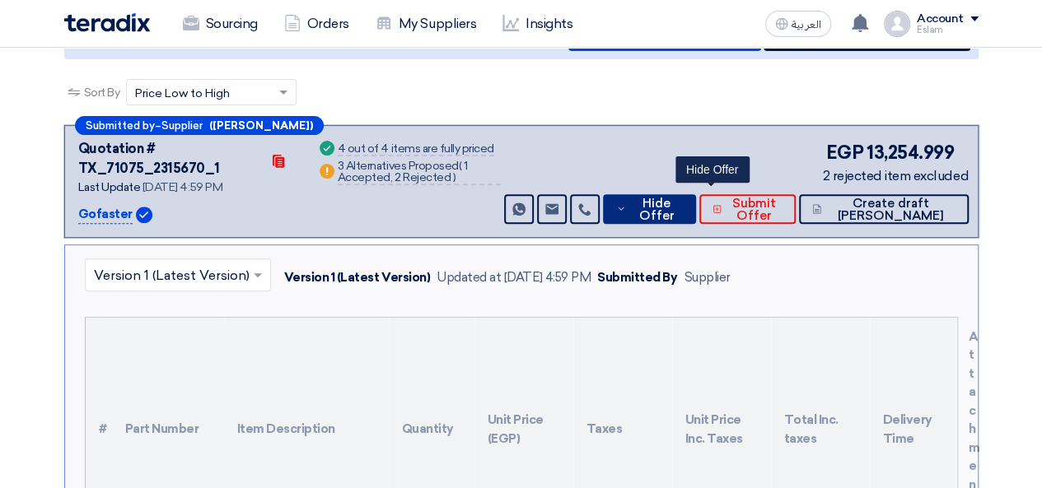
click at [683, 198] on span "Hide Offer" at bounding box center [656, 210] width 53 height 25
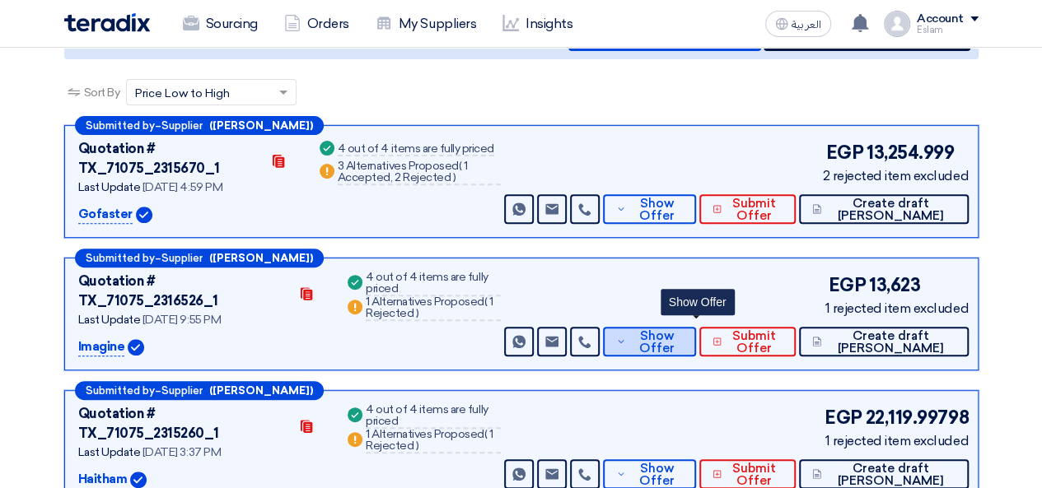
click at [684, 334] on span "Show Offer" at bounding box center [657, 342] width 54 height 25
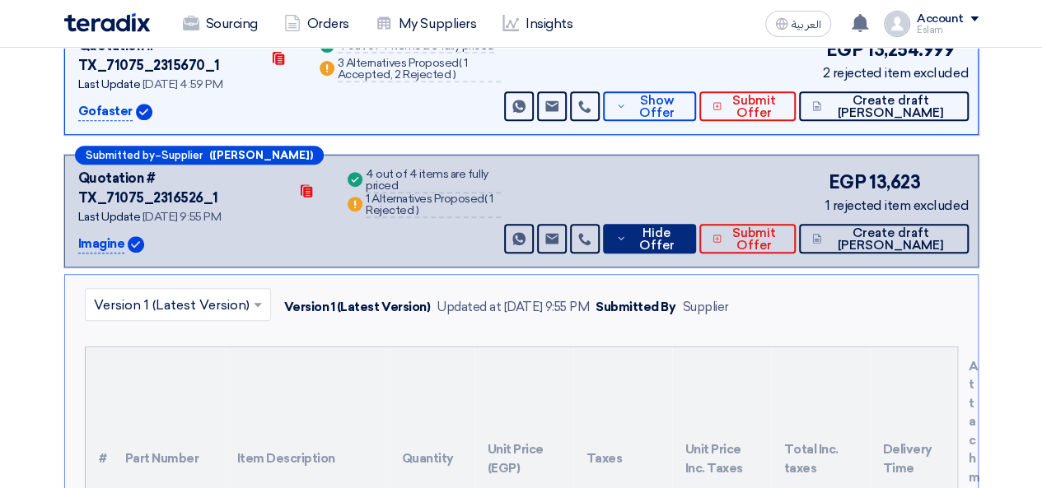
scroll to position [319, 0]
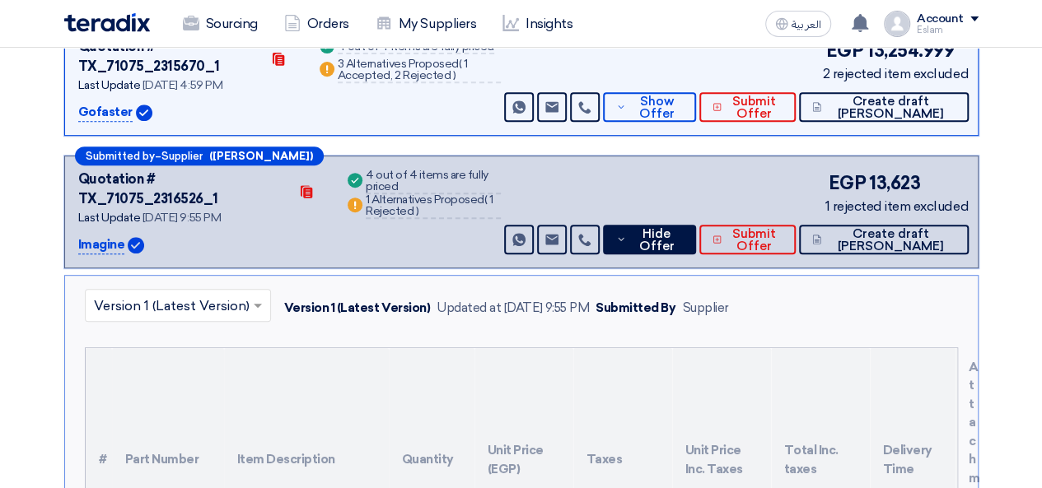
click at [748, 225] on div "Send Message Send Message Hide Offer Submit Offer Create draft PO" at bounding box center [735, 240] width 468 height 30
click at [684, 101] on span "Show Offer" at bounding box center [657, 108] width 54 height 25
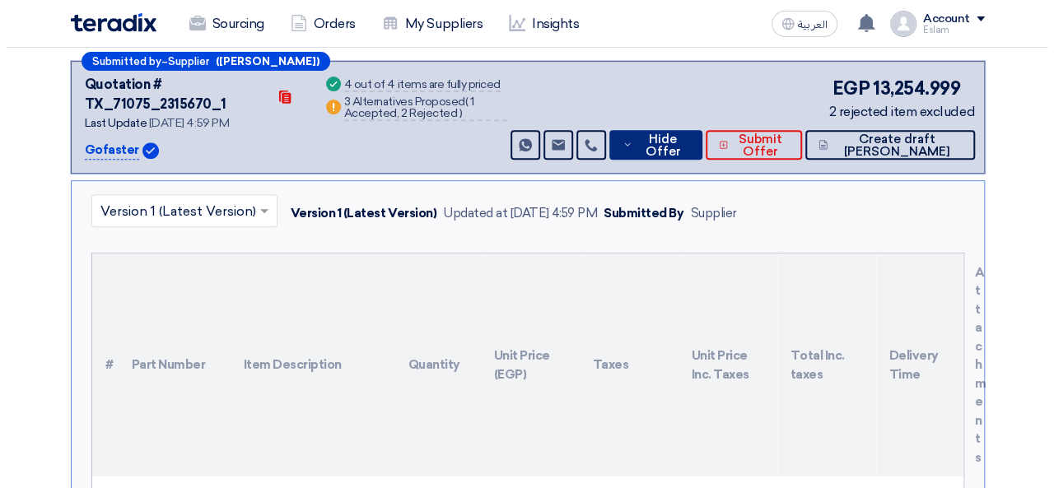
scroll to position [280, 0]
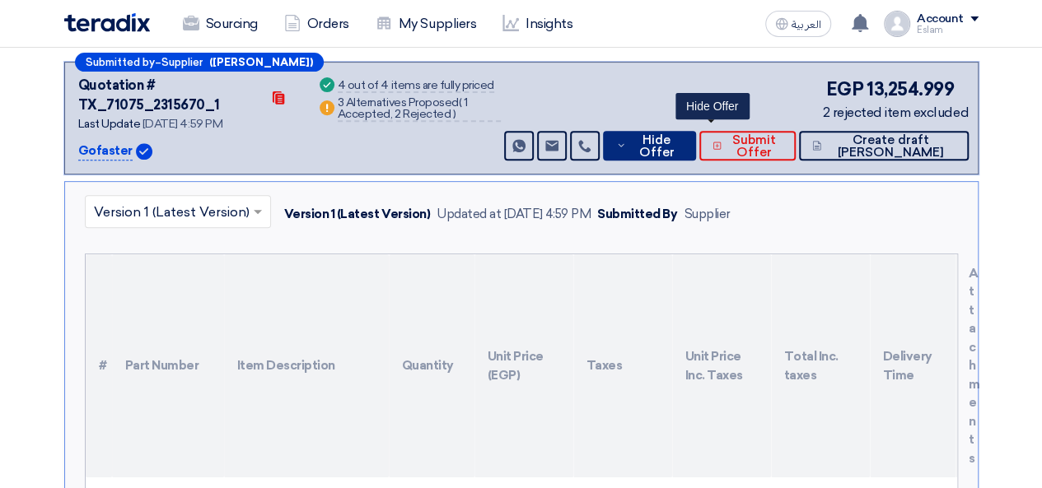
click at [683, 136] on span "Hide Offer" at bounding box center [656, 146] width 53 height 25
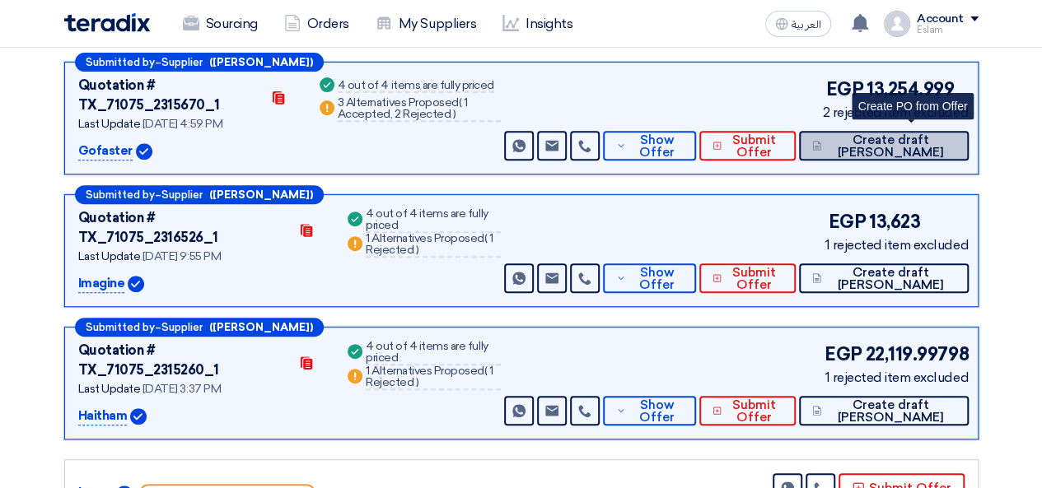
click at [918, 134] on span "Create draft [PERSON_NAME]" at bounding box center [889, 146] width 129 height 25
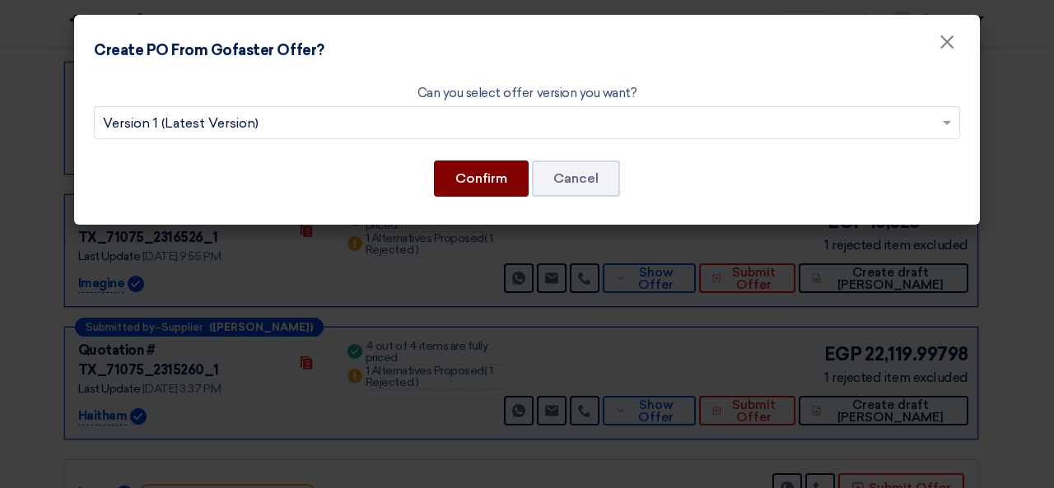
click at [502, 176] on button "Confirm" at bounding box center [481, 179] width 95 height 36
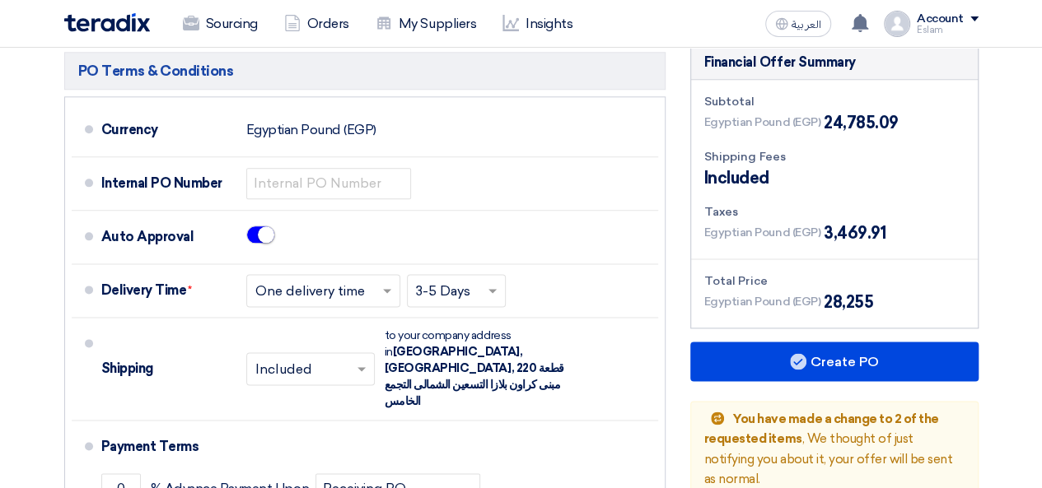
scroll to position [932, 0]
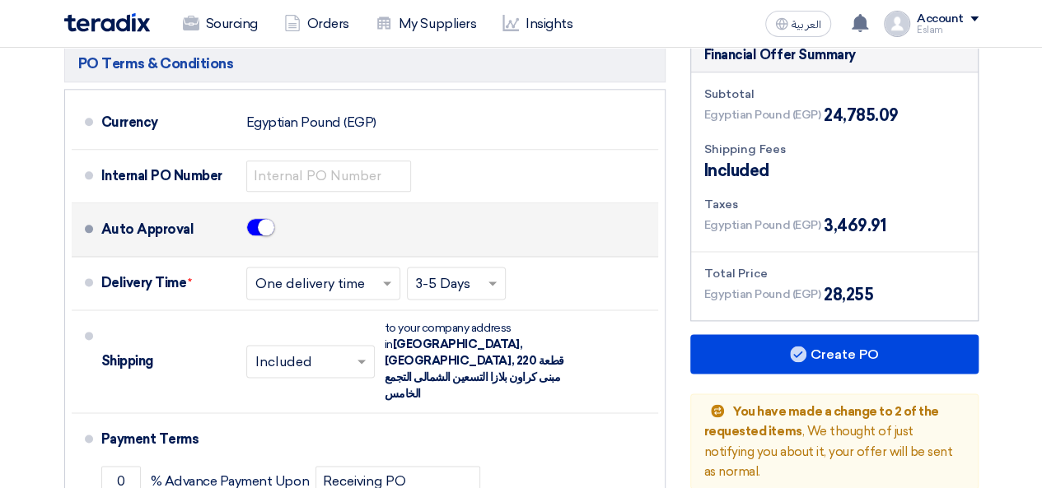
click at [254, 221] on span at bounding box center [260, 227] width 29 height 18
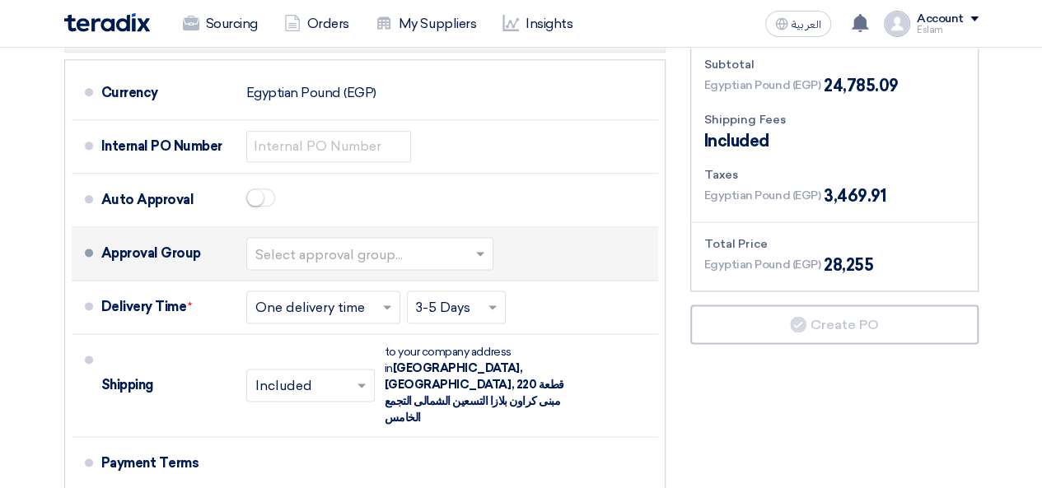
scroll to position [952, 0]
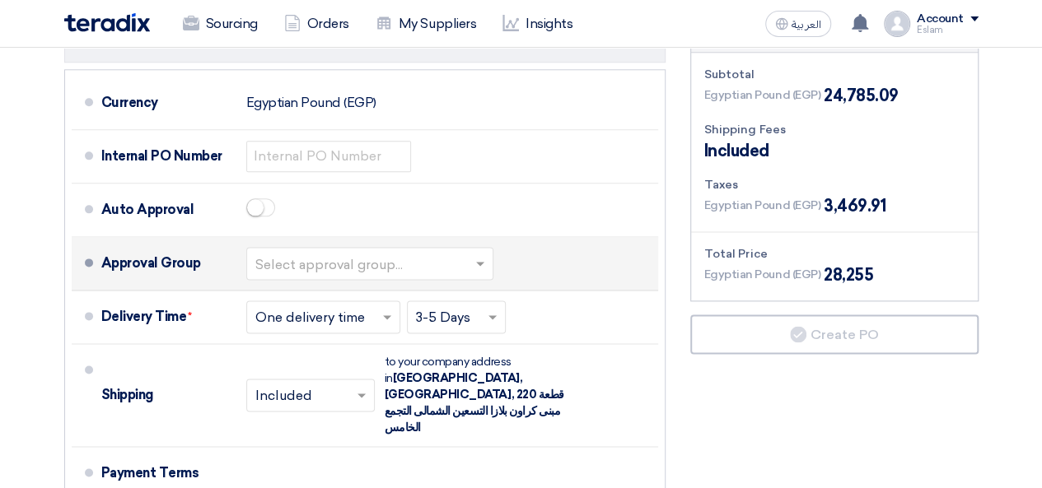
click at [423, 255] on input "text" at bounding box center [370, 265] width 231 height 24
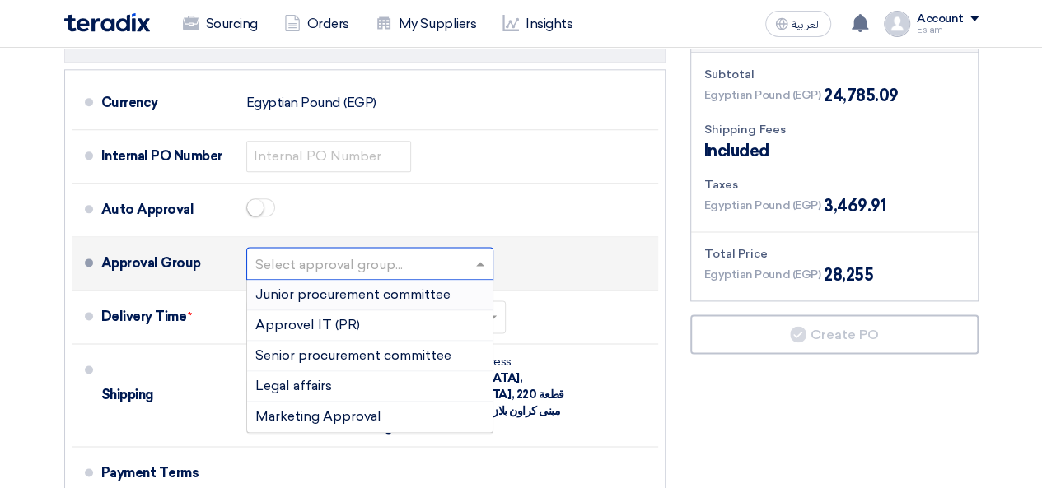
click at [353, 295] on span "Junior procurement committee" at bounding box center [352, 295] width 195 height 16
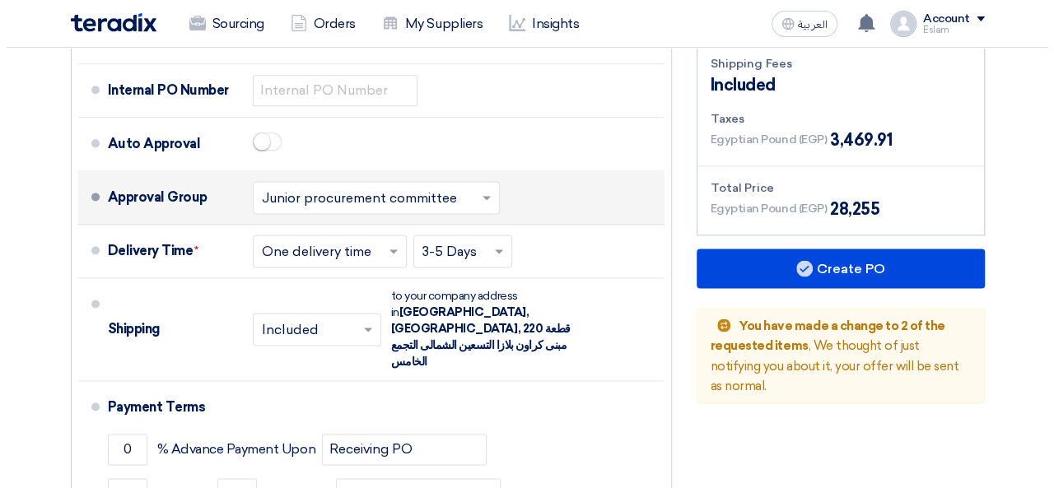
scroll to position [1019, 0]
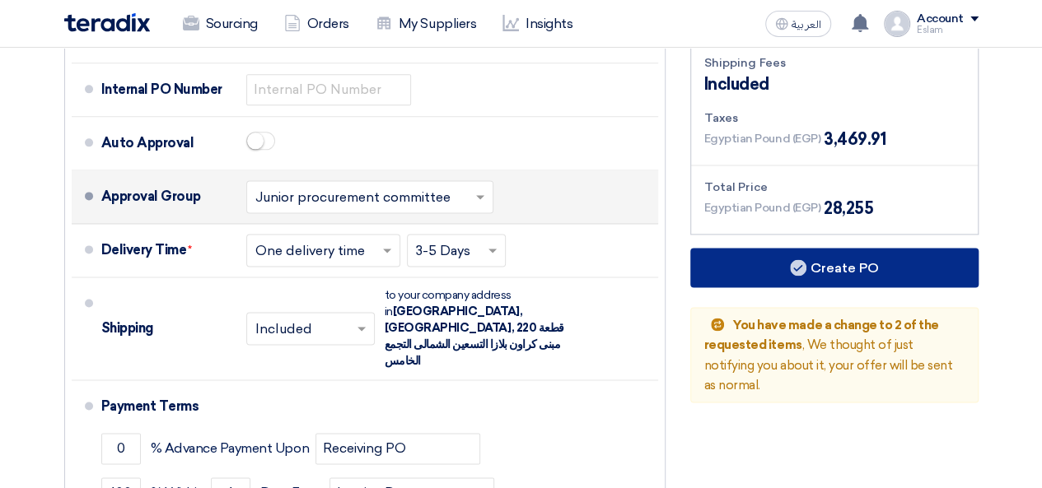
click at [834, 269] on button "Create PO" at bounding box center [834, 268] width 288 height 40
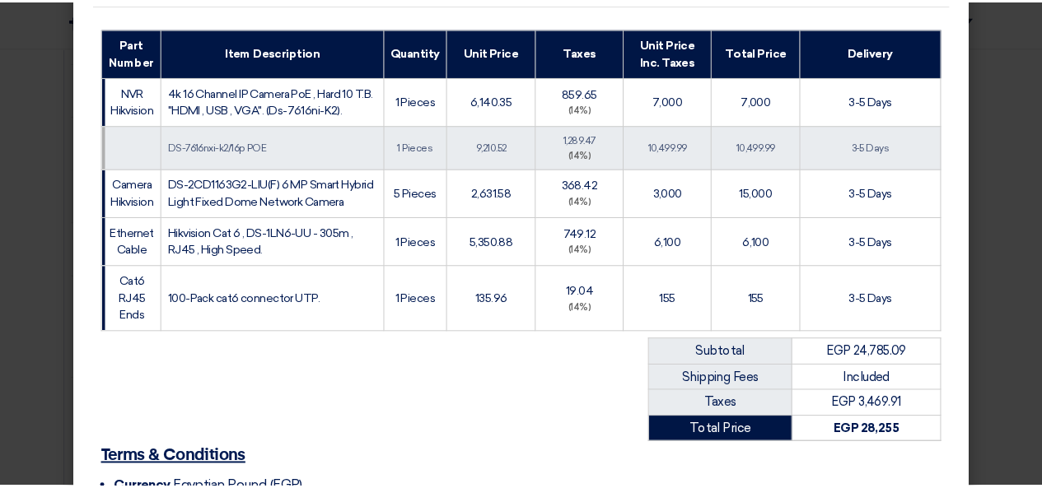
scroll to position [509, 0]
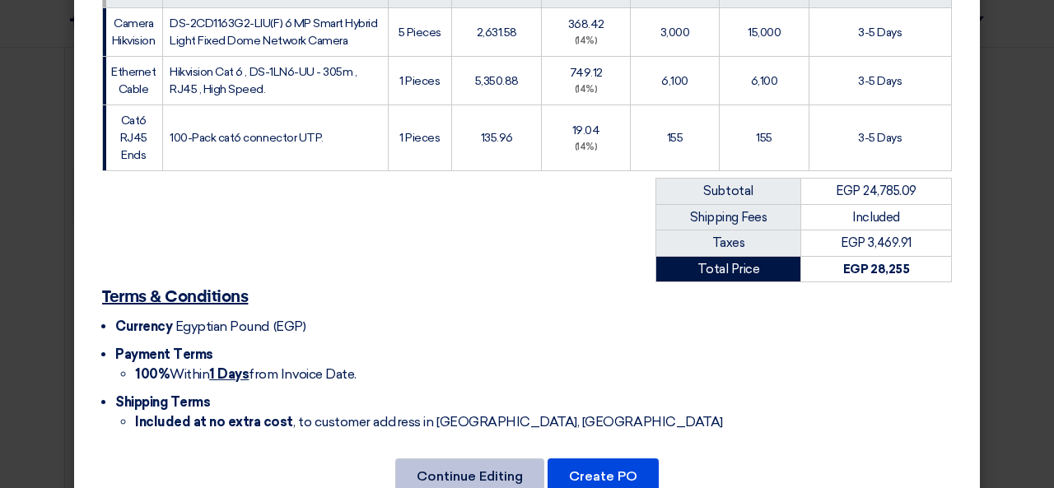
click at [465, 459] on button "Continue Editing" at bounding box center [469, 477] width 149 height 36
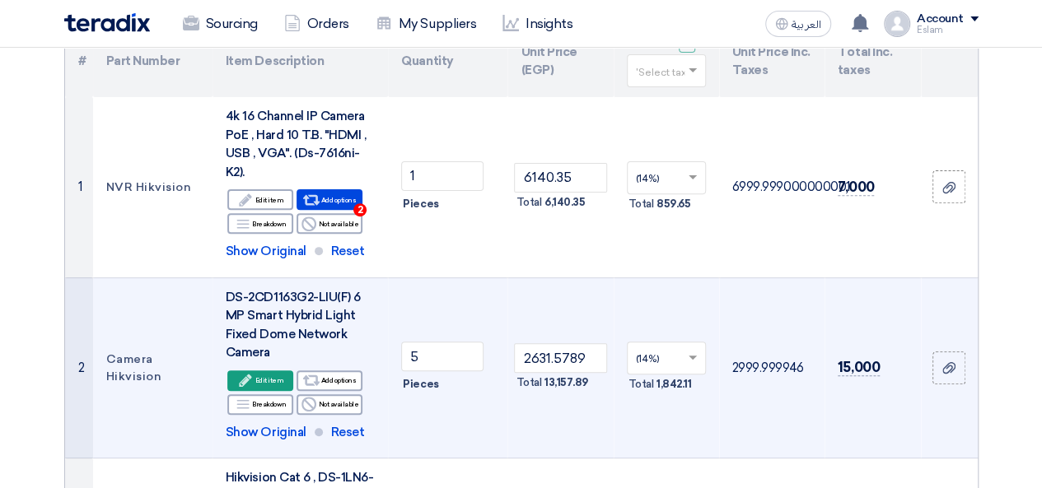
scroll to position [315, 0]
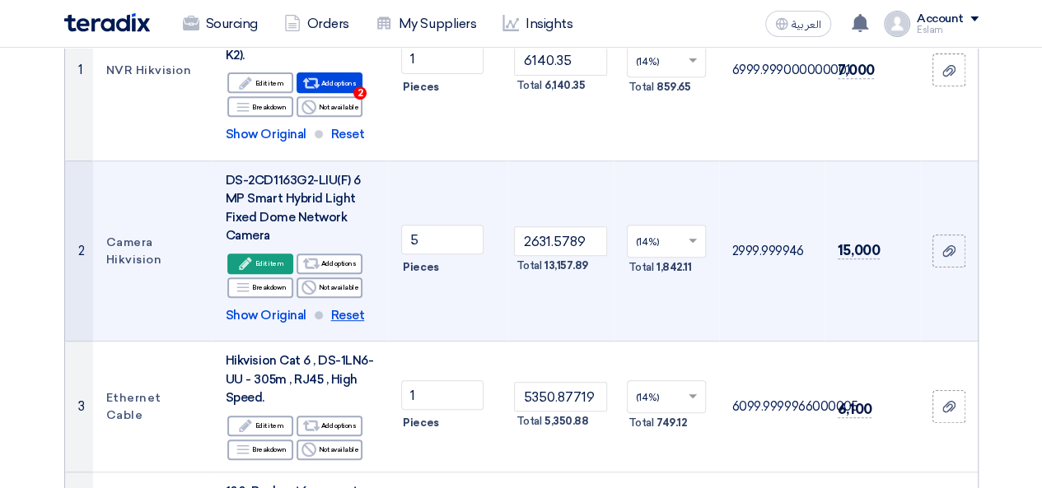
click at [355, 313] on span "Reset" at bounding box center [348, 315] width 34 height 19
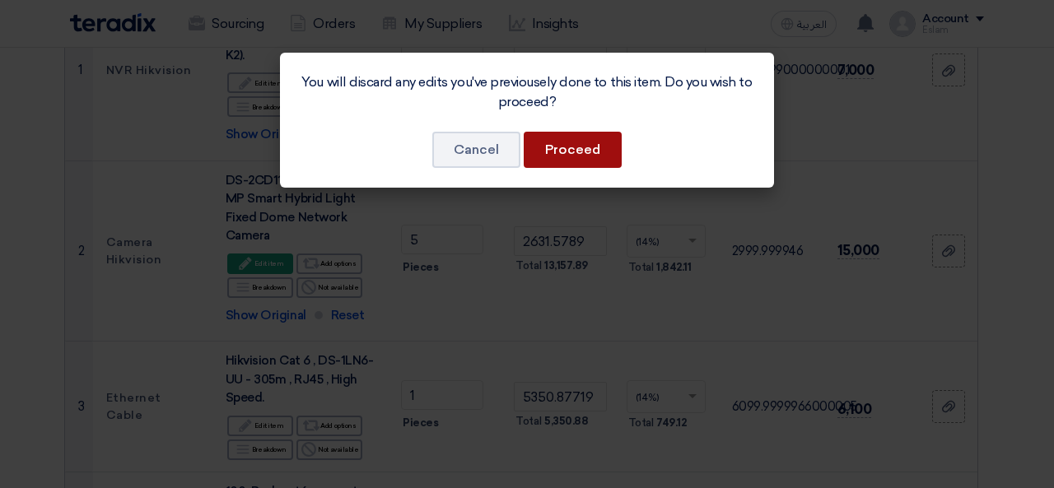
click at [590, 148] on button "Proceed" at bounding box center [573, 150] width 98 height 36
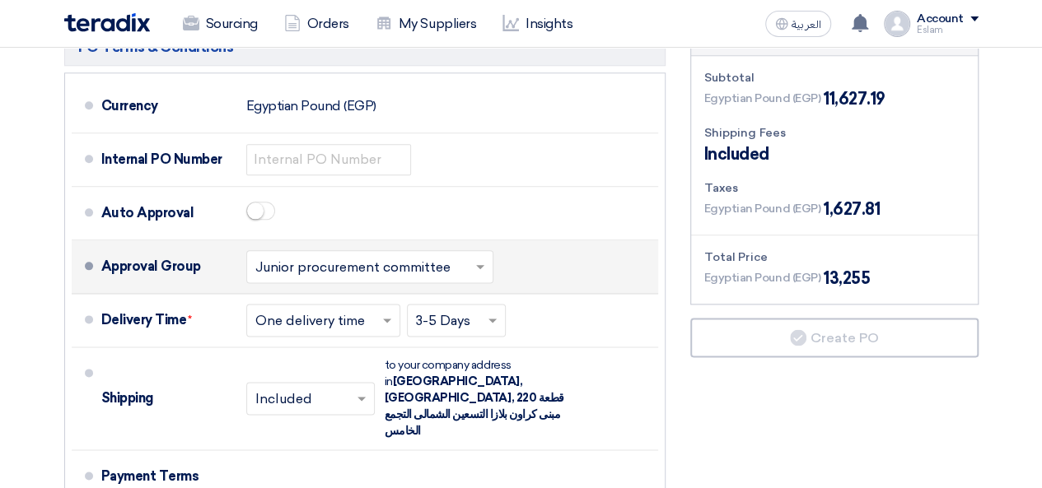
scroll to position [898, 0]
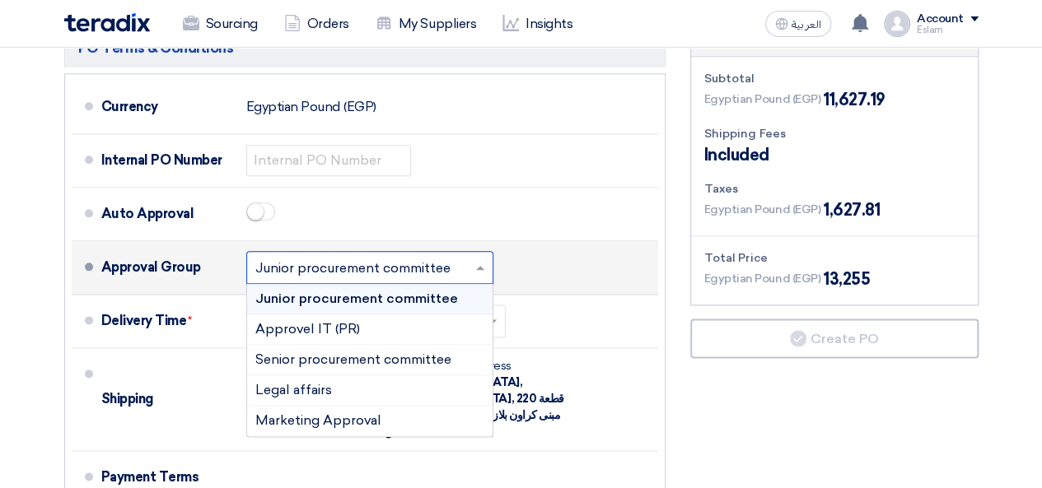
click at [344, 264] on input "text" at bounding box center [370, 269] width 231 height 24
click at [349, 301] on span "Junior procurement committee" at bounding box center [356, 299] width 203 height 16
click at [409, 266] on input "text" at bounding box center [370, 269] width 231 height 24
click at [379, 352] on span "Senior procurement committee" at bounding box center [353, 360] width 196 height 16
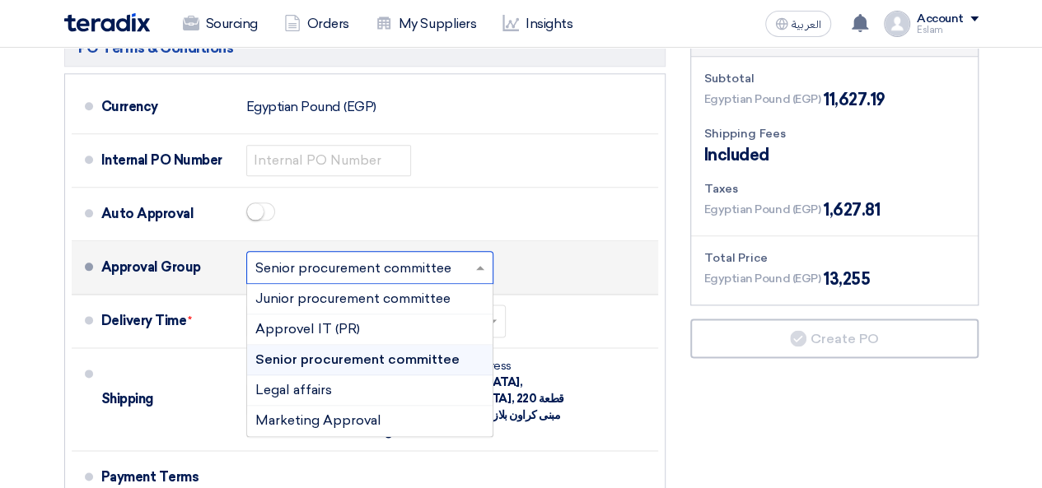
click at [407, 269] on input "text" at bounding box center [370, 269] width 231 height 24
click at [392, 299] on span "Junior procurement committee" at bounding box center [352, 299] width 195 height 16
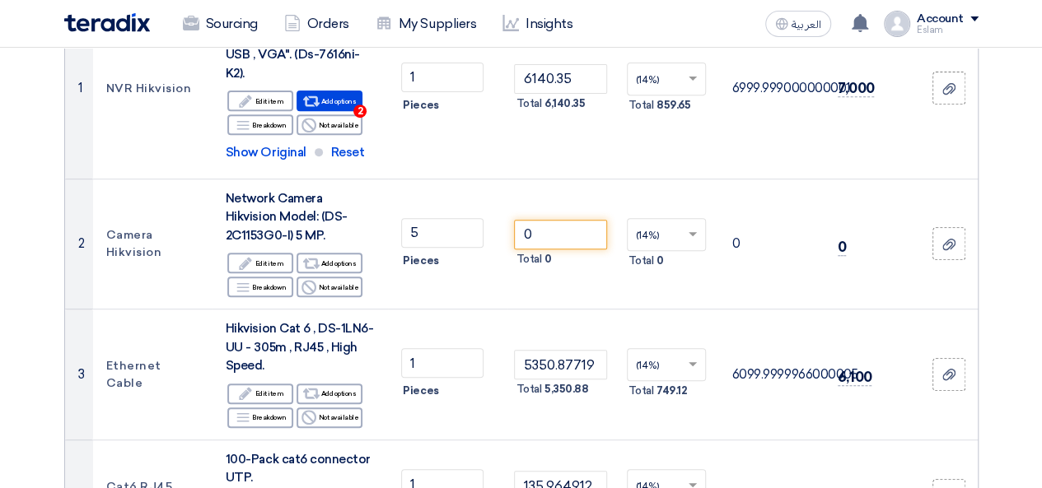
scroll to position [291, 0]
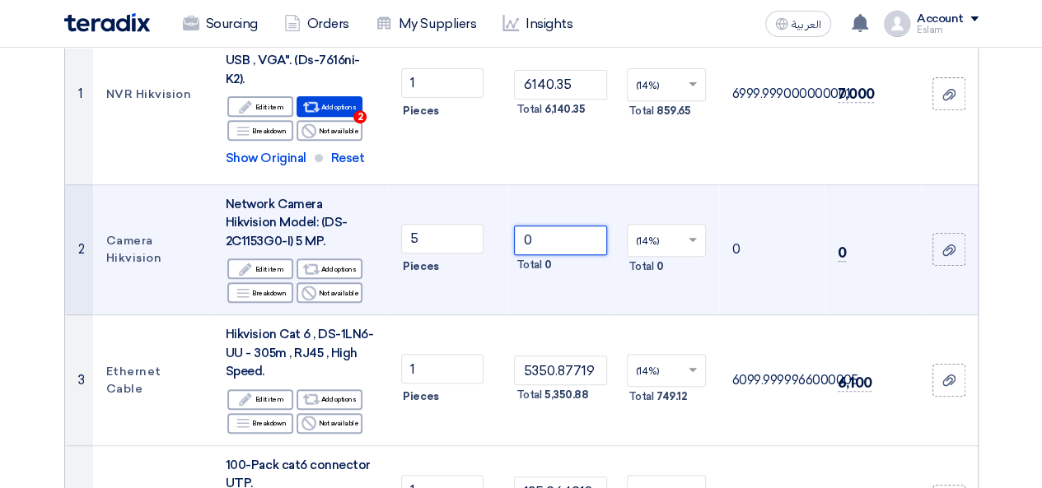
click at [569, 236] on input "0" at bounding box center [560, 241] width 92 height 30
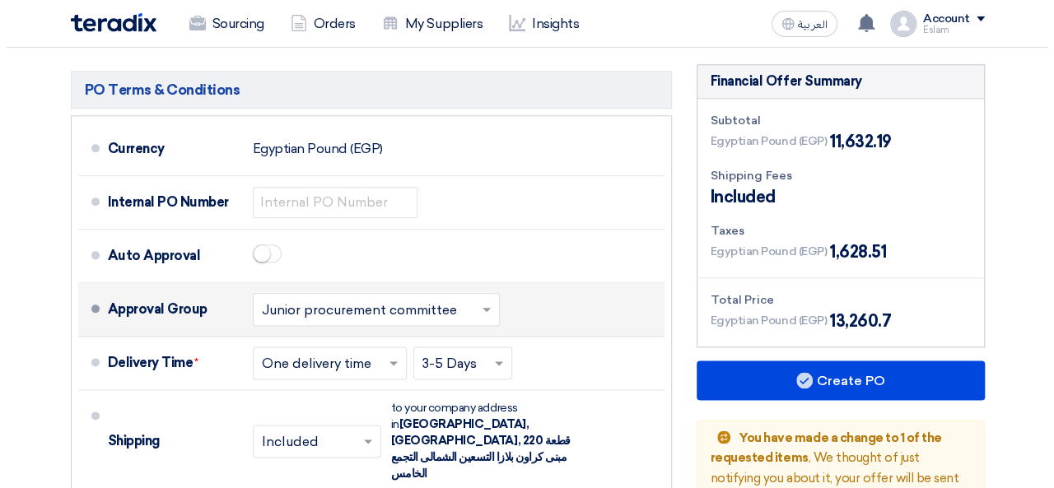
scroll to position [834, 0]
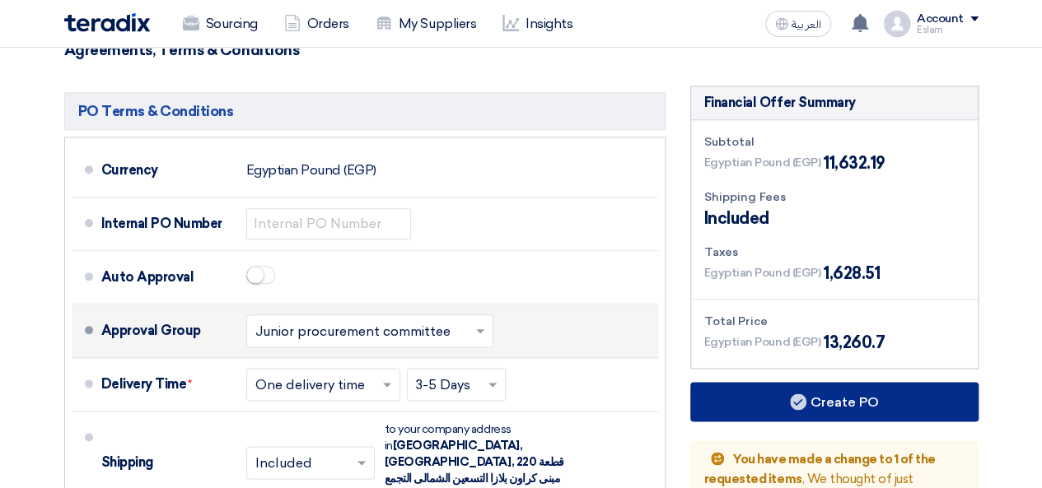
type input "01"
click at [772, 404] on button "Create PO" at bounding box center [834, 402] width 288 height 40
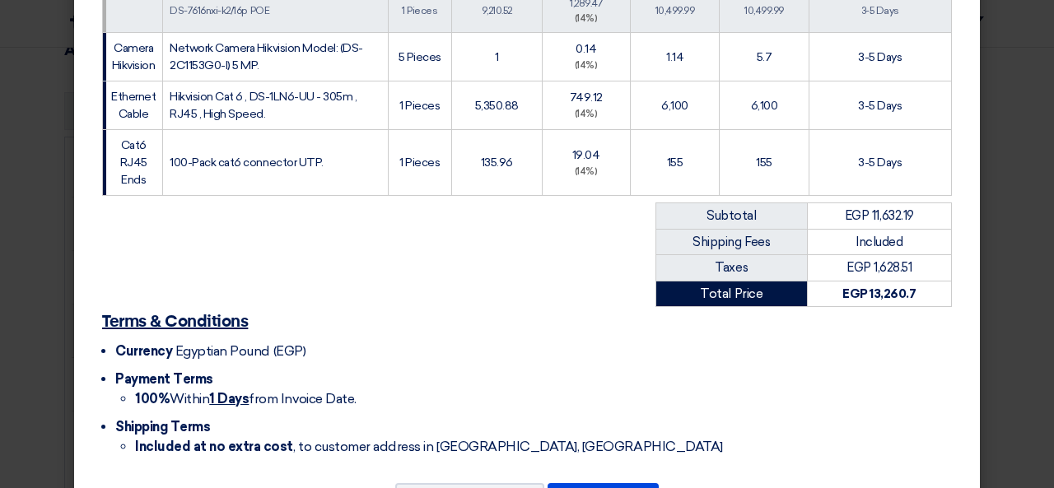
scroll to position [509, 0]
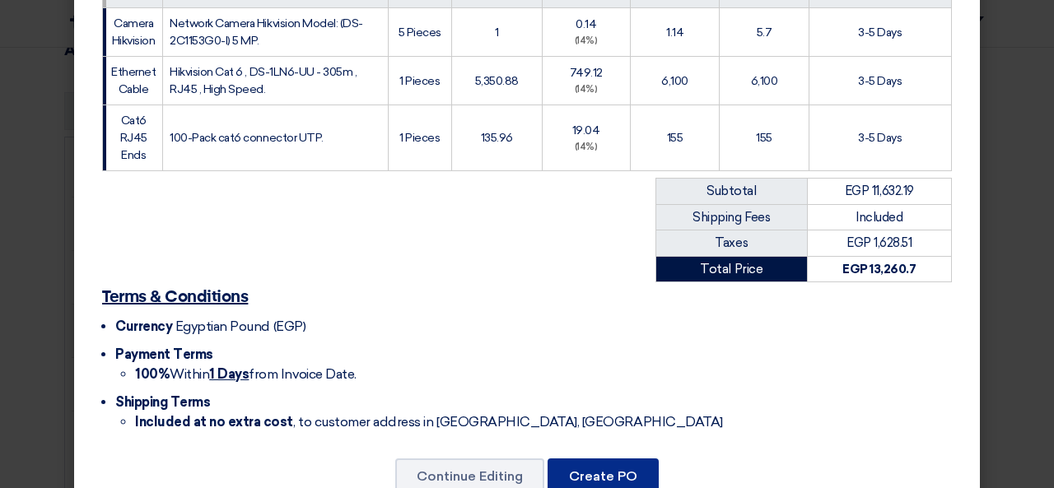
click at [595, 459] on button "Create PO" at bounding box center [603, 477] width 111 height 36
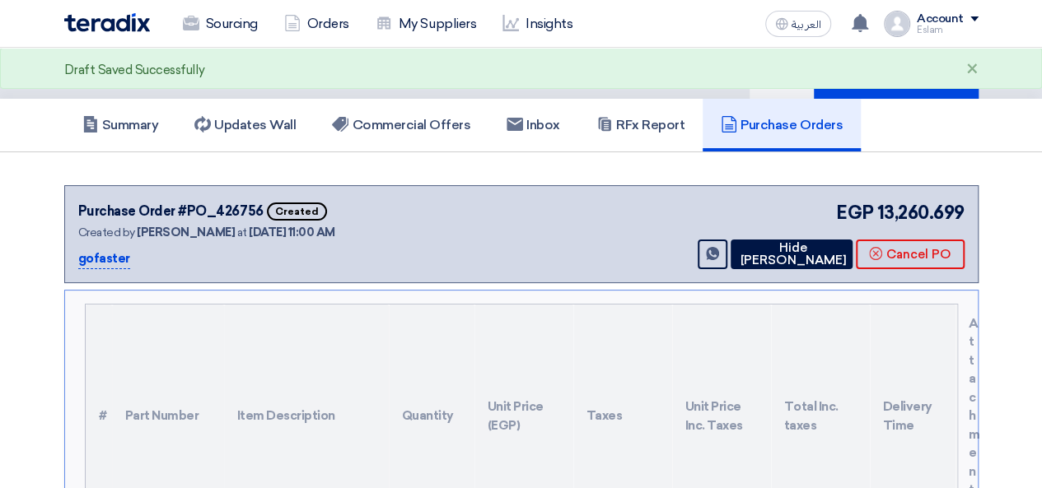
scroll to position [37, 0]
click at [798, 250] on button "Hide [PERSON_NAME]" at bounding box center [792, 256] width 122 height 30
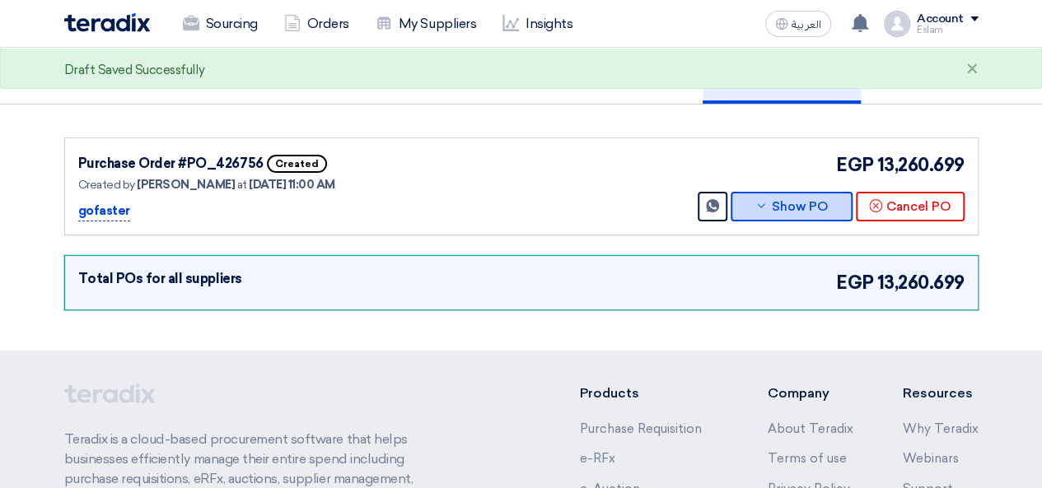
scroll to position [0, 0]
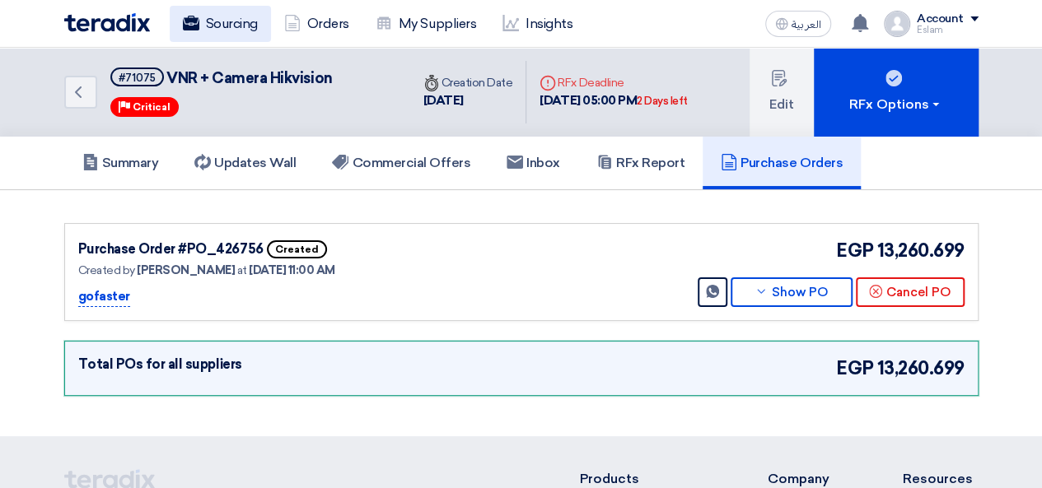
click at [226, 27] on link "Sourcing" at bounding box center [220, 24] width 101 height 36
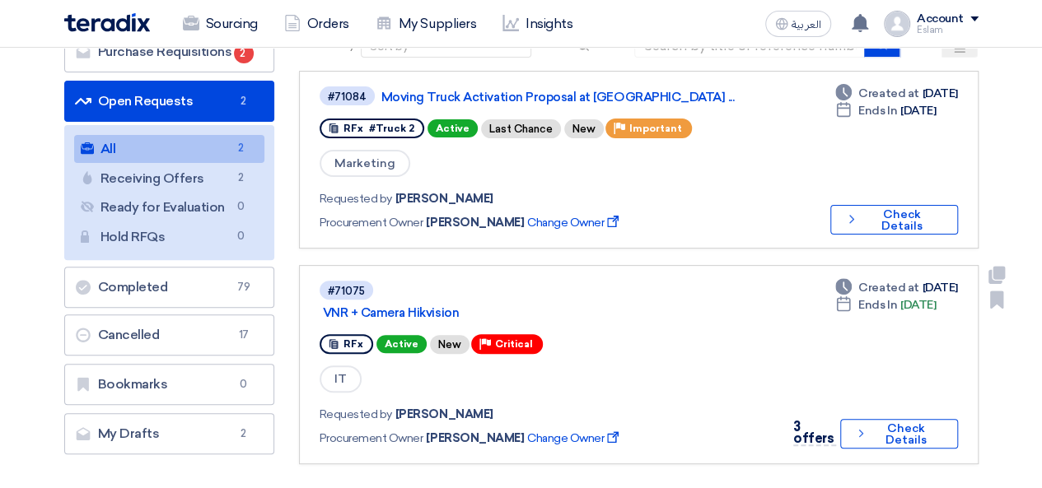
scroll to position [136, 0]
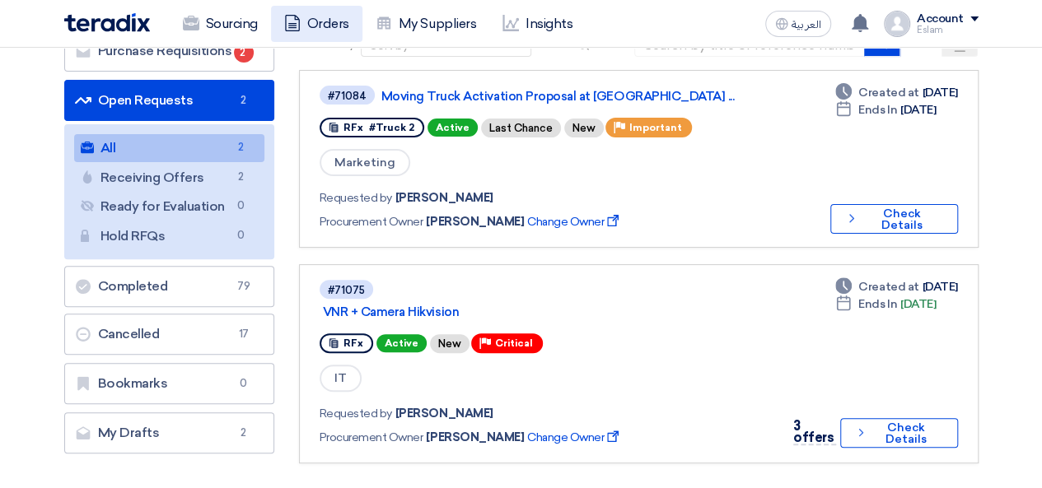
click at [336, 13] on link "Orders" at bounding box center [316, 24] width 91 height 36
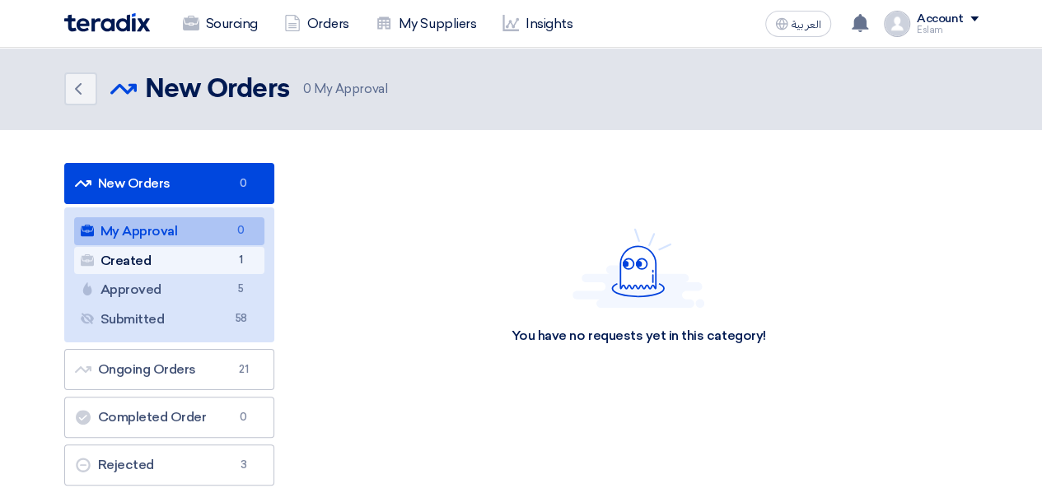
click at [250, 252] on span "1" at bounding box center [241, 260] width 20 height 17
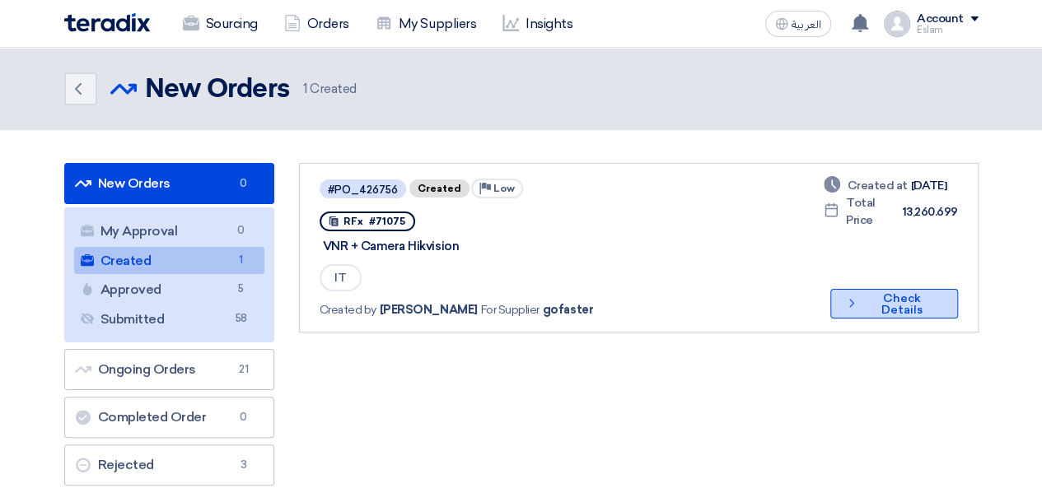
click at [895, 302] on button "Check details Check Details" at bounding box center [893, 304] width 127 height 30
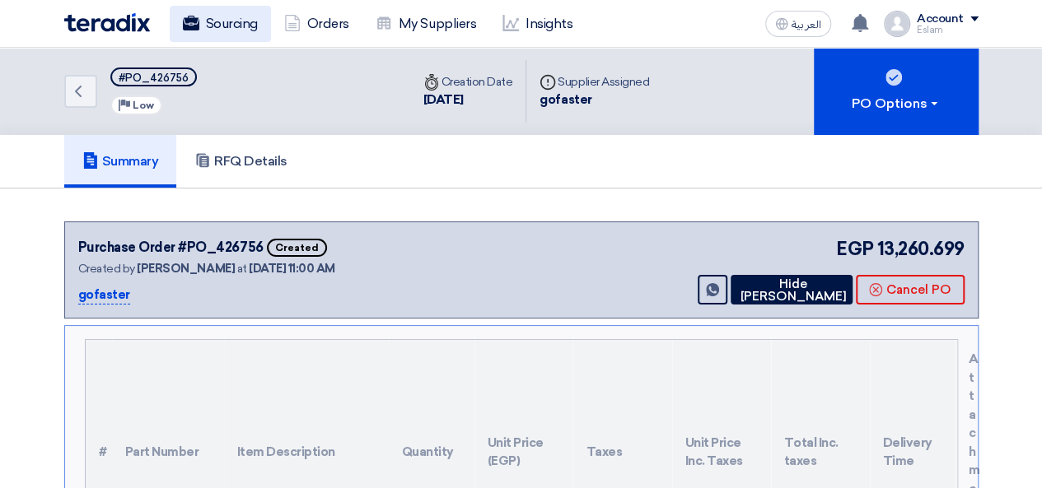
click at [224, 17] on link "Sourcing" at bounding box center [220, 24] width 101 height 36
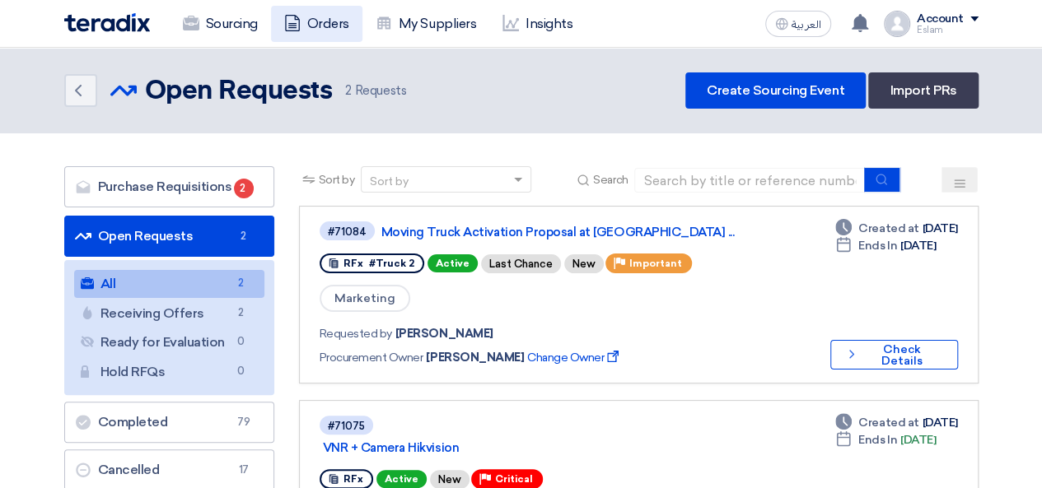
click at [317, 22] on link "Orders" at bounding box center [316, 24] width 91 height 36
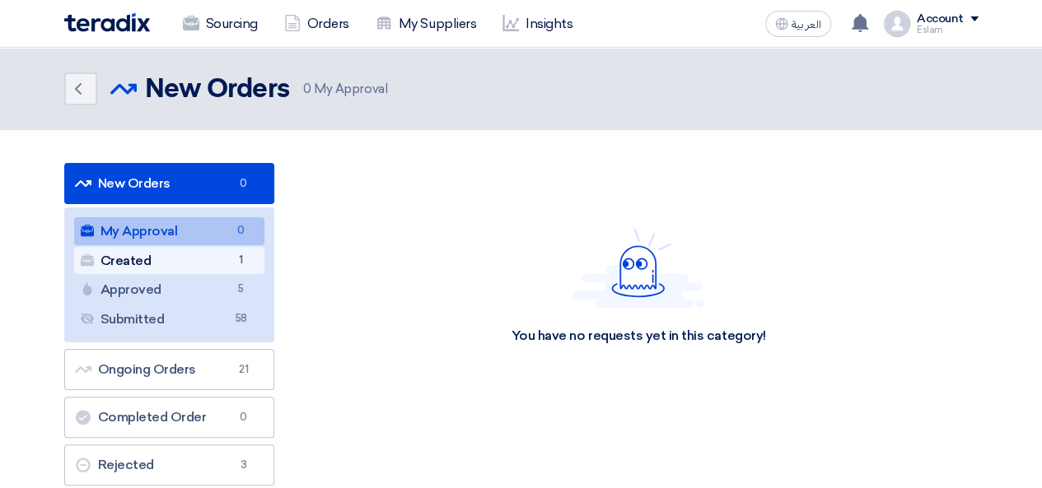
click at [209, 250] on link "Created Created 1" at bounding box center [169, 261] width 190 height 28
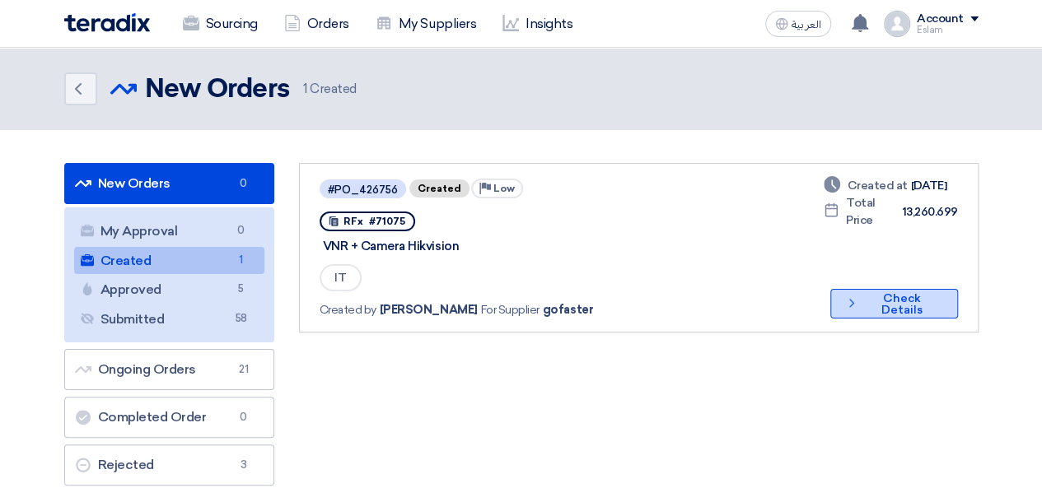
click at [914, 294] on button "Check details Check Details" at bounding box center [893, 304] width 127 height 30
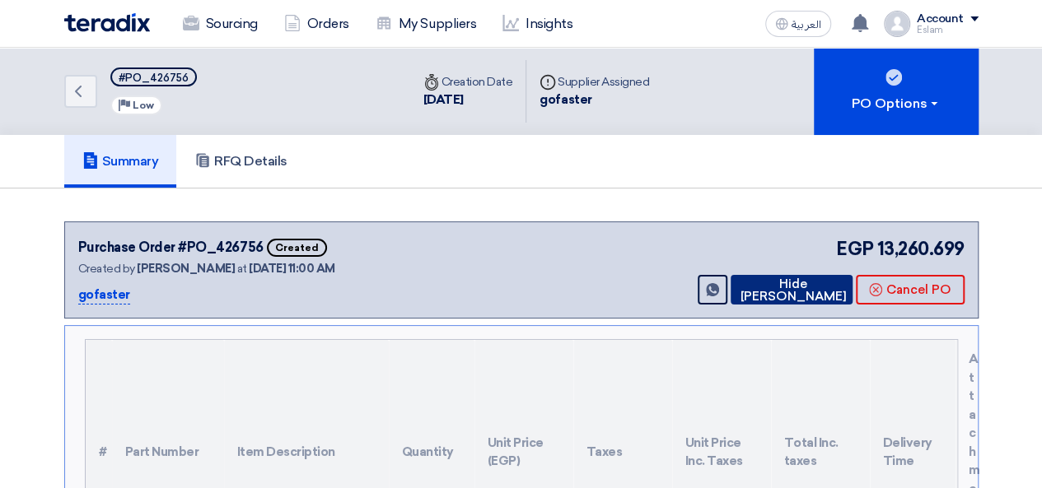
click at [809, 281] on button "Hide [PERSON_NAME]" at bounding box center [792, 290] width 122 height 30
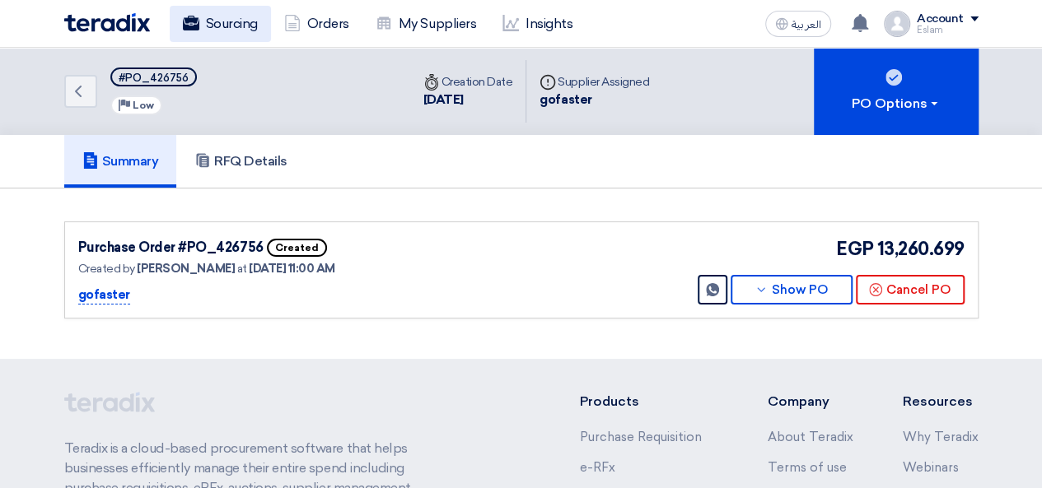
click at [231, 19] on link "Sourcing" at bounding box center [220, 24] width 101 height 36
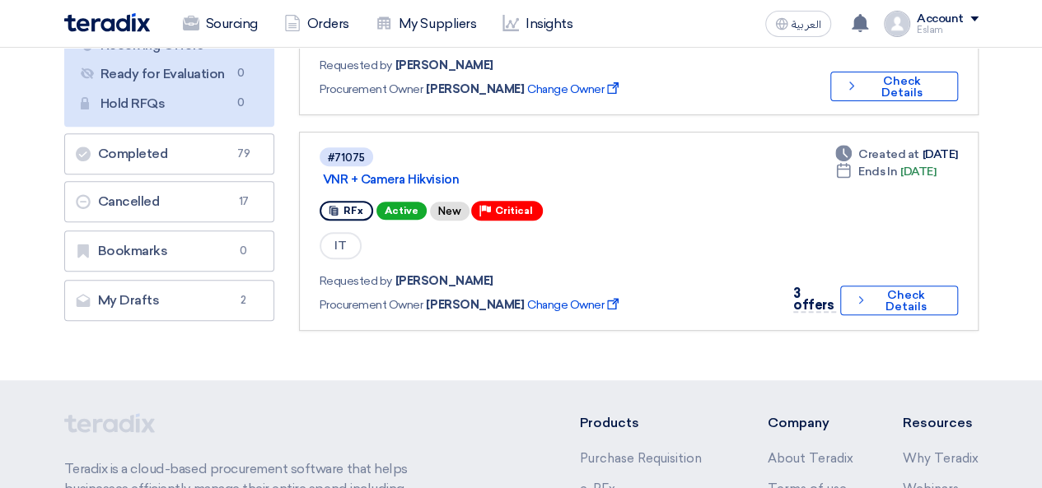
scroll to position [247, 0]
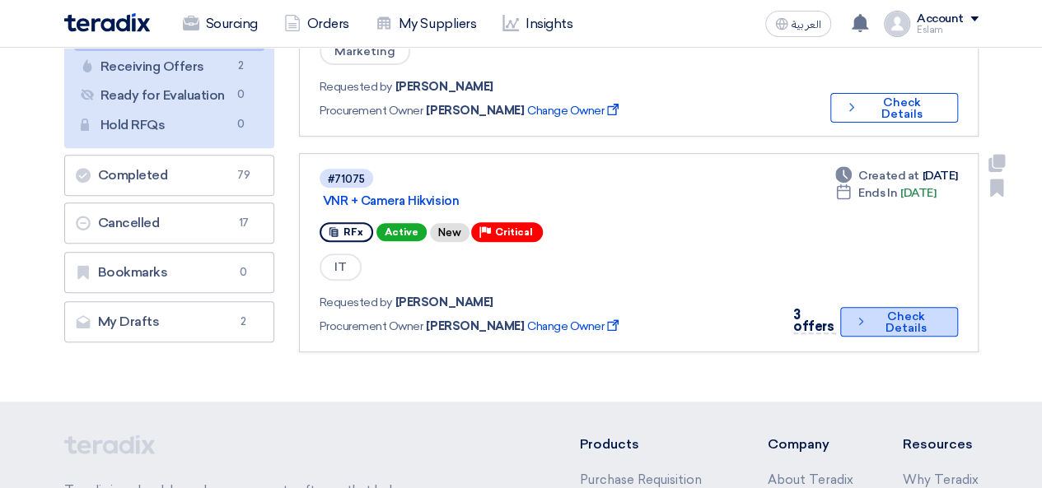
click at [911, 325] on button "Check details Check Details" at bounding box center [898, 322] width 117 height 30
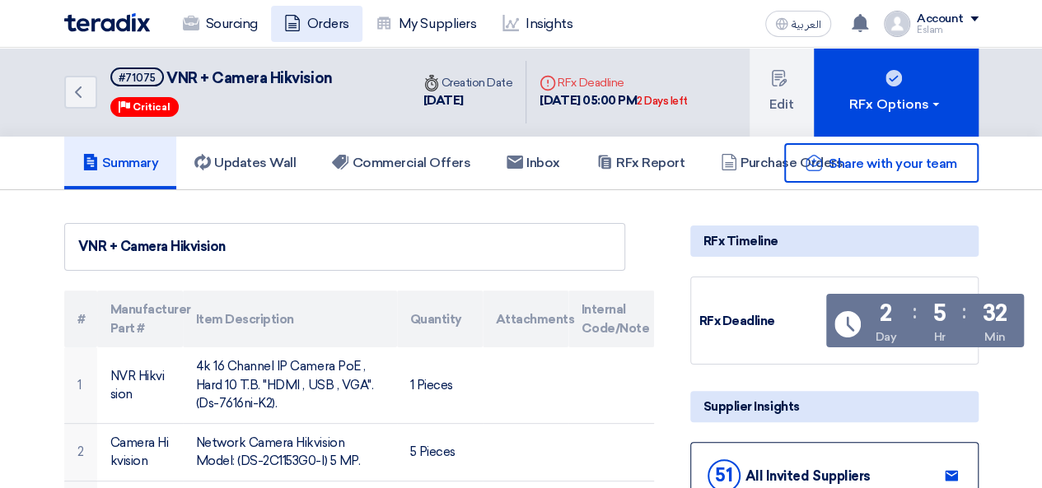
click at [323, 29] on link "Orders" at bounding box center [316, 24] width 91 height 36
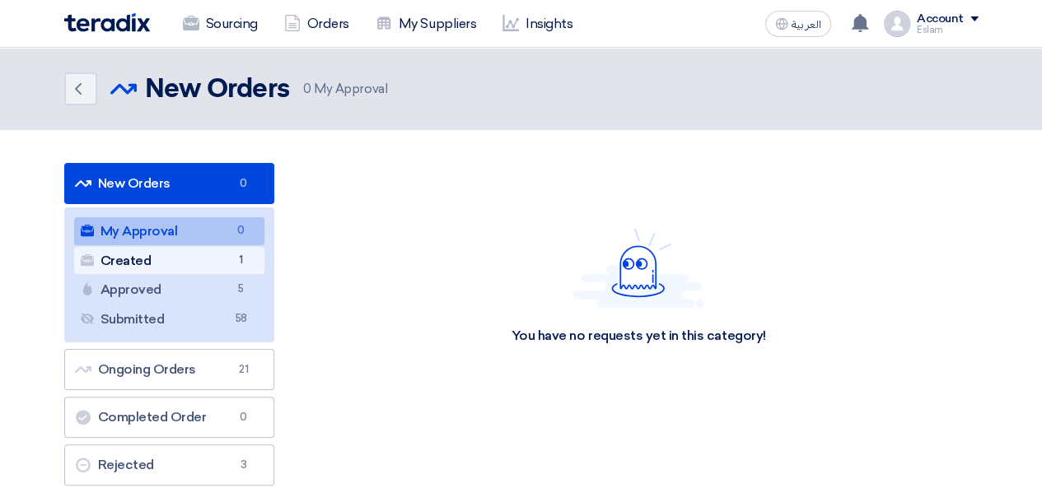
click at [233, 269] on link "Created Created 1" at bounding box center [169, 261] width 190 height 28
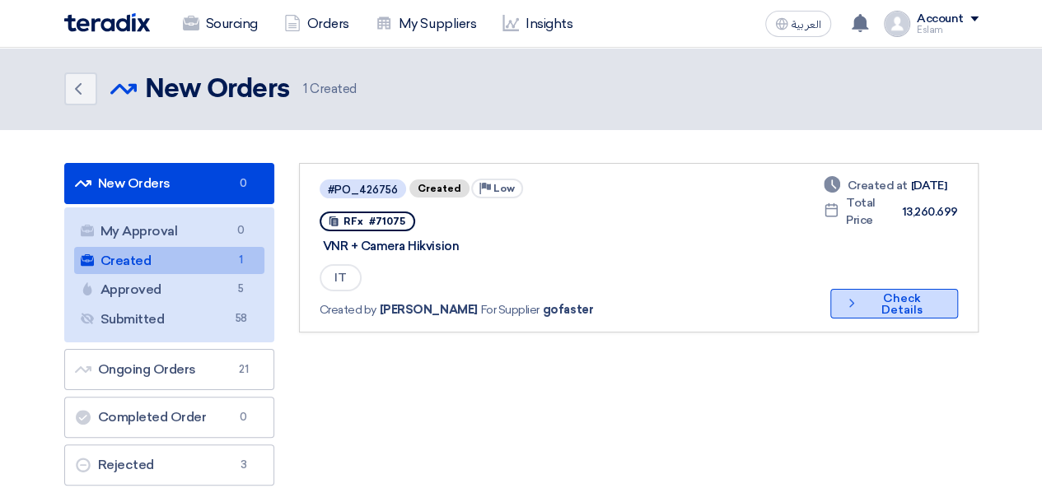
click at [862, 304] on button "Check details Check Details" at bounding box center [893, 304] width 127 height 30
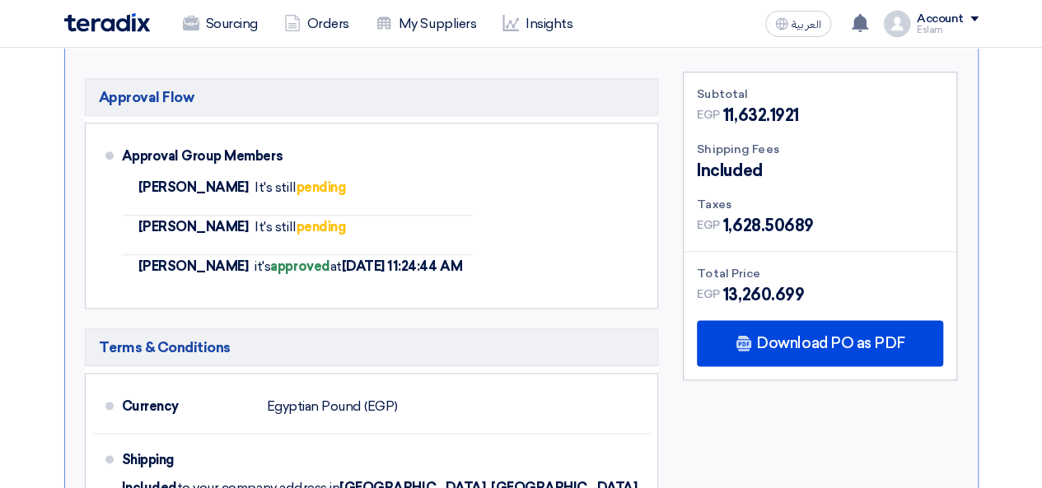
scroll to position [577, 0]
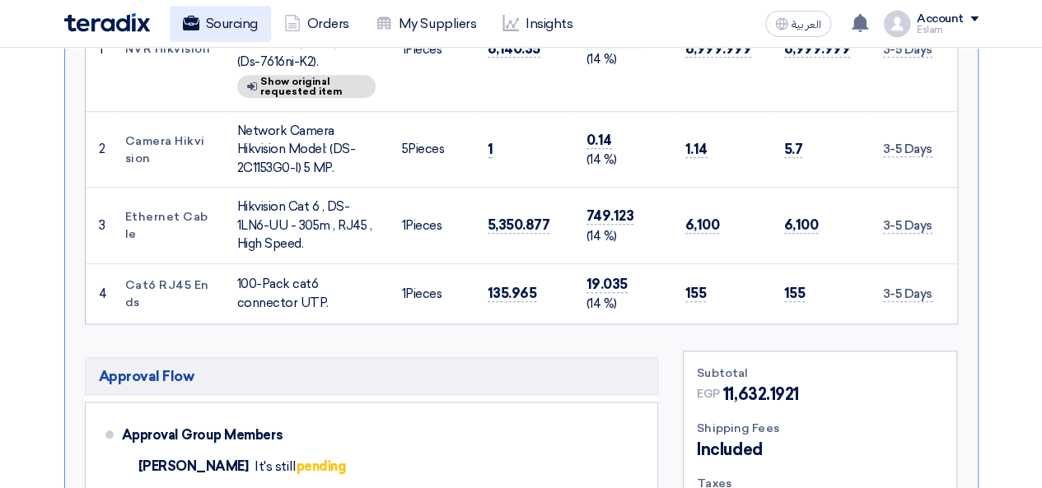
click at [252, 14] on link "Sourcing" at bounding box center [220, 24] width 101 height 36
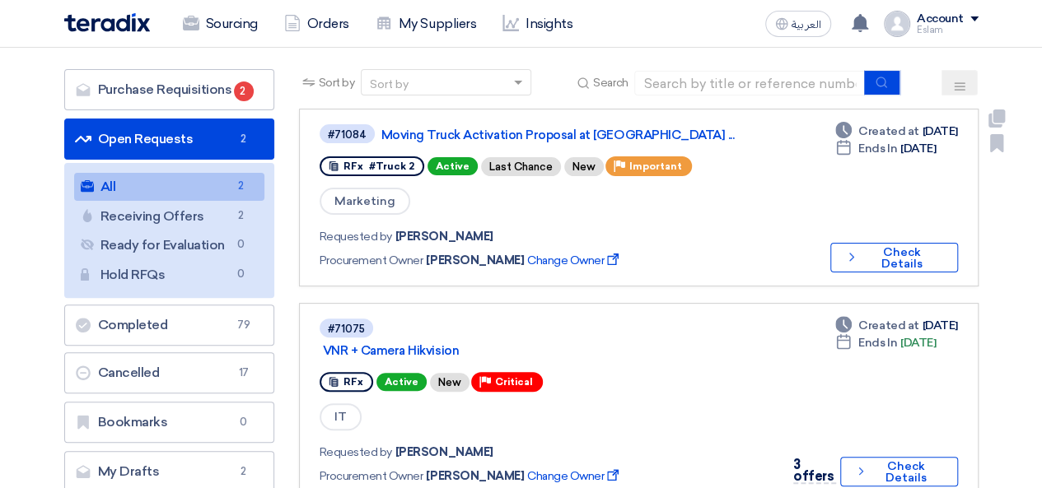
scroll to position [82, 0]
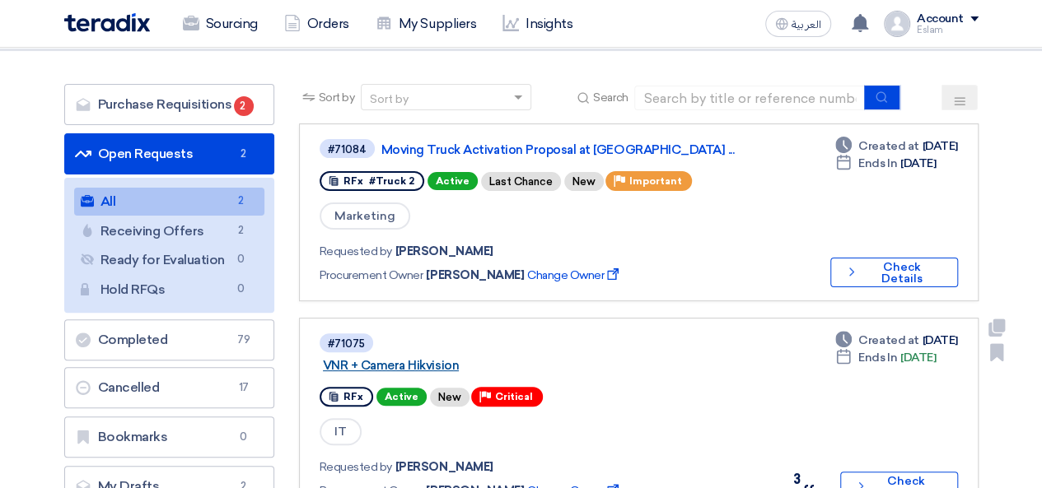
click at [692, 367] on link "VNR + Camera Hikvision" at bounding box center [529, 365] width 412 height 15
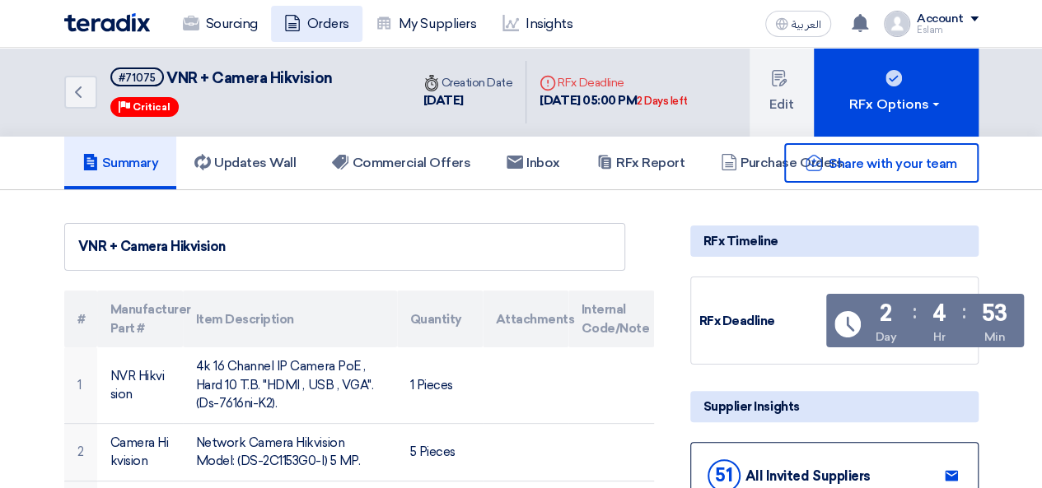
click at [294, 30] on use at bounding box center [292, 23] width 15 height 16
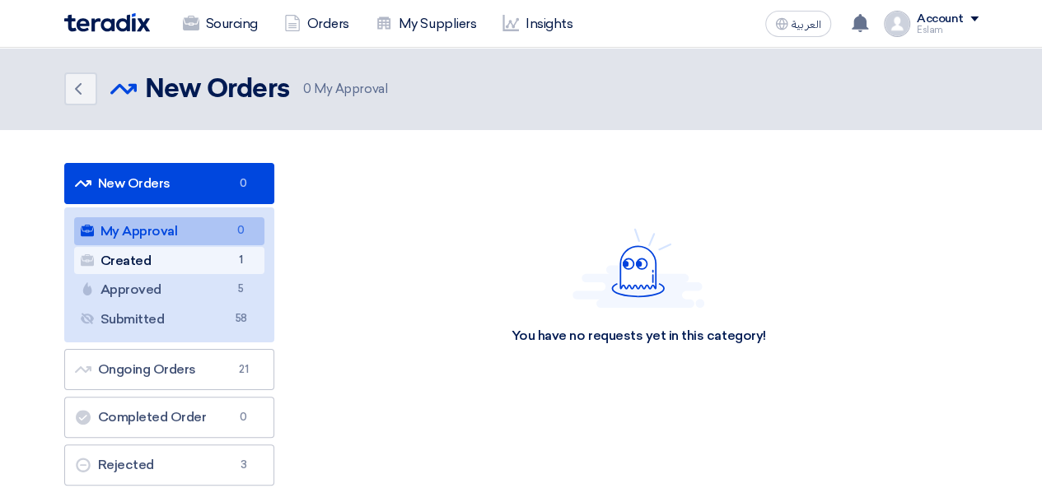
click at [185, 255] on link "Created Created 1" at bounding box center [169, 261] width 190 height 28
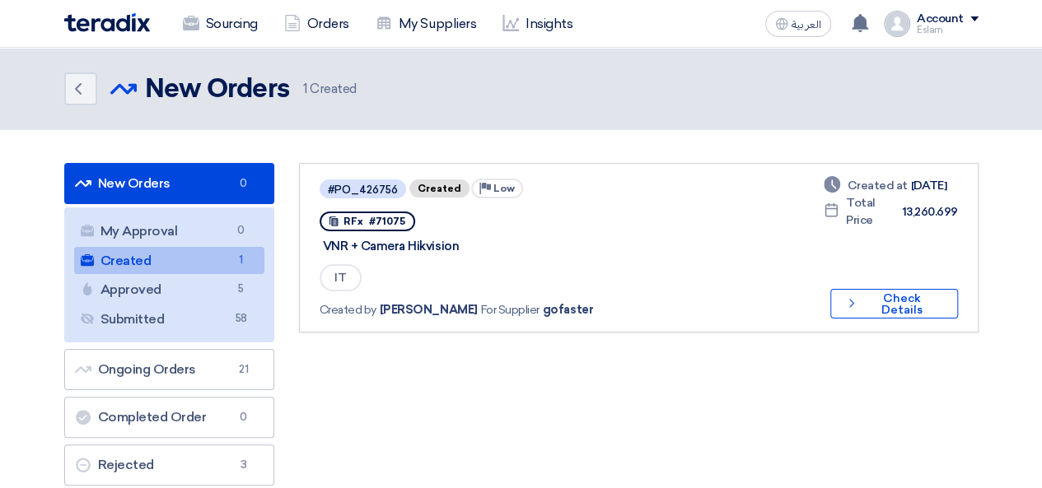
click at [919, 287] on div "Deadline Created at [DATE] Deadline Total Price 13,260.699 Check details Check …" at bounding box center [890, 248] width 133 height 142
click at [905, 302] on button "Check details Check Details" at bounding box center [893, 304] width 127 height 30
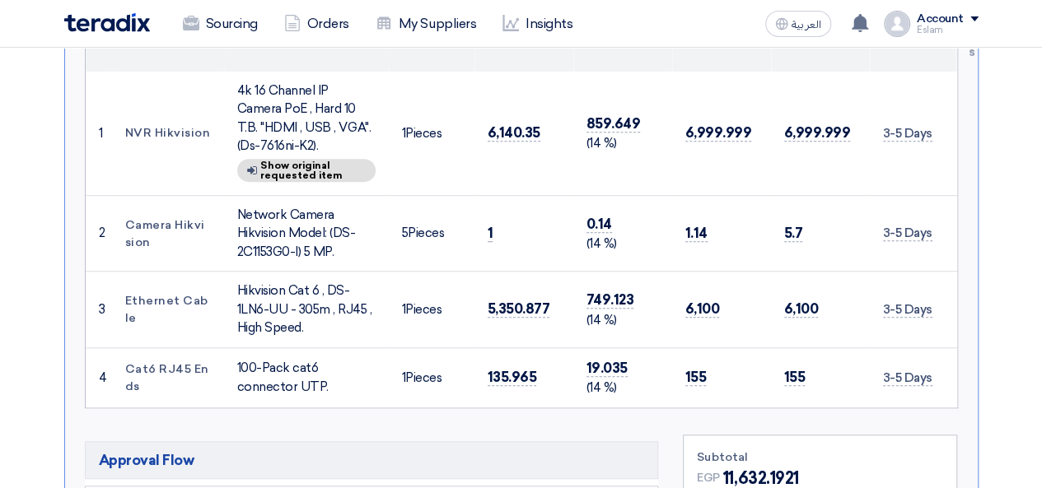
scroll to position [412, 0]
